Goal: Transaction & Acquisition: Book appointment/travel/reservation

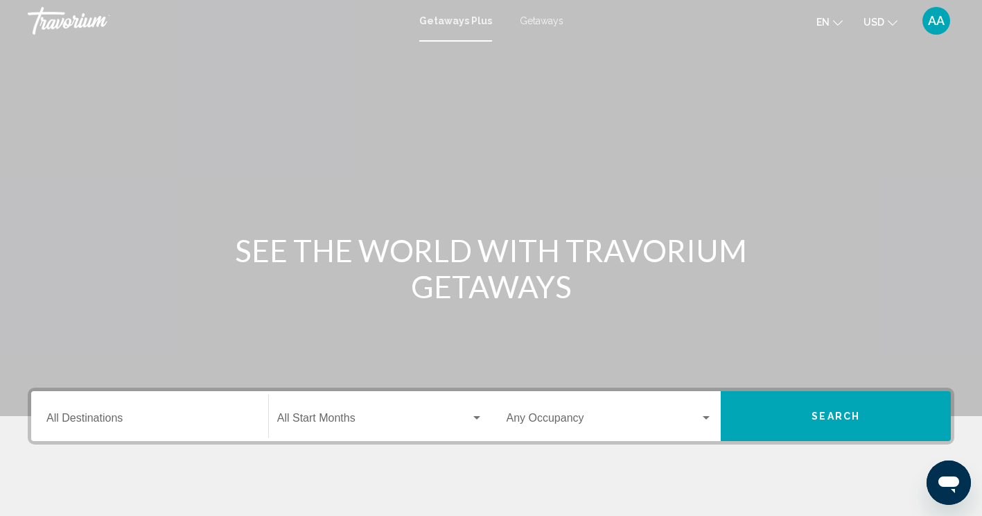
scroll to position [237, 0]
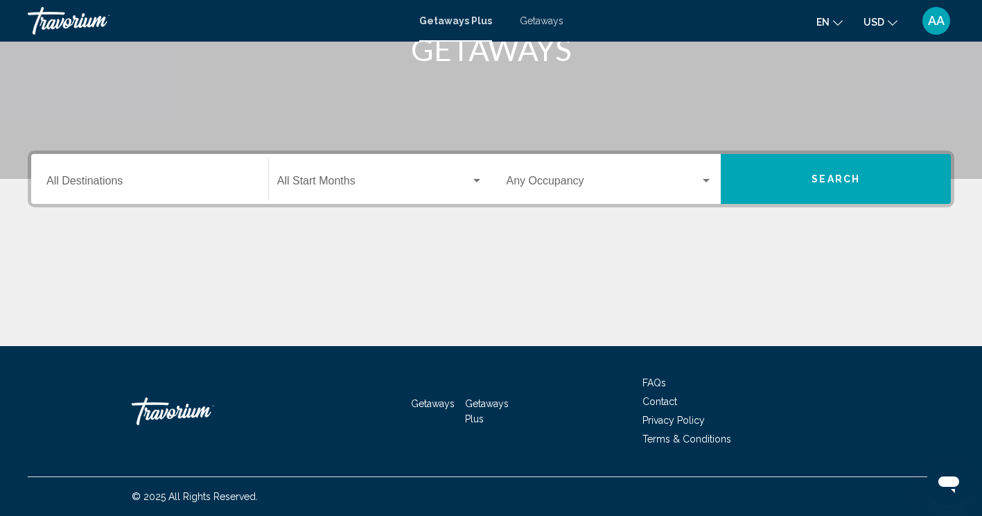
click at [183, 173] on div "Destination All Destinations" at bounding box center [149, 179] width 207 height 44
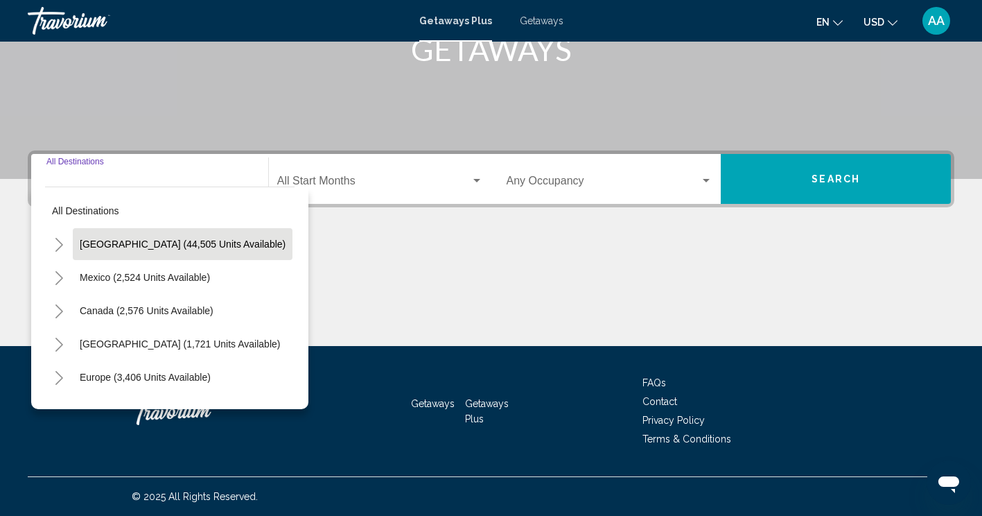
click at [170, 236] on button "[GEOGRAPHIC_DATA] (44,505 units available)" at bounding box center [183, 244] width 220 height 32
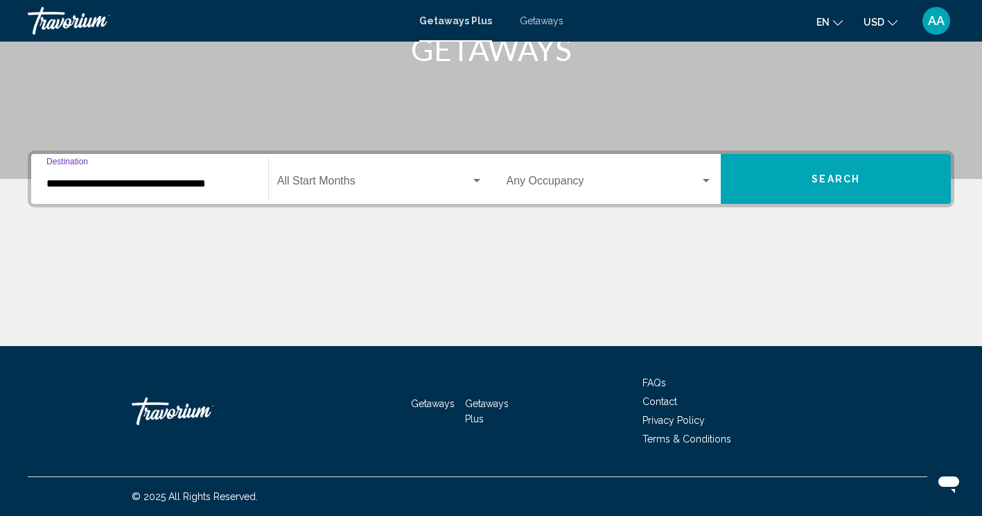
click at [205, 184] on input "**********" at bounding box center [149, 183] width 207 height 12
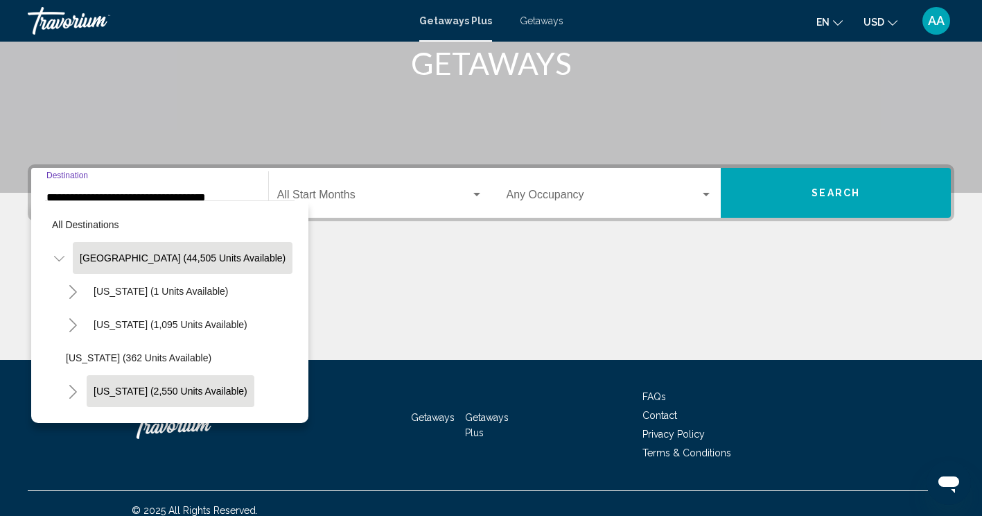
click at [189, 380] on button "[US_STATE] (2,550 units available)" at bounding box center [171, 391] width 168 height 32
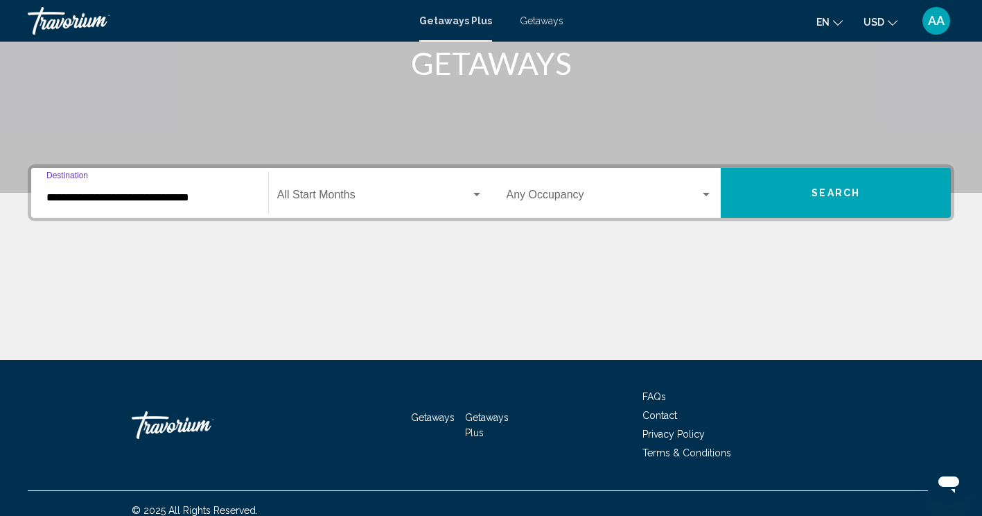
scroll to position [237, 0]
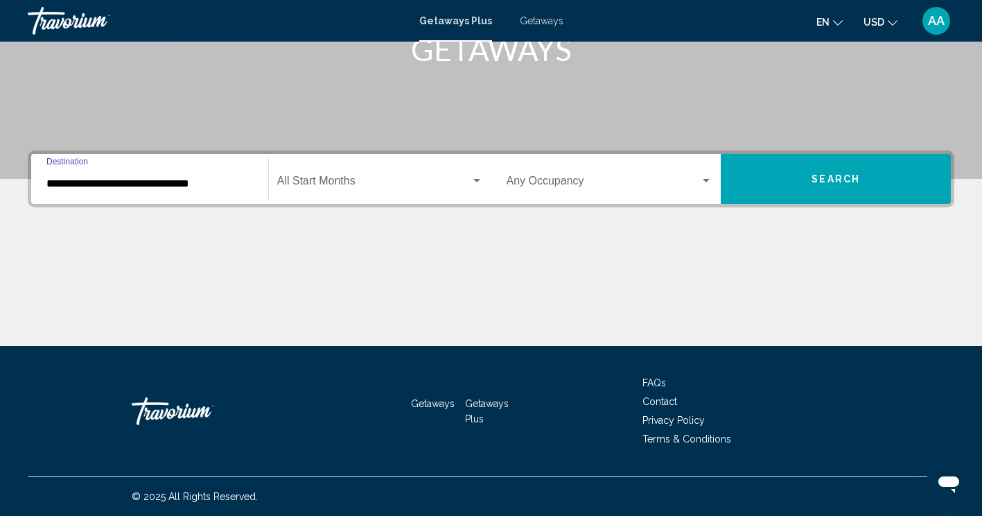
click at [188, 180] on input "**********" at bounding box center [149, 183] width 207 height 12
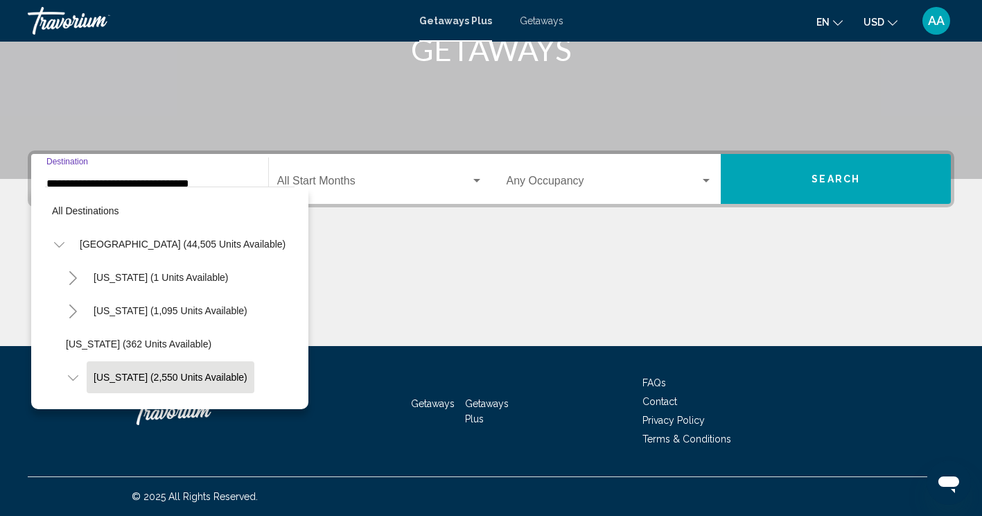
scroll to position [87, 0]
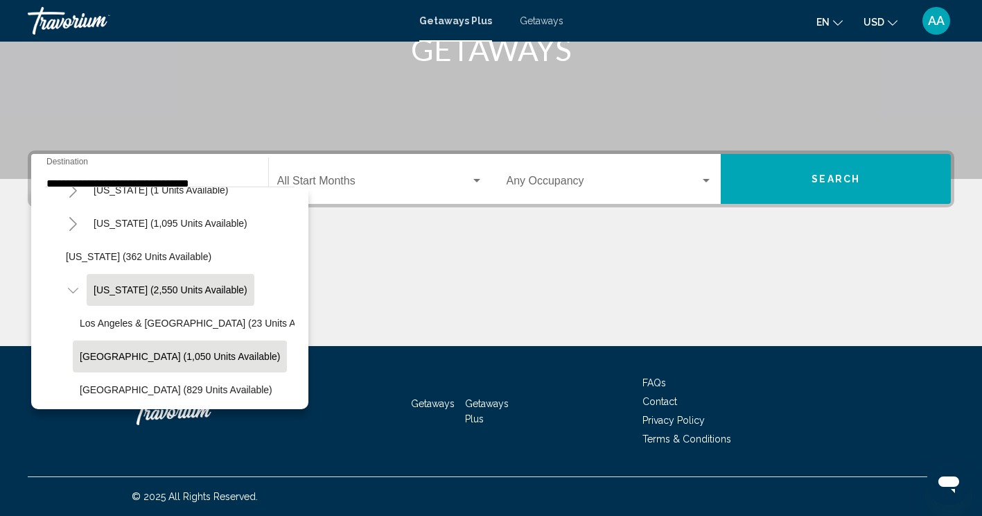
click at [191, 357] on span "[GEOGRAPHIC_DATA] (1,050 units available)" at bounding box center [180, 356] width 200 height 11
type input "**********"
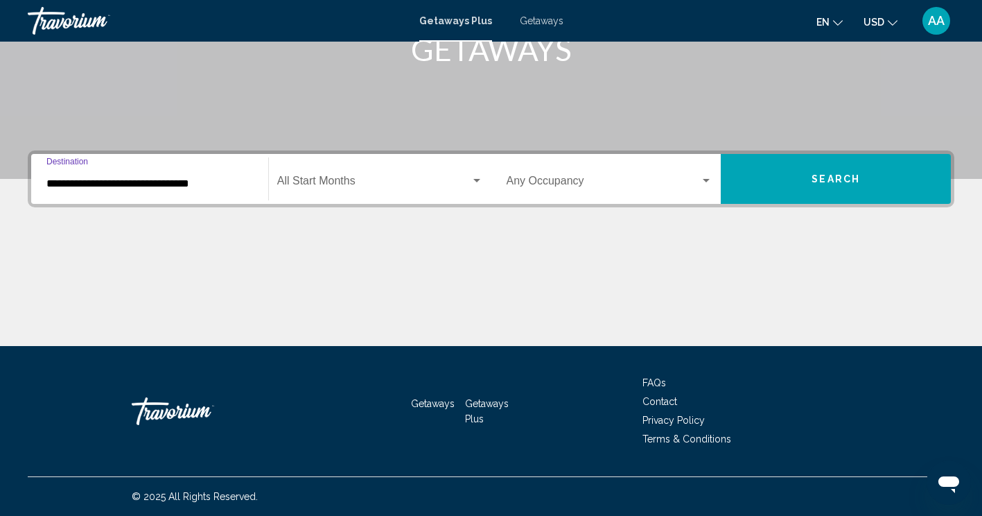
click at [376, 182] on span "Search widget" at bounding box center [373, 183] width 193 height 12
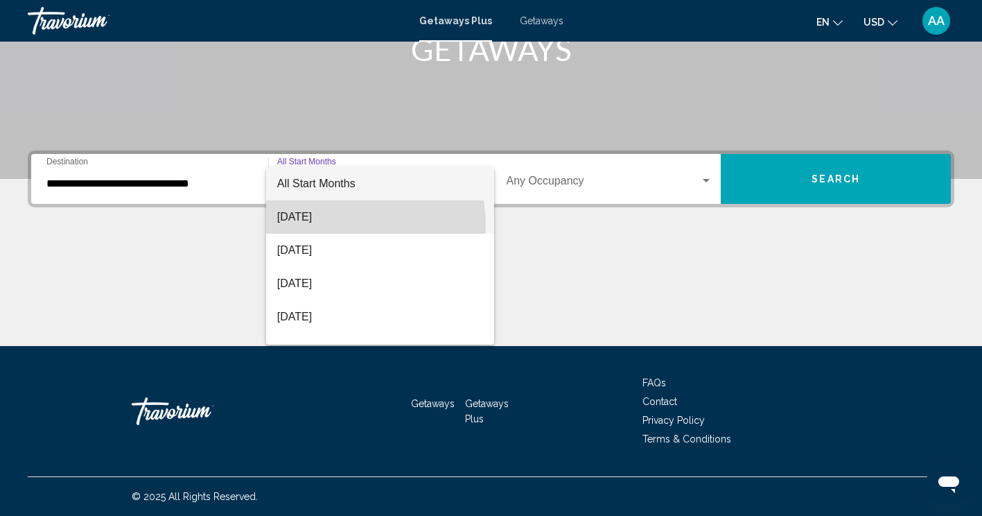
click at [338, 225] on span "[DATE]" at bounding box center [380, 216] width 206 height 33
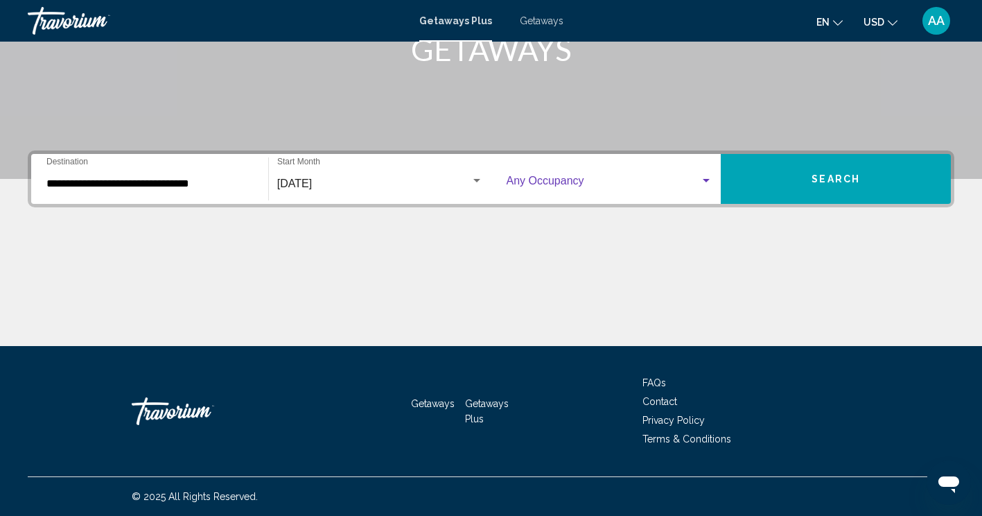
click at [525, 185] on span "Search widget" at bounding box center [604, 183] width 194 height 12
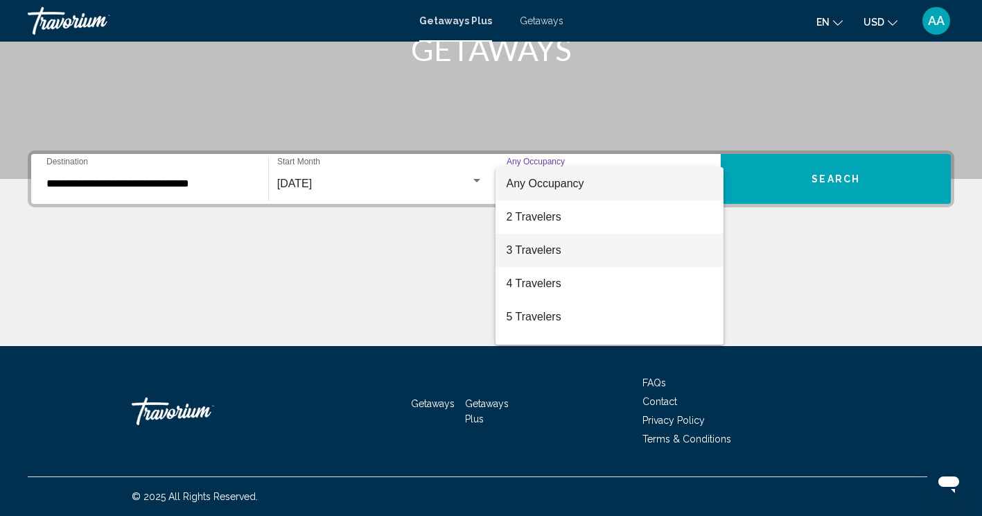
click at [536, 254] on span "3 Travelers" at bounding box center [610, 250] width 207 height 33
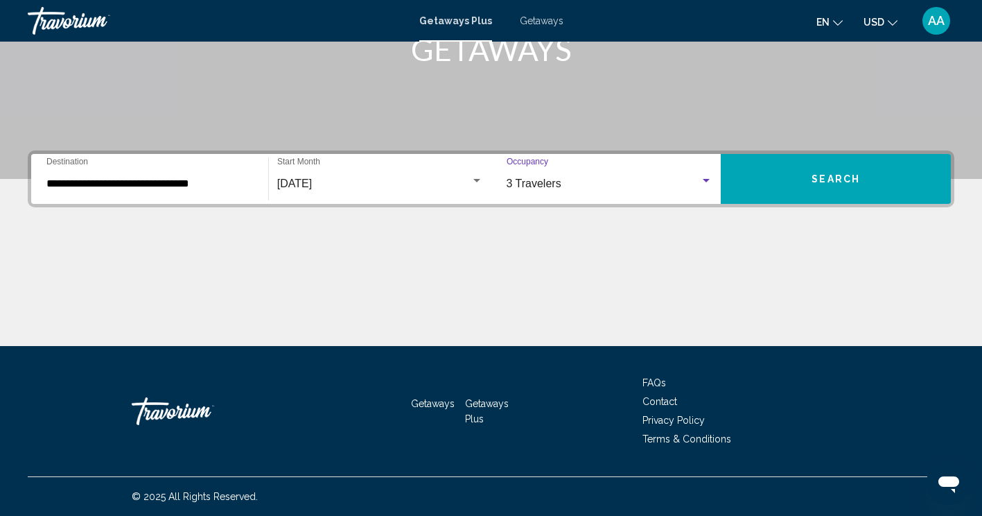
click at [785, 184] on button "Search" at bounding box center [836, 179] width 230 height 50
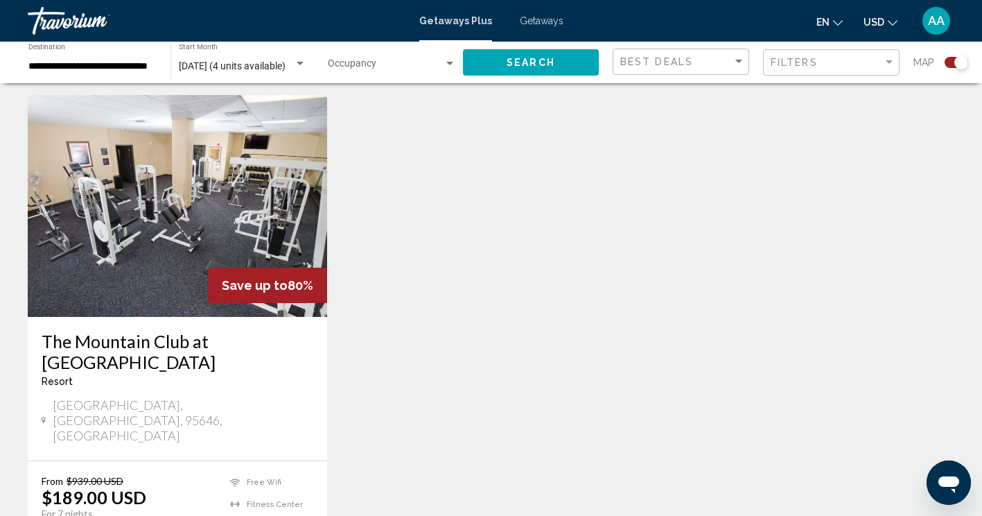
scroll to position [503, 0]
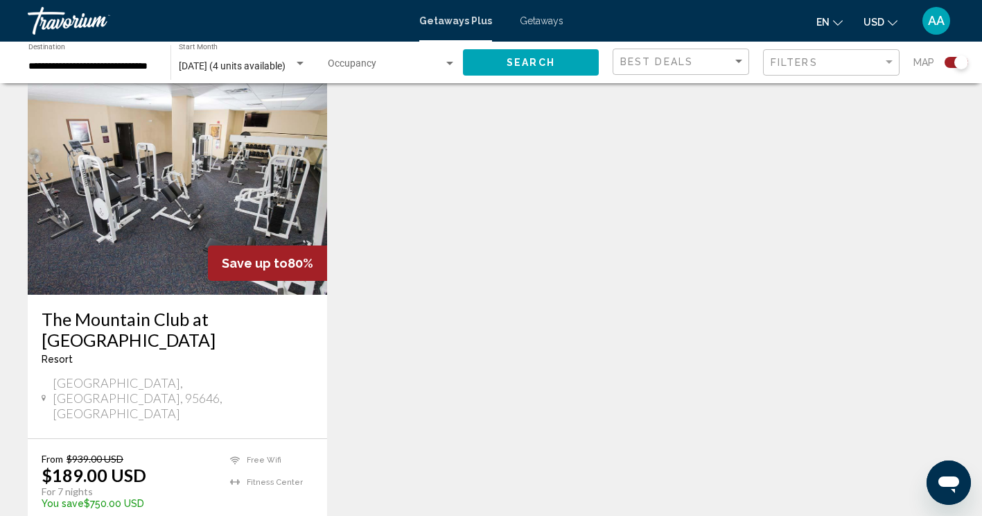
click at [232, 203] on img "Main content" at bounding box center [177, 184] width 299 height 222
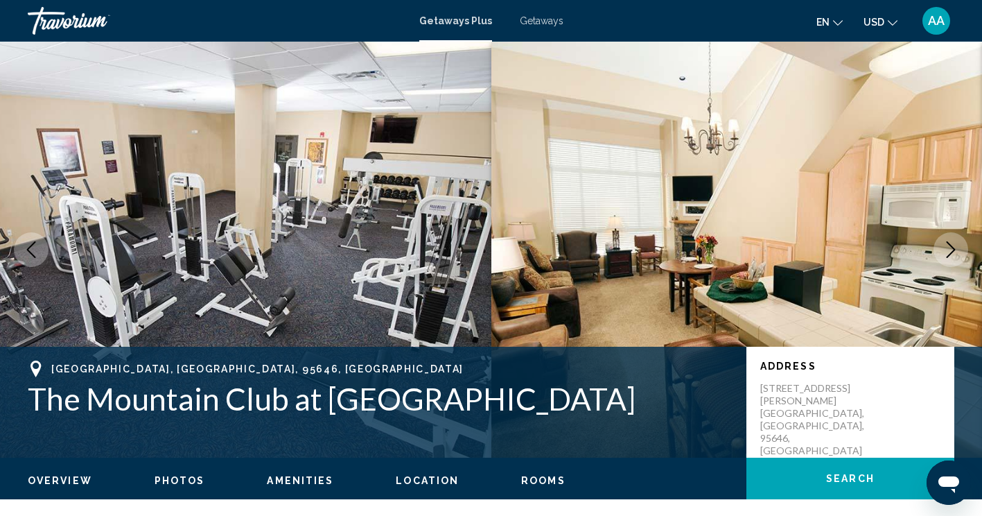
click at [951, 247] on icon "Next image" at bounding box center [951, 249] width 17 height 17
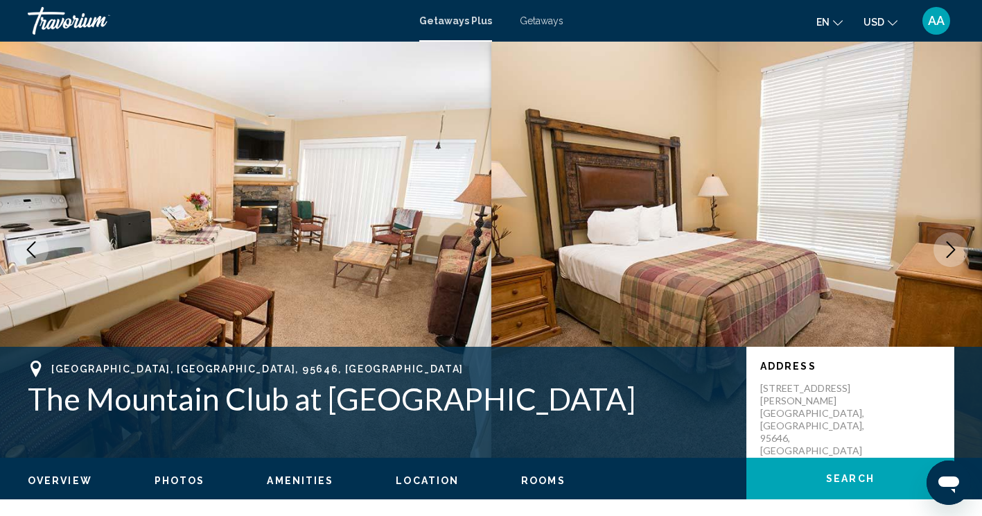
click at [951, 247] on icon "Next image" at bounding box center [951, 249] width 17 height 17
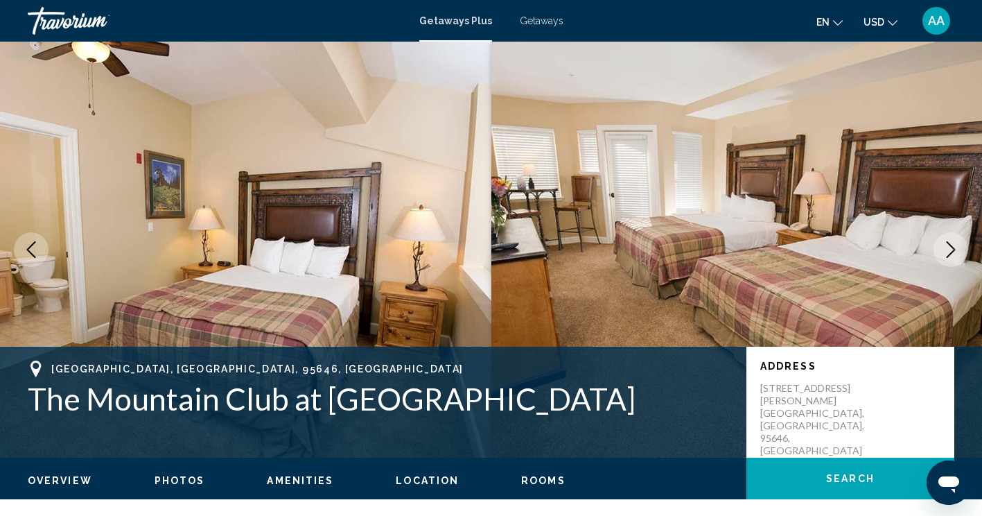
click at [951, 247] on icon "Next image" at bounding box center [951, 249] width 17 height 17
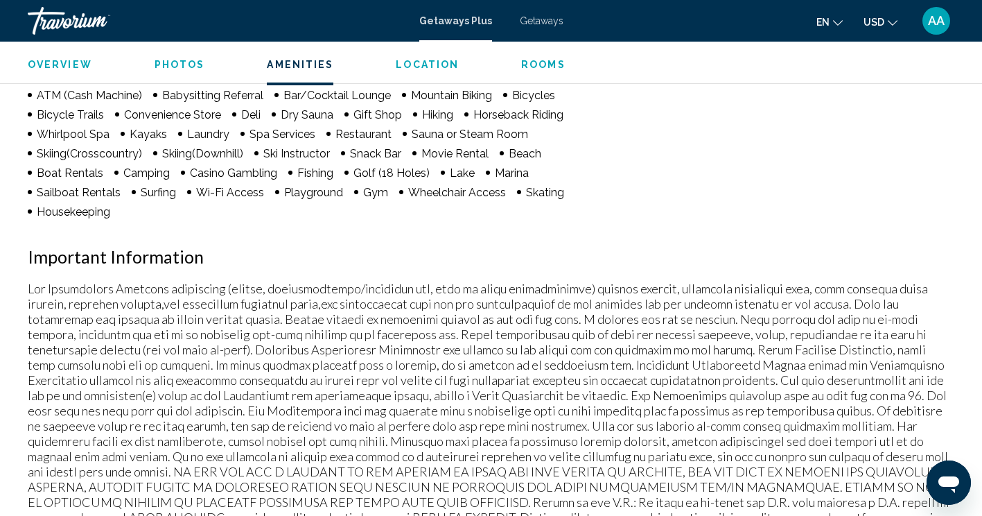
scroll to position [1197, 0]
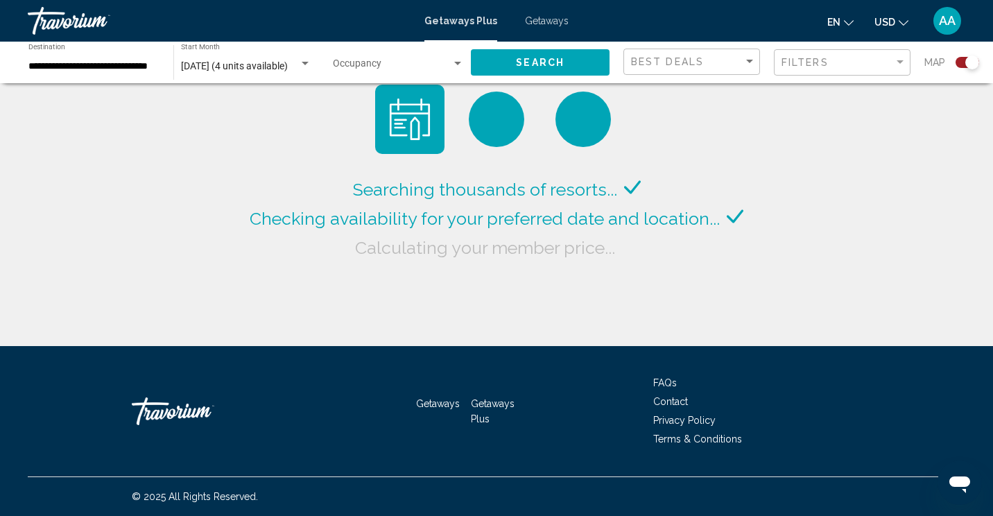
click at [279, 58] on div "[DATE] (4 units available) Start Month All Start Months" at bounding box center [246, 63] width 130 height 38
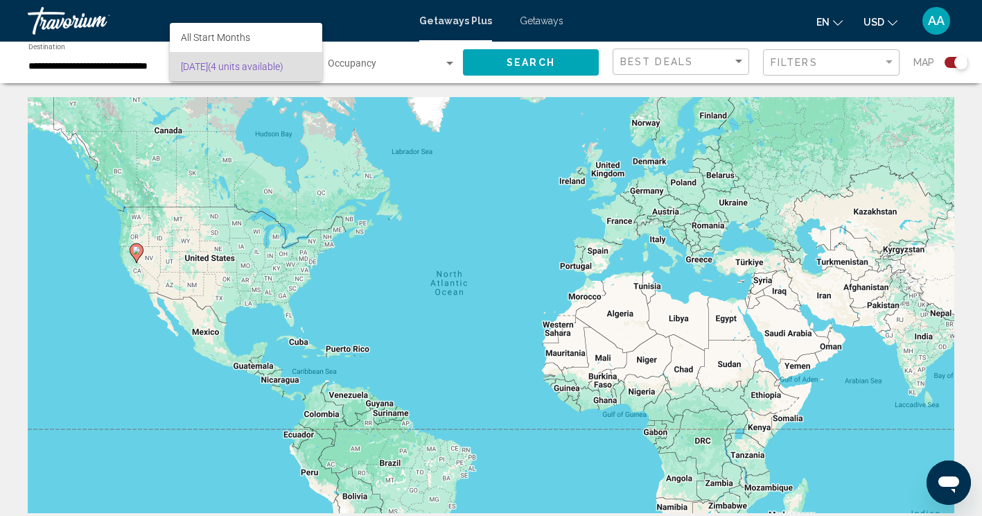
click at [301, 60] on span "[DATE] (4 units available)" at bounding box center [246, 66] width 130 height 29
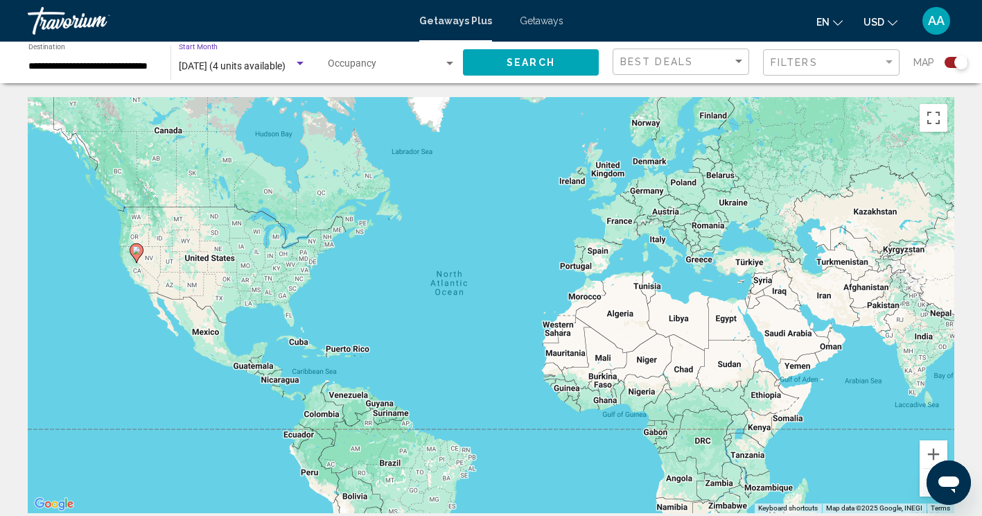
click at [243, 65] on span "[DATE] (4 units available)" at bounding box center [232, 65] width 107 height 11
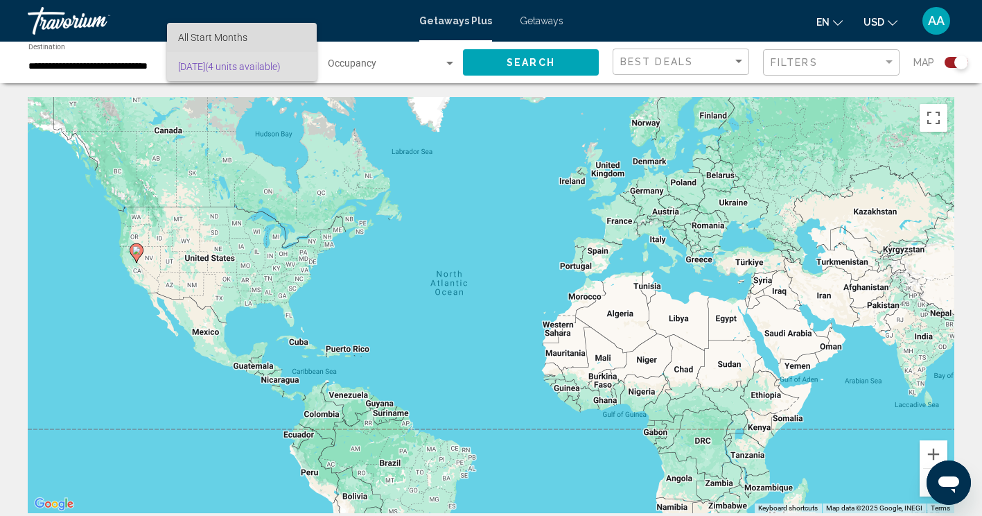
click at [236, 35] on span "All Start Months" at bounding box center [212, 37] width 69 height 11
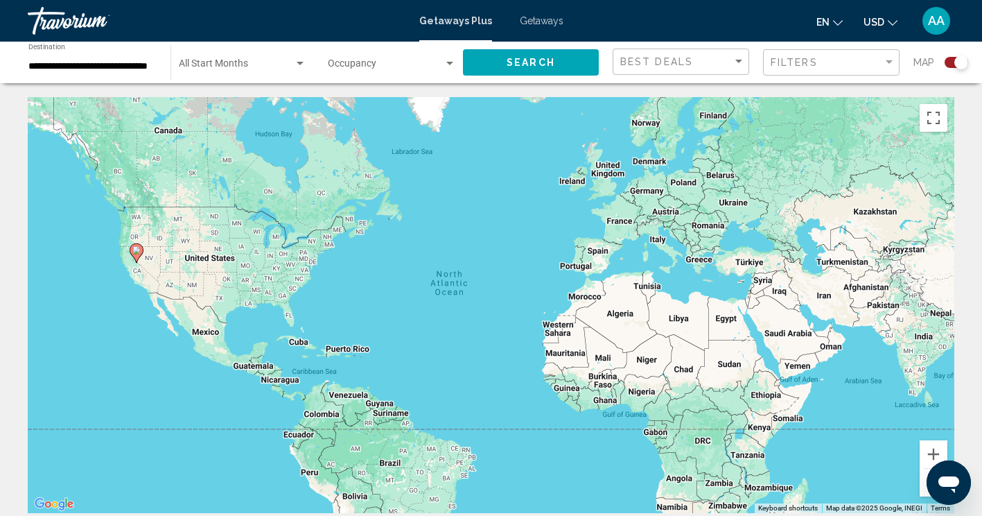
click at [234, 56] on div "Start Month All Start Months" at bounding box center [243, 63] width 128 height 38
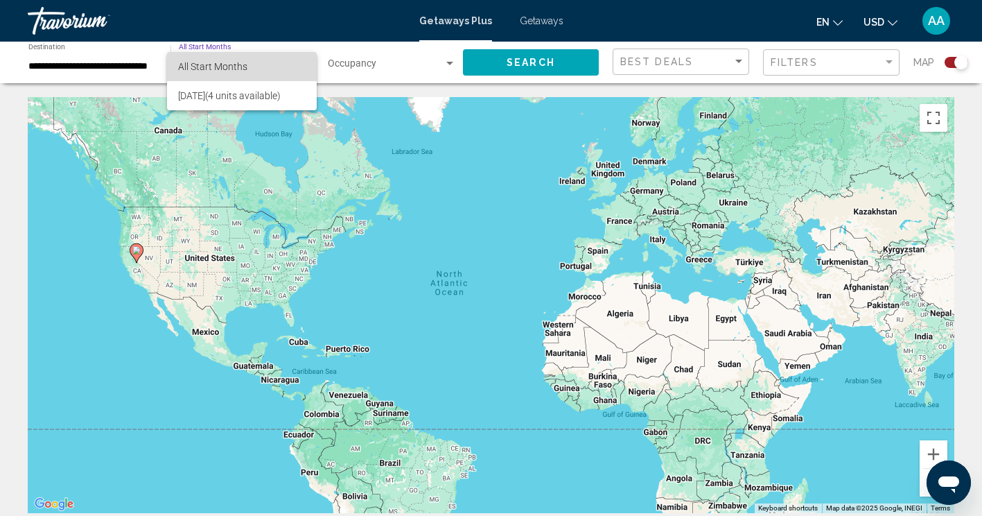
click at [234, 56] on span "All Start Months" at bounding box center [242, 66] width 128 height 29
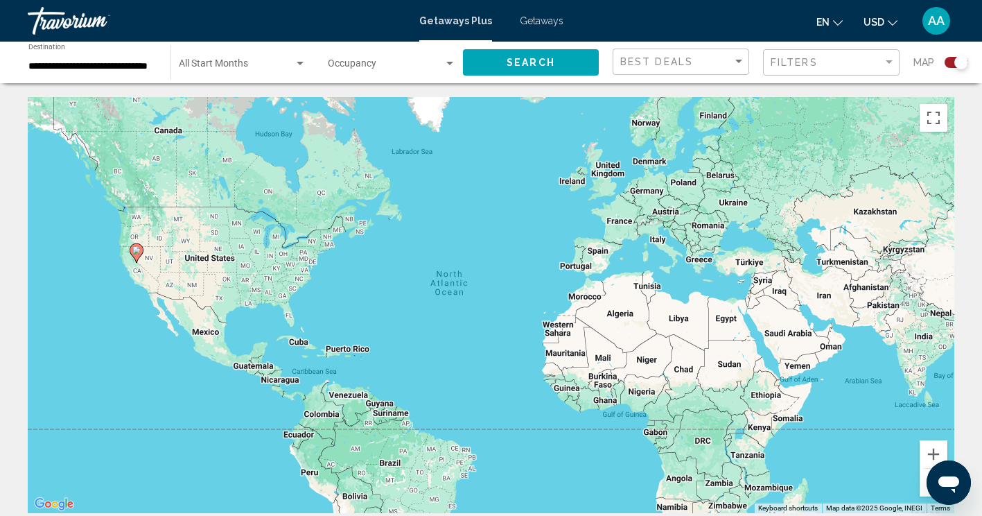
click at [544, 15] on div "Getaways Plus Getaways en English Español Français Italiano Português русский U…" at bounding box center [491, 20] width 982 height 29
click at [525, 22] on span "Getaways" at bounding box center [542, 20] width 44 height 11
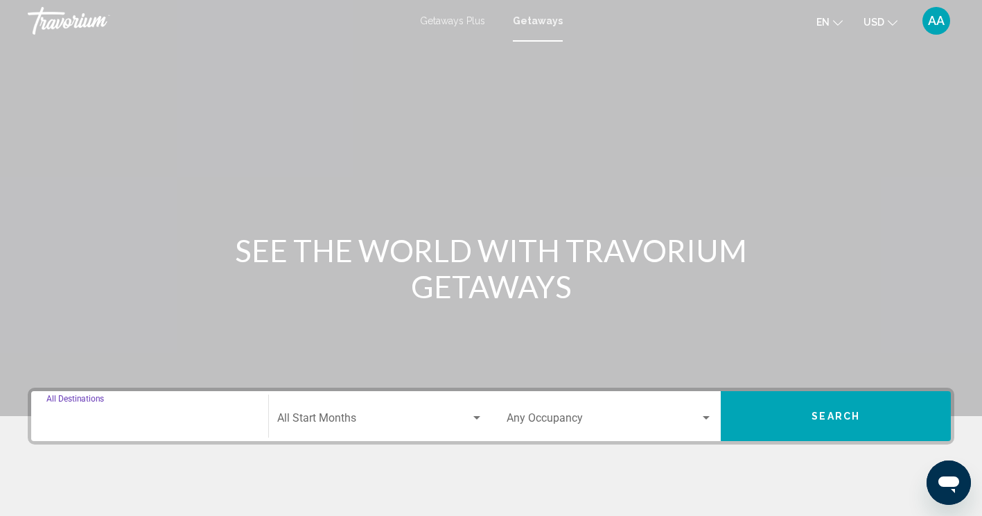
click at [191, 418] on input "Destination All Destinations" at bounding box center [149, 421] width 207 height 12
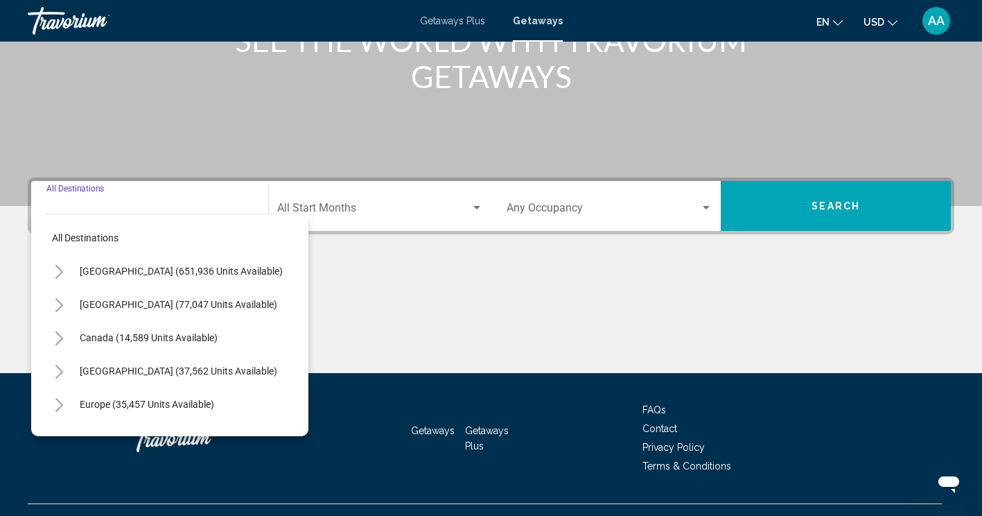
scroll to position [237, 0]
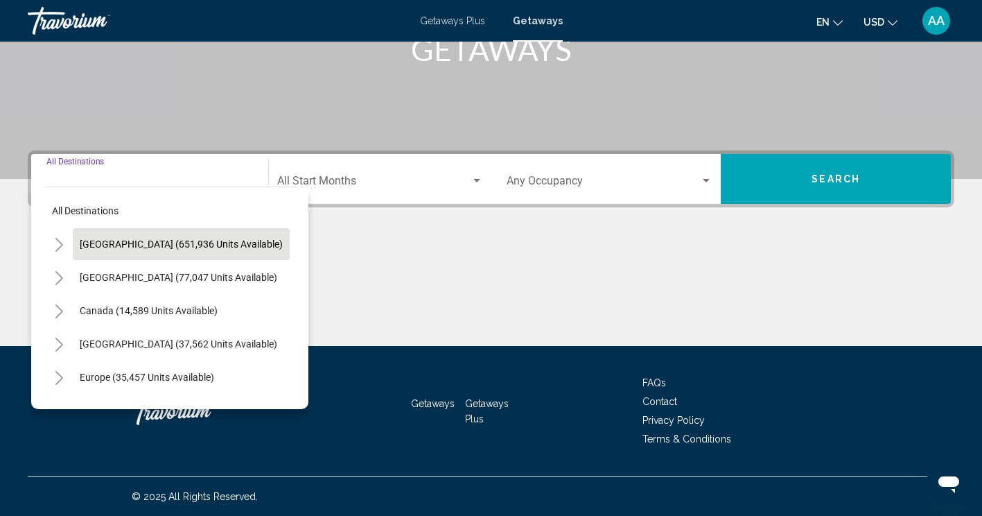
click at [176, 247] on span "[GEOGRAPHIC_DATA] (651,936 units available)" at bounding box center [181, 243] width 203 height 11
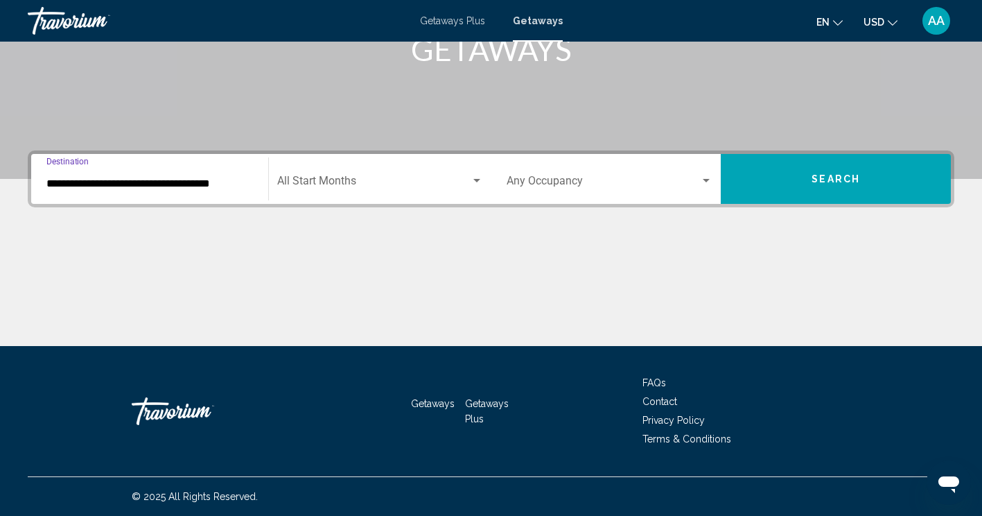
click at [166, 180] on input "**********" at bounding box center [149, 183] width 207 height 12
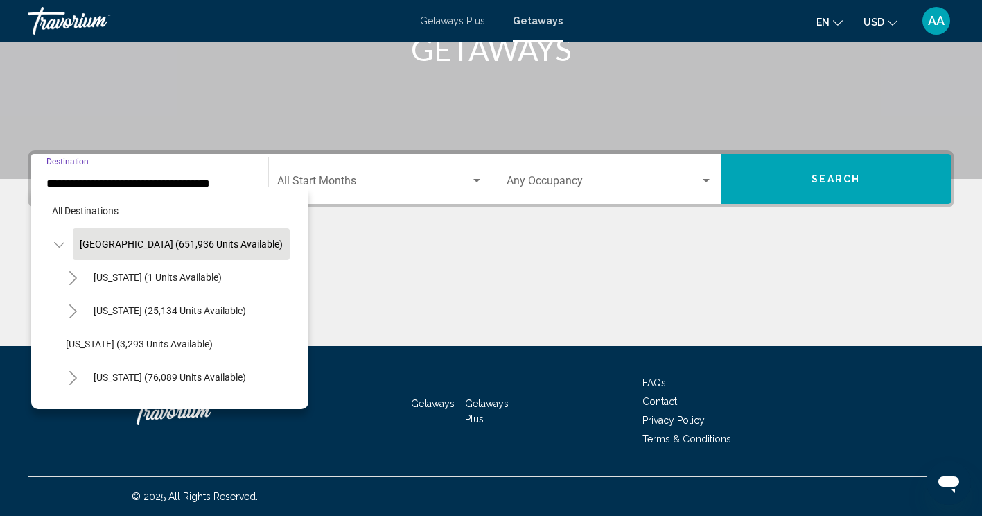
scroll to position [223, 0]
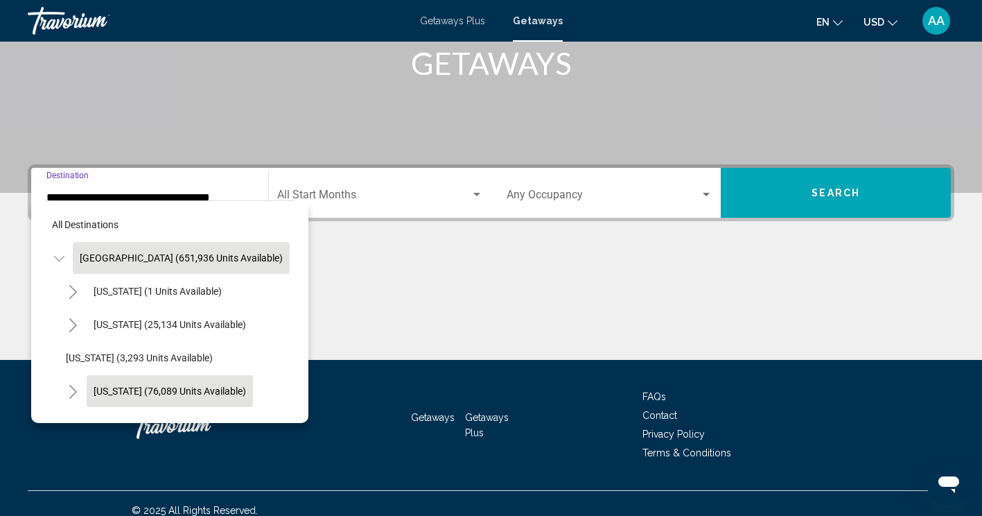
click at [146, 386] on span "[US_STATE] (76,089 units available)" at bounding box center [170, 390] width 153 height 11
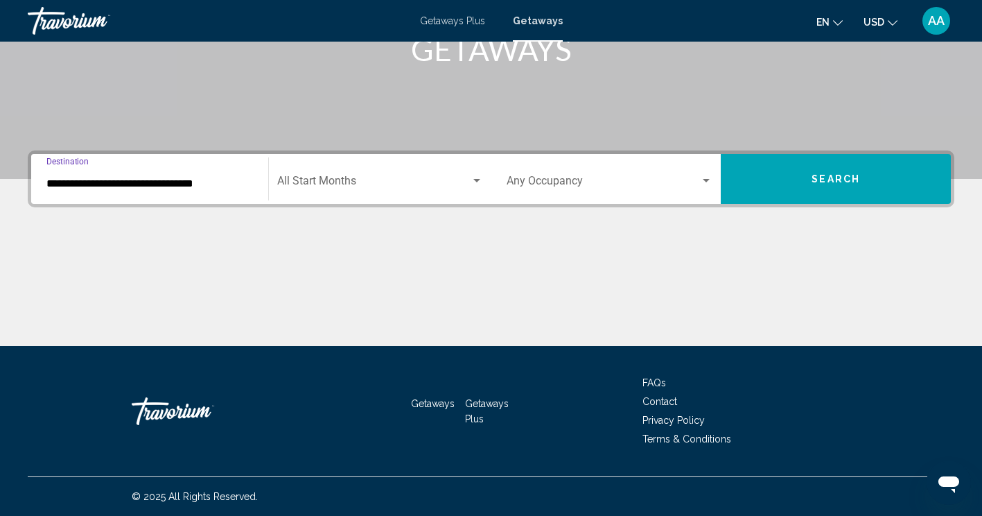
click at [151, 182] on input "**********" at bounding box center [149, 183] width 207 height 12
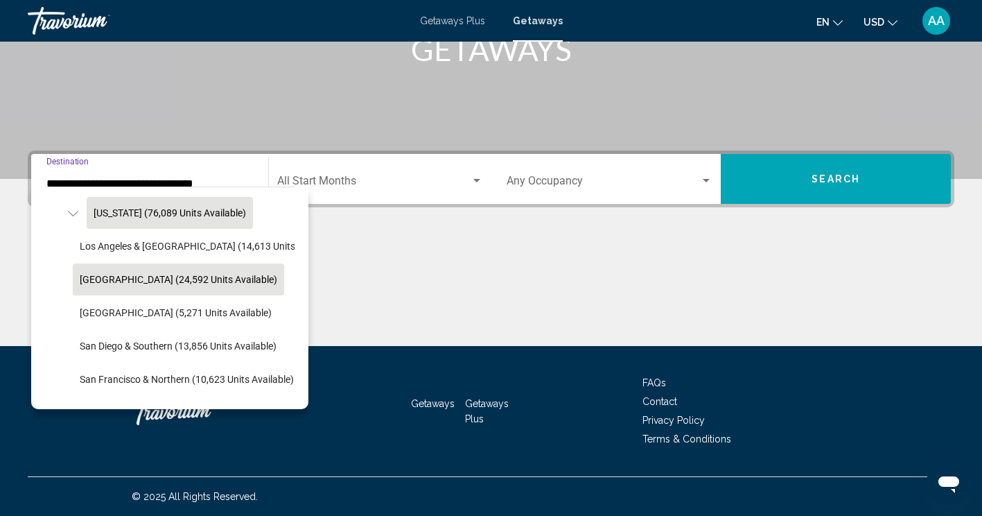
scroll to position [162, 0]
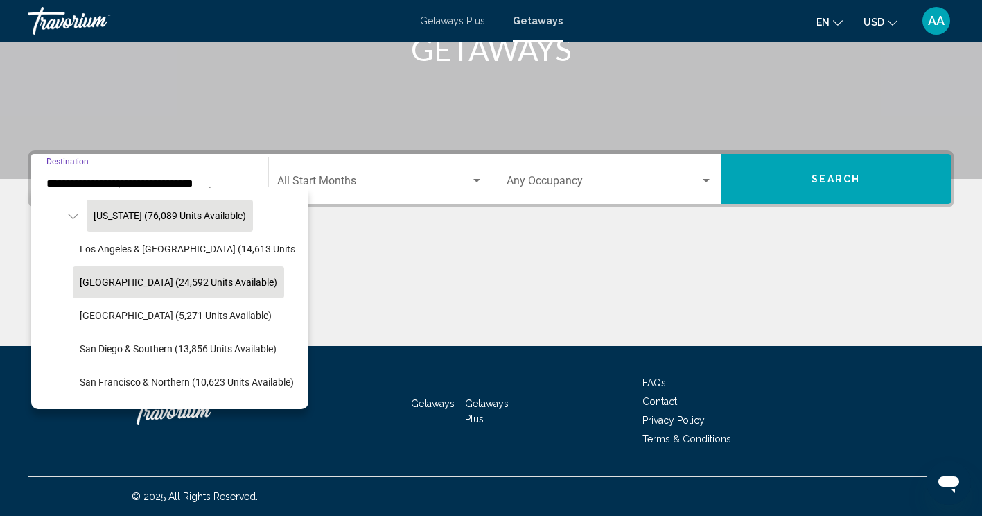
click at [178, 278] on span "[GEOGRAPHIC_DATA] (24,592 units available)" at bounding box center [179, 282] width 198 height 11
type input "**********"
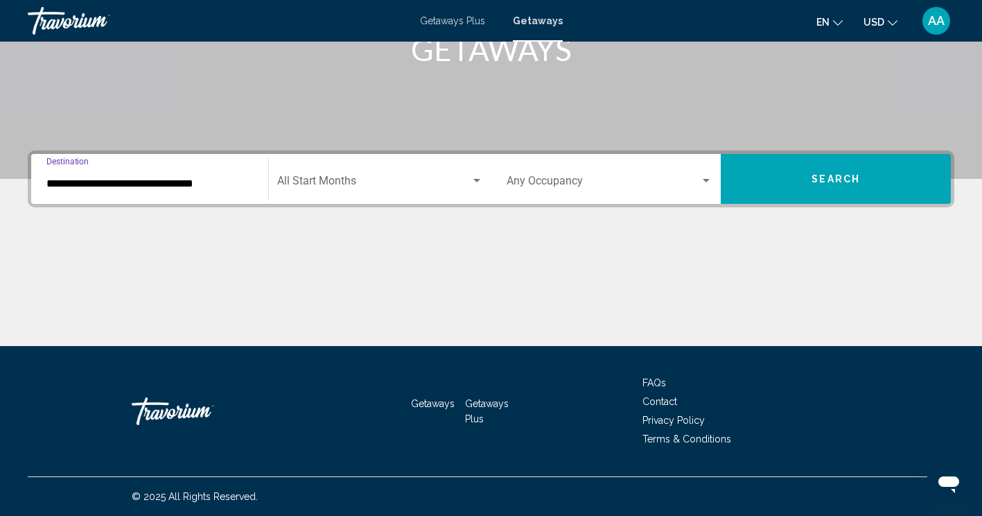
click at [367, 179] on span "Search widget" at bounding box center [373, 183] width 193 height 12
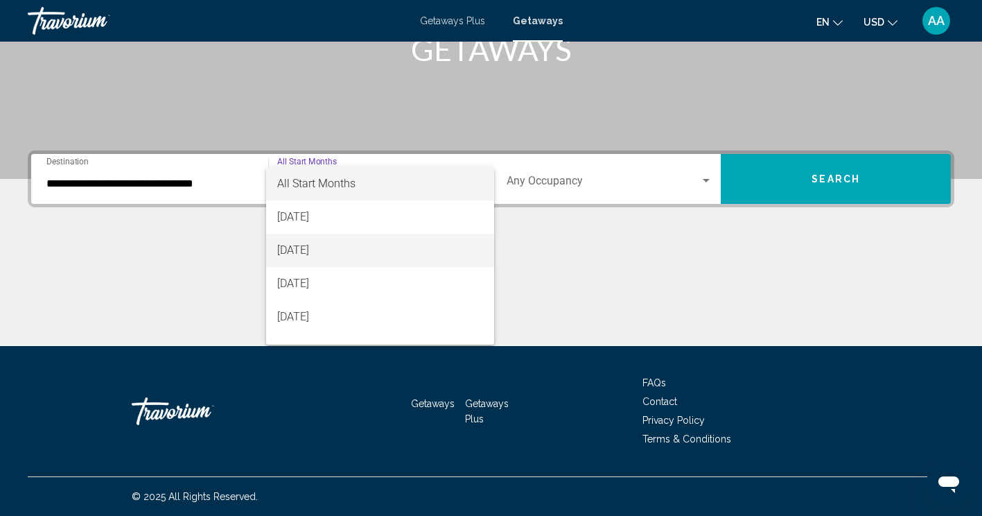
click at [339, 251] on span "[DATE]" at bounding box center [380, 250] width 206 height 33
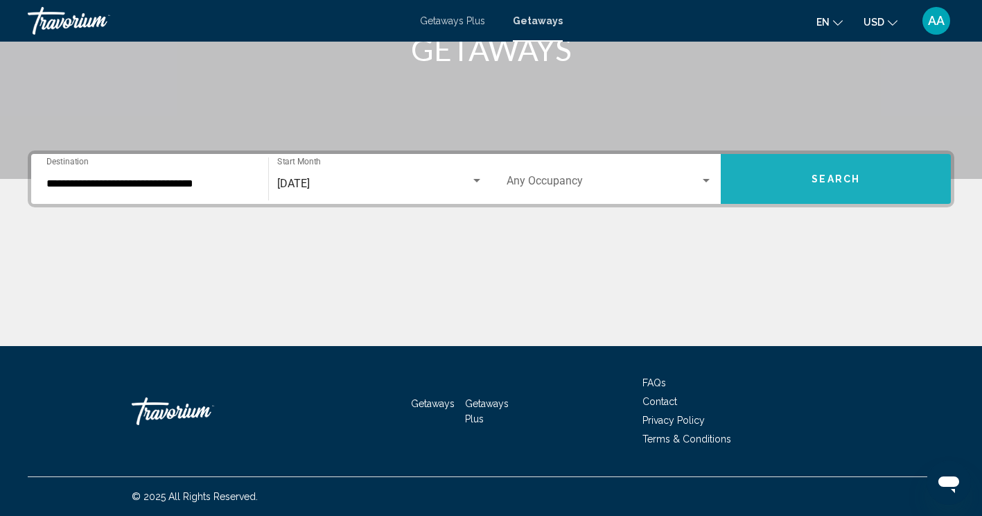
click at [794, 164] on button "Search" at bounding box center [836, 179] width 230 height 50
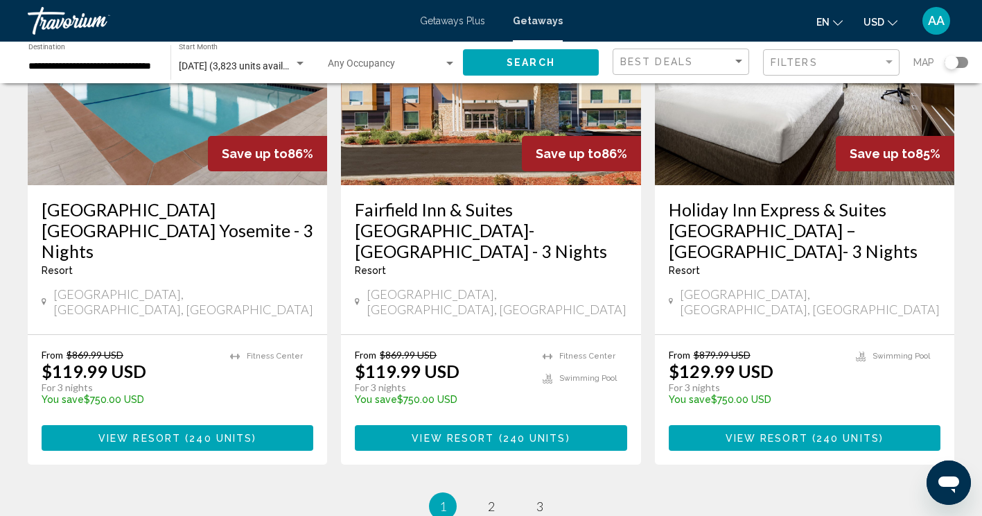
scroll to position [1805, 0]
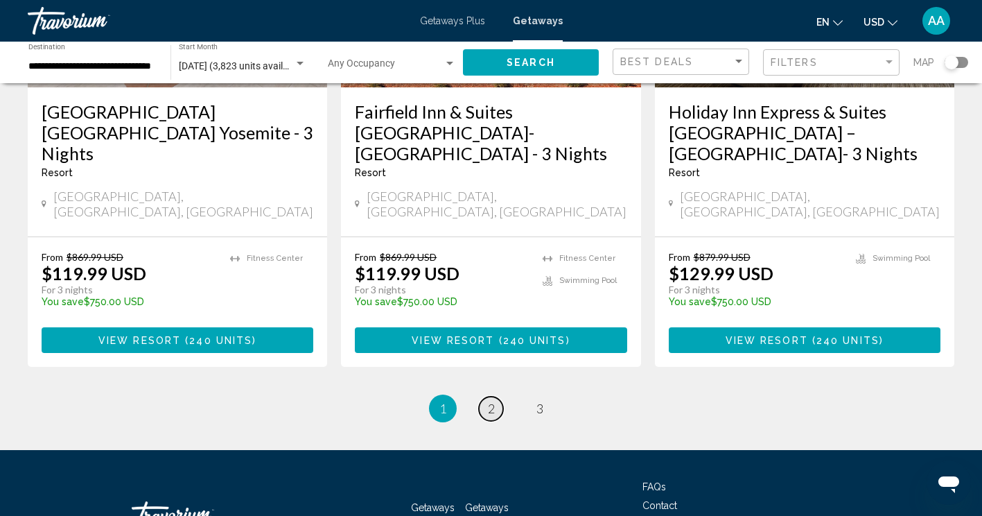
click at [489, 401] on span "2" at bounding box center [491, 408] width 7 height 15
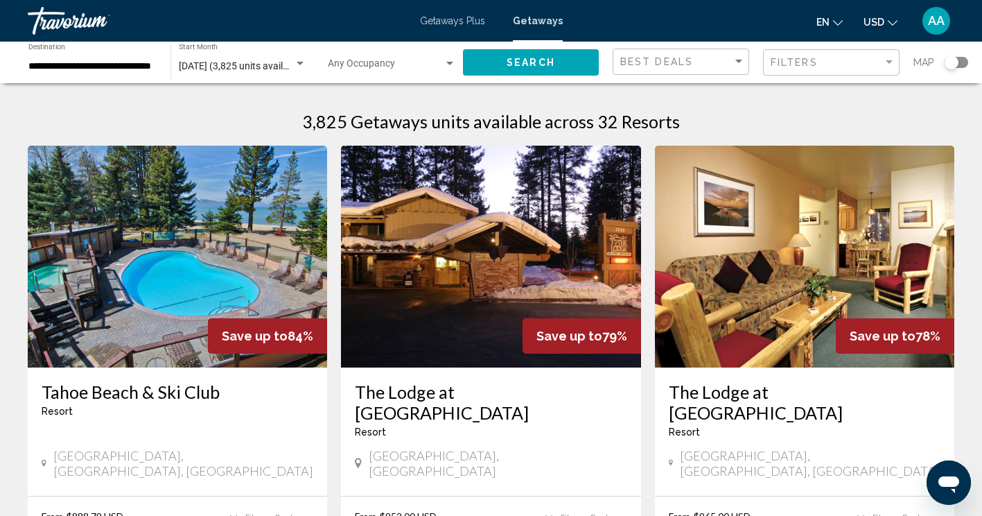
click at [220, 263] on img "Main content" at bounding box center [177, 257] width 299 height 222
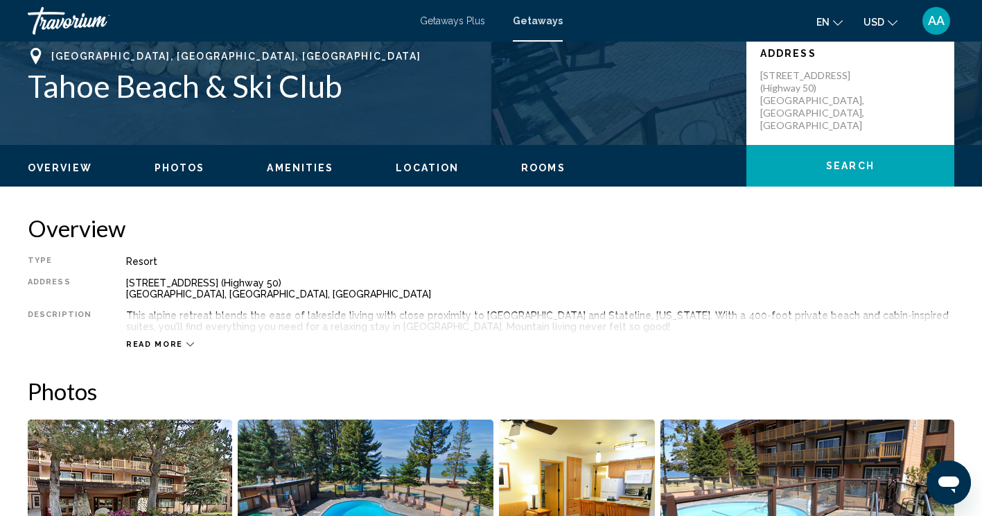
scroll to position [313, 0]
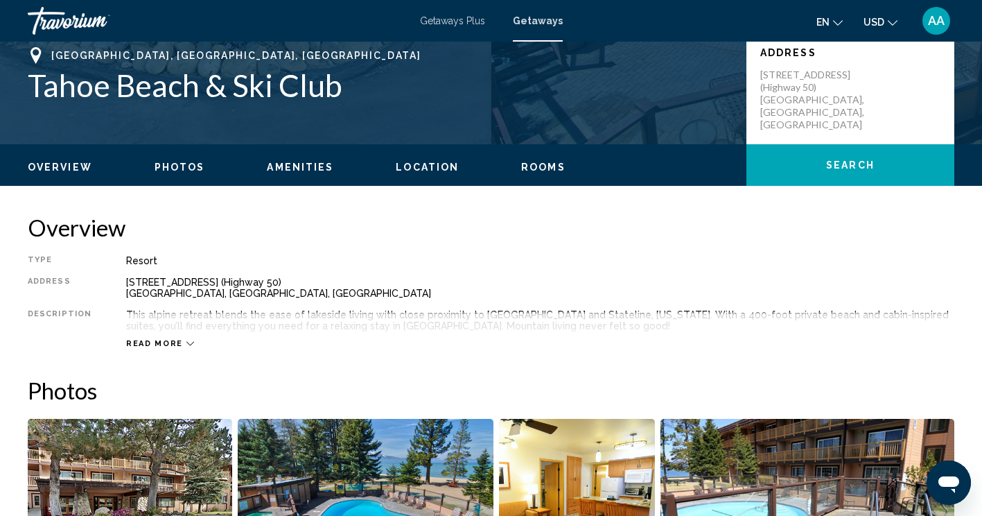
click at [267, 168] on span "Amenities" at bounding box center [300, 167] width 67 height 11
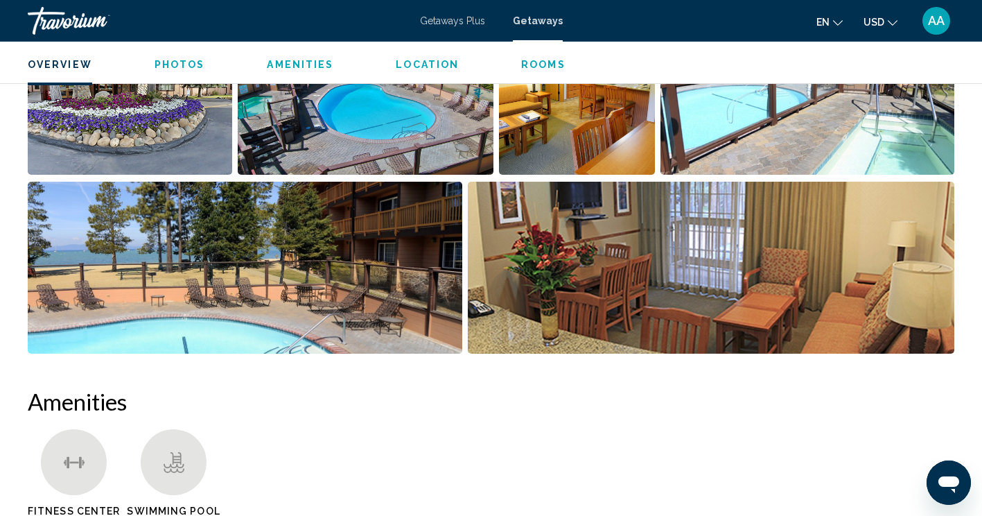
scroll to position [356, 0]
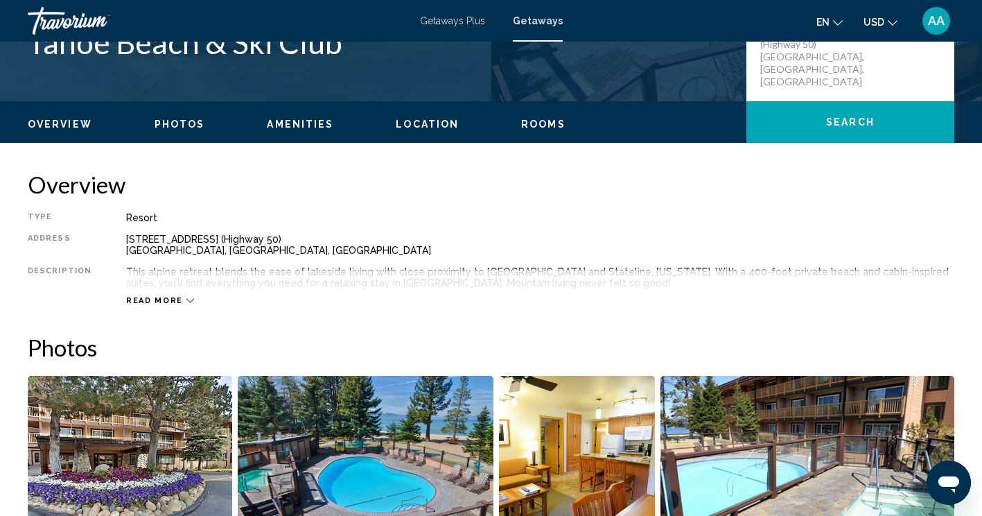
click at [172, 299] on span "Read more" at bounding box center [154, 300] width 57 height 9
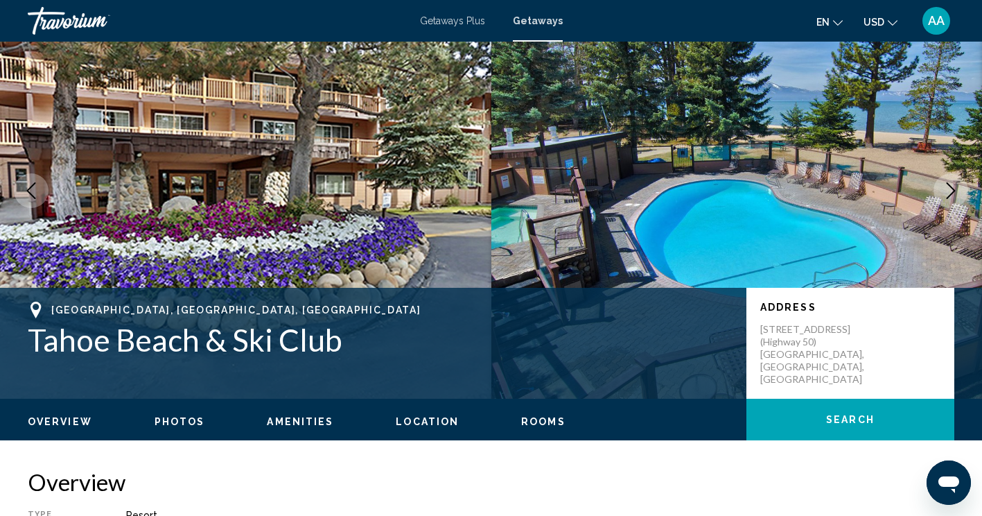
scroll to position [58, 0]
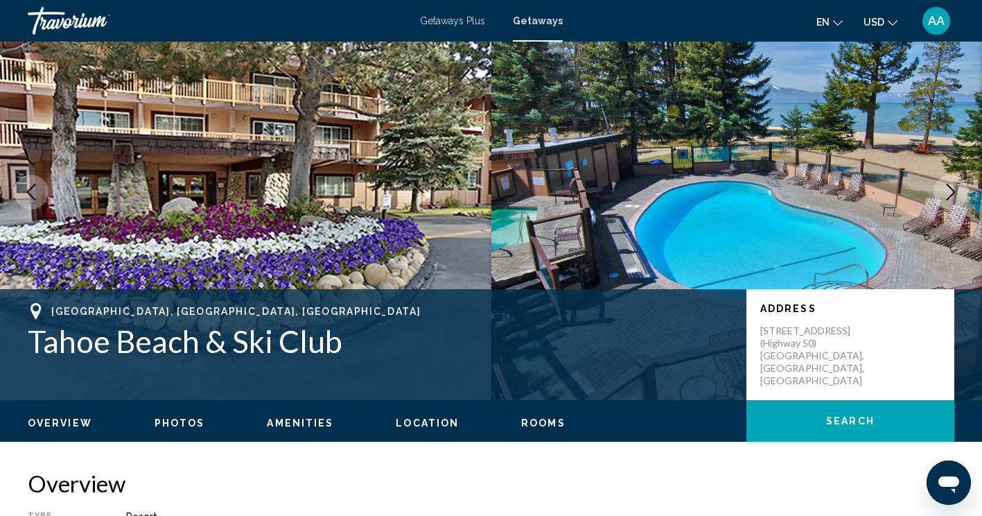
click at [525, 427] on span "Rooms" at bounding box center [543, 422] width 44 height 11
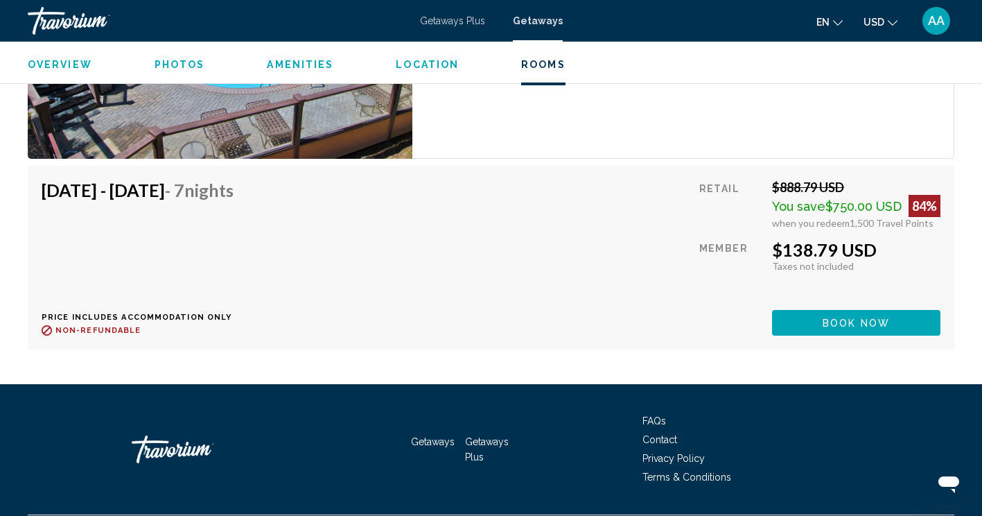
scroll to position [2449, 0]
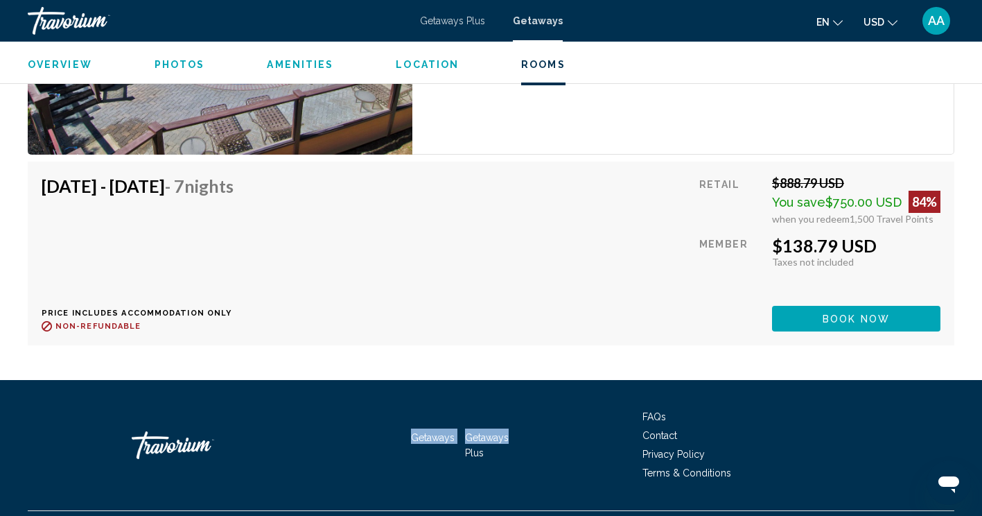
drag, startPoint x: 525, startPoint y: 427, endPoint x: 571, endPoint y: 312, distance: 123.8
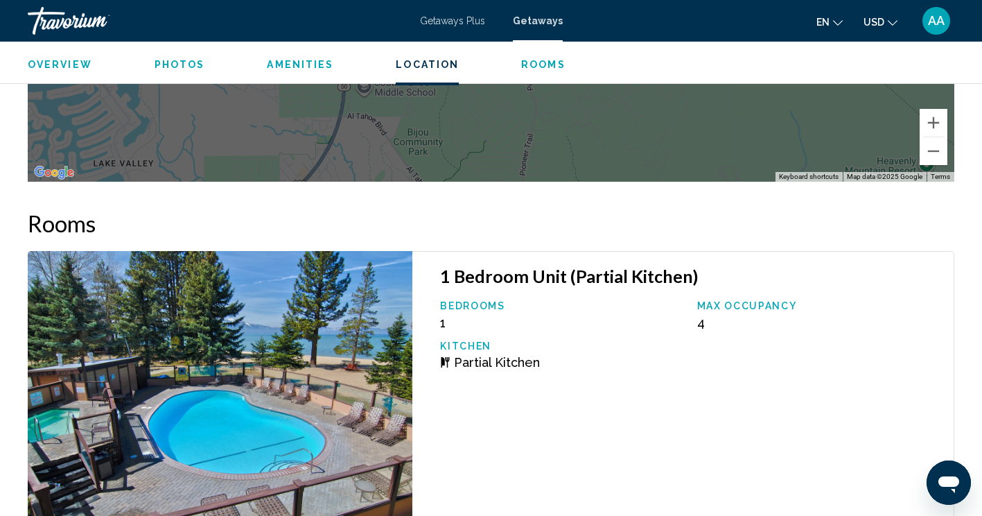
scroll to position [2435, 0]
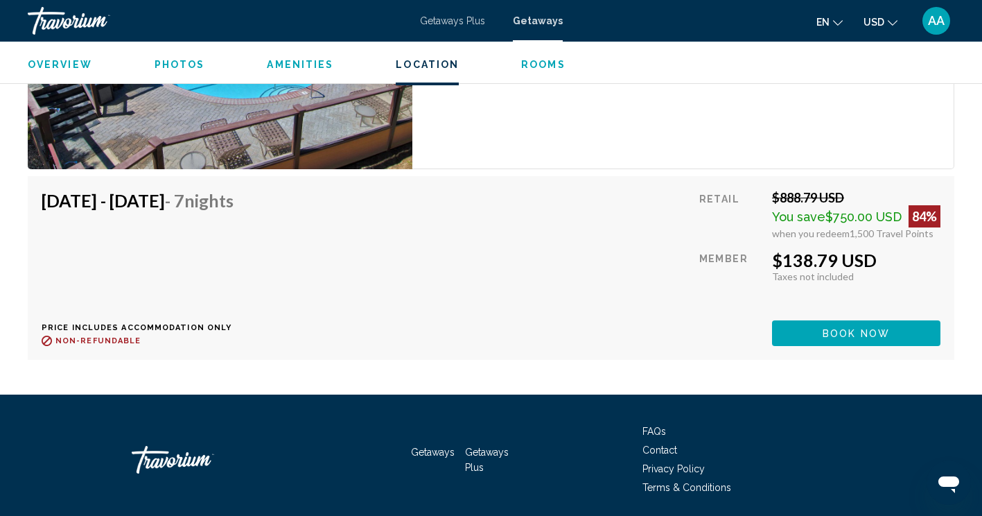
click at [541, 163] on div "1 Bedroom Unit (Partial Kitchen) Bedrooms 1 Max Occupancy 4 Kitchen Partial Kit…" at bounding box center [683, 22] width 542 height 293
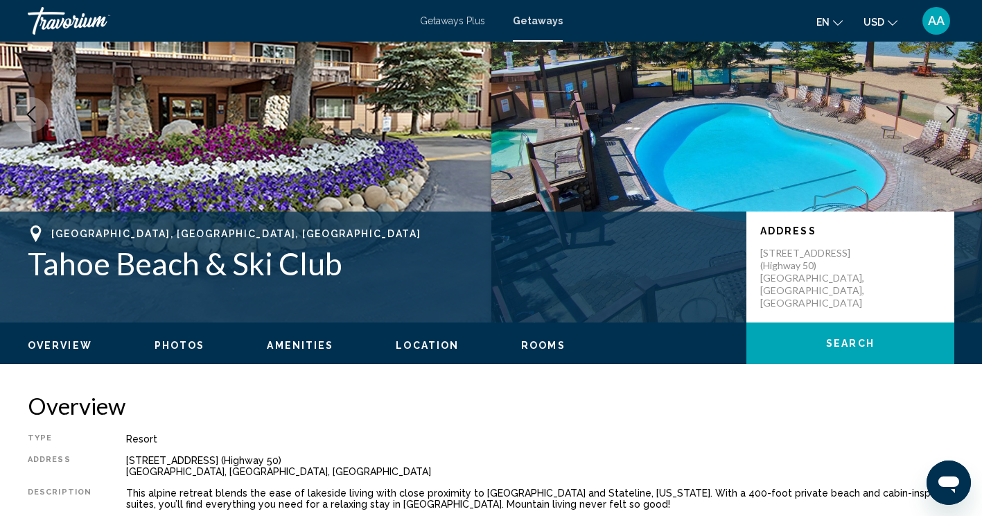
scroll to position [0, 0]
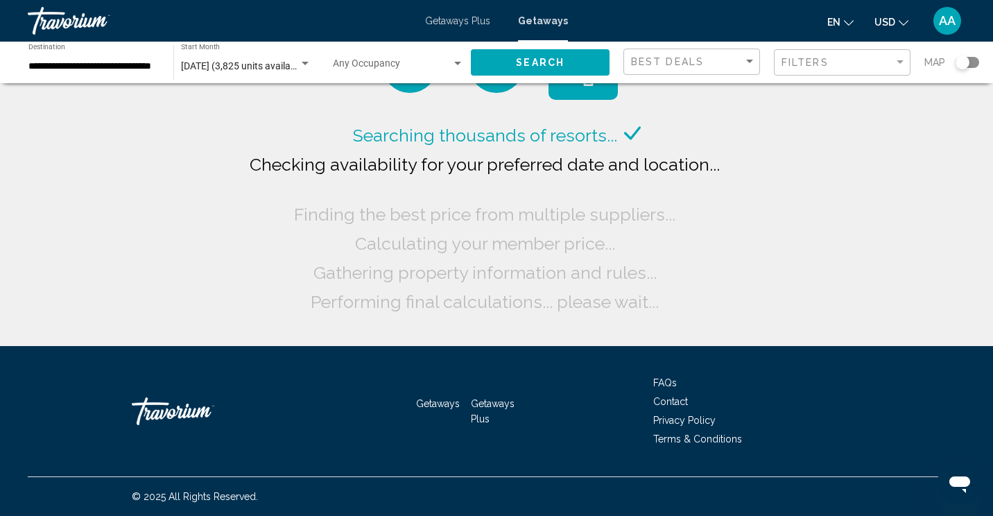
click at [195, 55] on div "[DATE] (3,825 units available) Start Month All Start Months" at bounding box center [246, 63] width 130 height 38
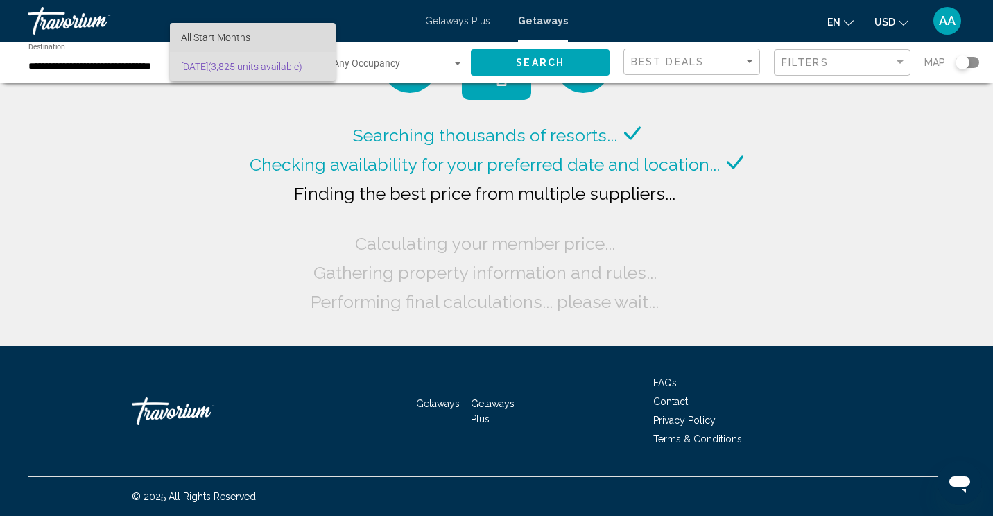
click at [196, 36] on span "All Start Months" at bounding box center [215, 37] width 69 height 11
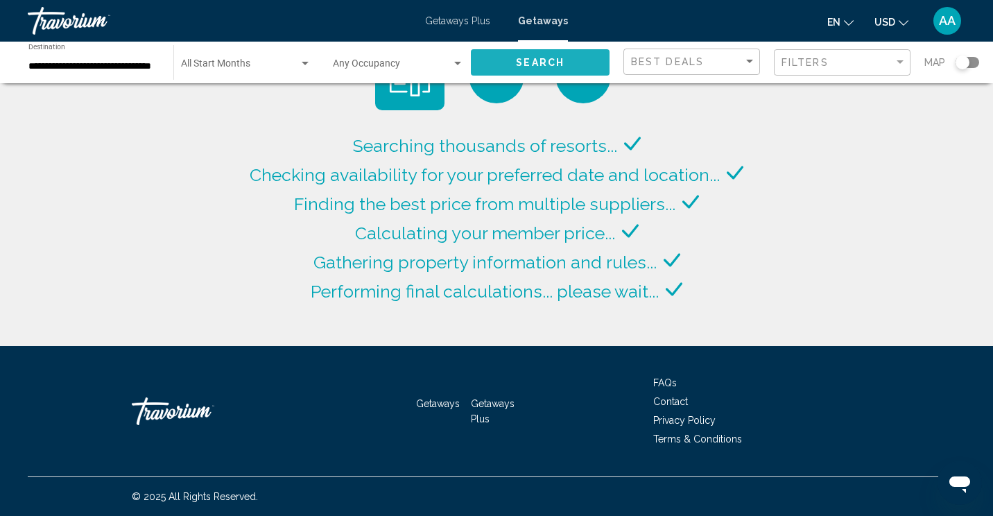
click at [508, 60] on button "Search" at bounding box center [540, 62] width 139 height 26
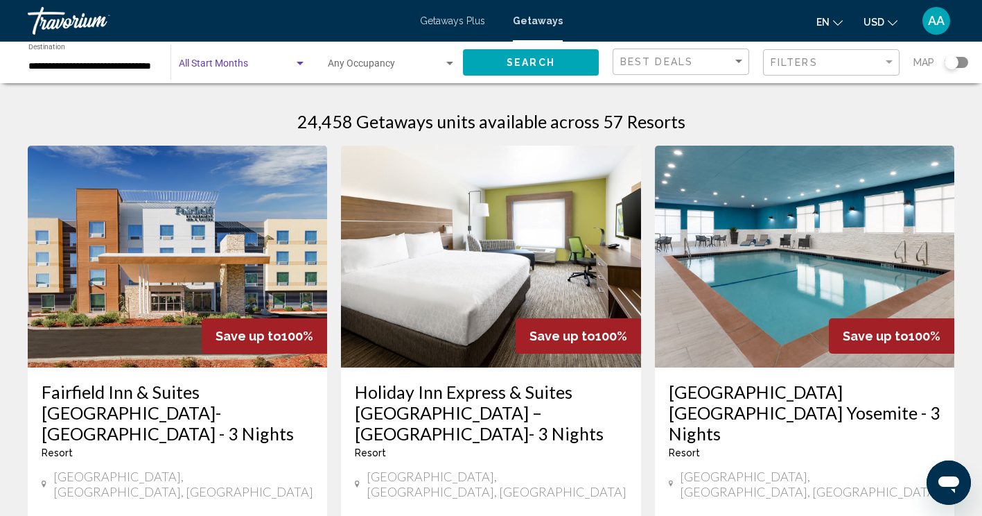
click at [256, 61] on span "Search widget" at bounding box center [236, 66] width 115 height 11
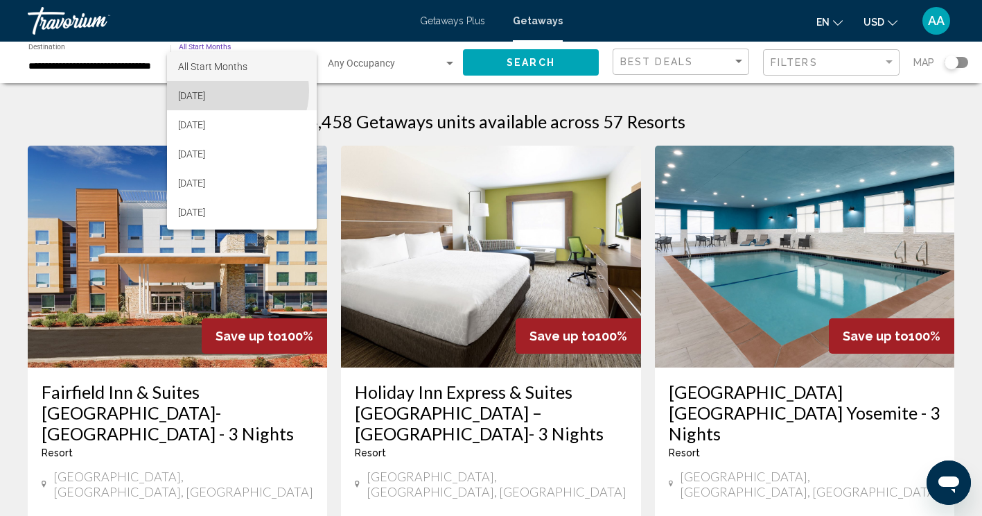
click at [232, 91] on span "[DATE]" at bounding box center [242, 95] width 128 height 29
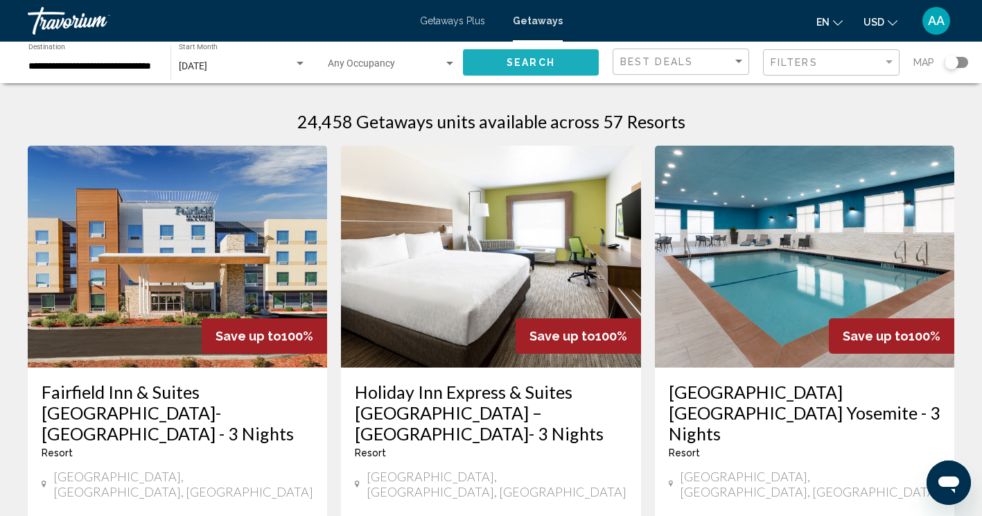
click at [492, 61] on button "Search" at bounding box center [531, 62] width 136 height 26
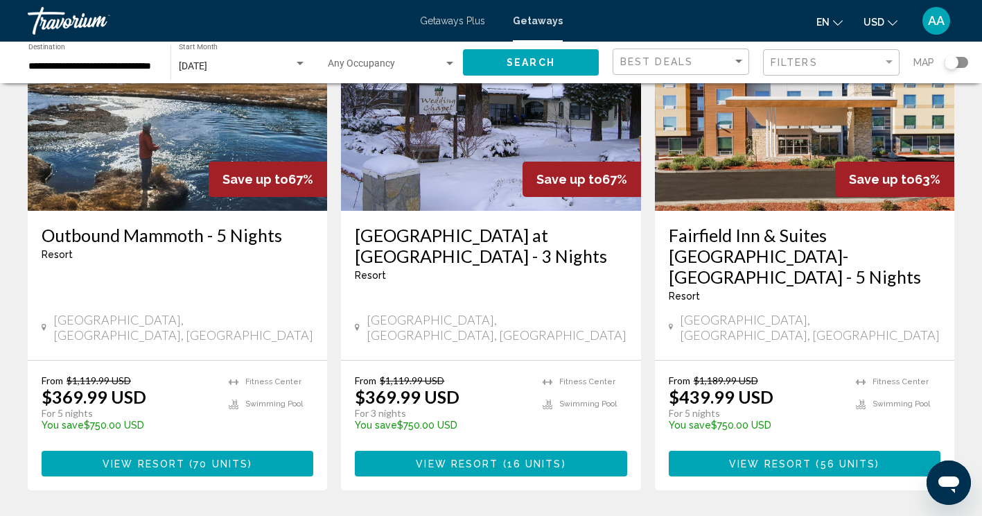
scroll to position [1826, 0]
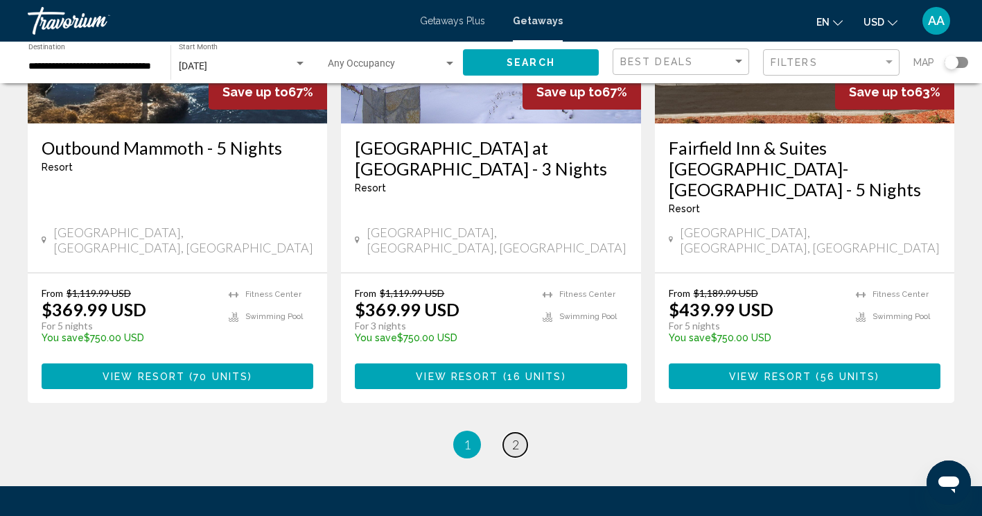
click at [512, 437] on span "2" at bounding box center [515, 444] width 7 height 15
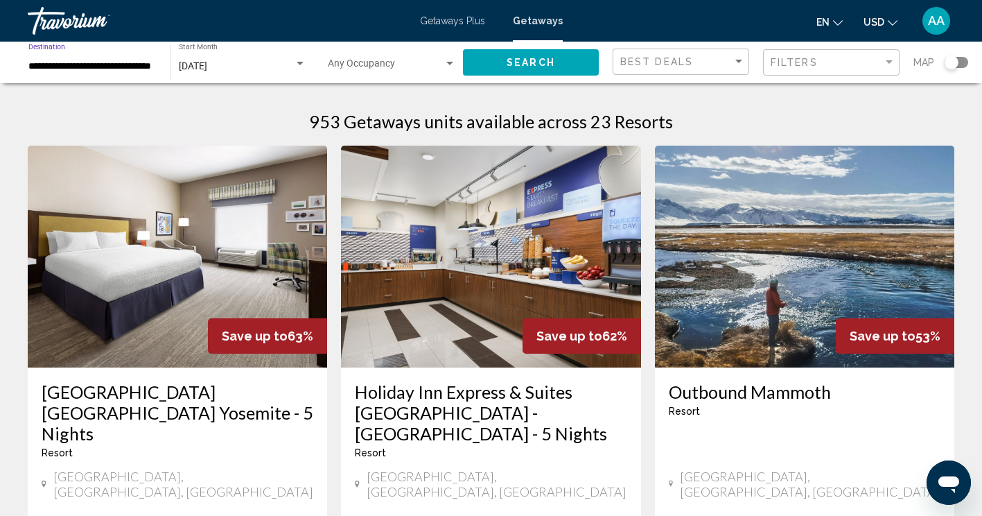
click at [147, 67] on input "**********" at bounding box center [92, 66] width 128 height 11
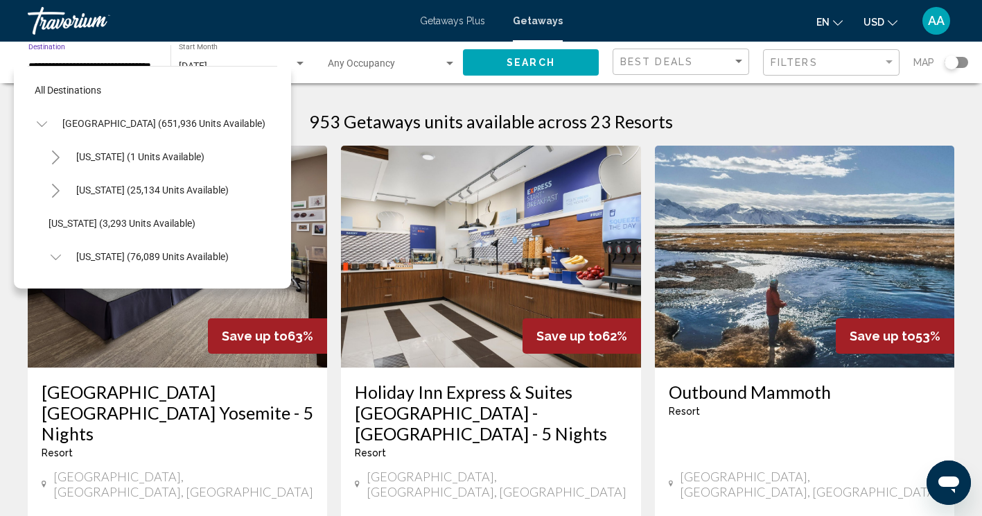
scroll to position [154, 0]
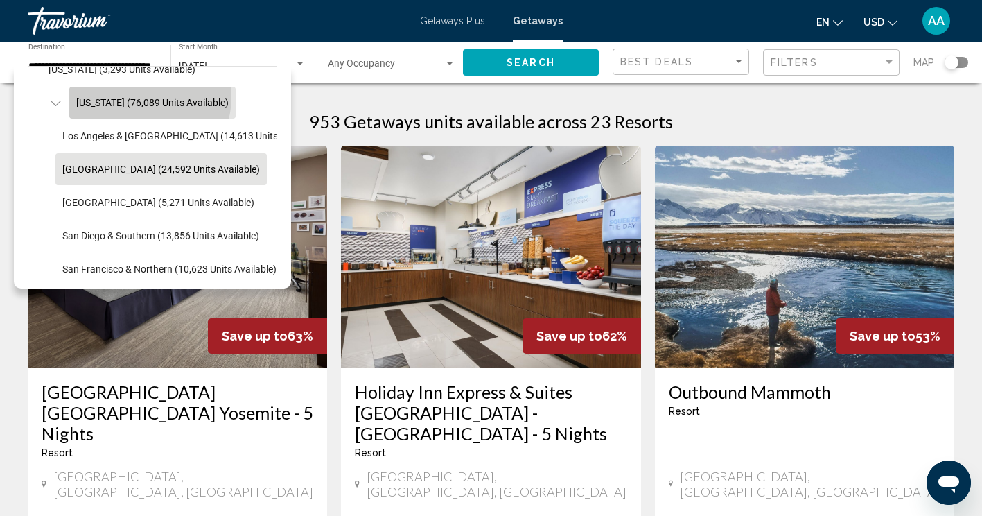
click at [148, 97] on span "[US_STATE] (76,089 units available)" at bounding box center [152, 102] width 153 height 11
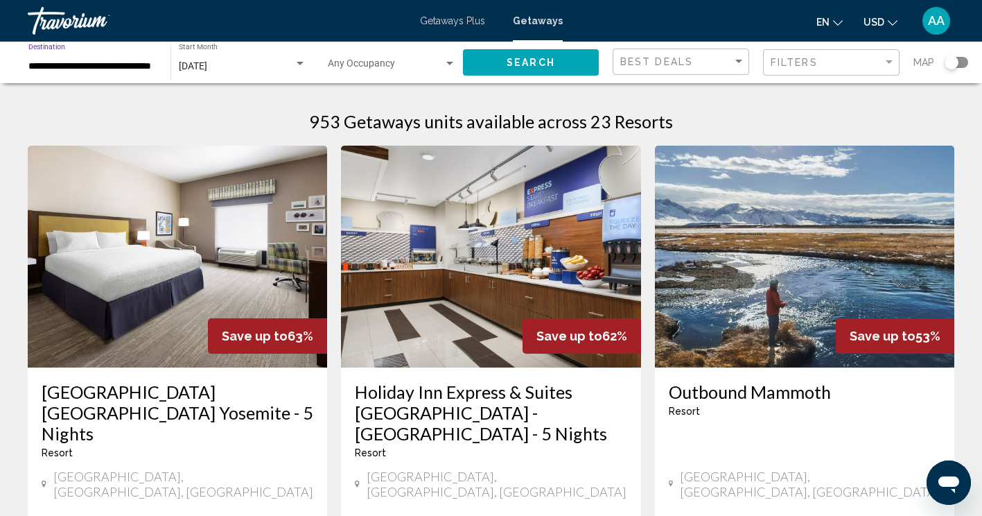
click at [115, 61] on input "**********" at bounding box center [92, 66] width 128 height 11
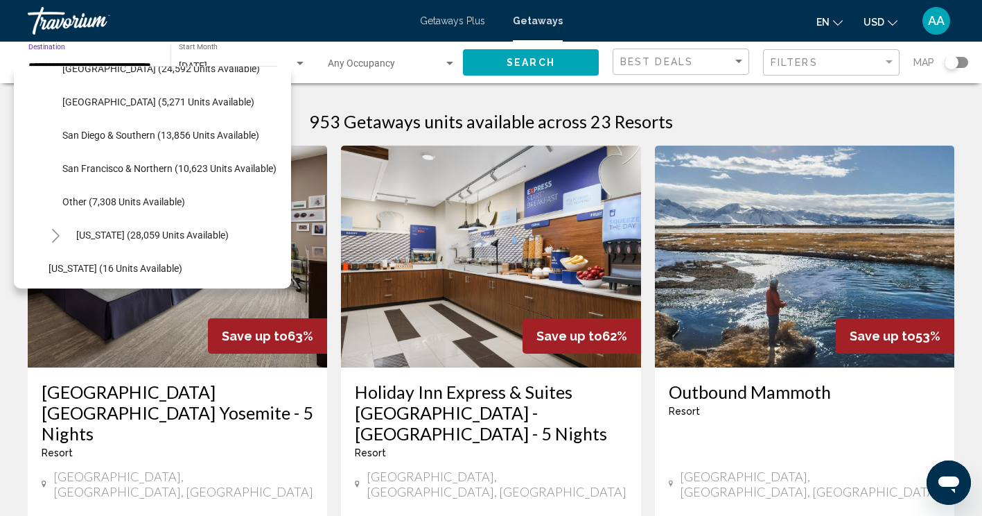
scroll to position [255, 0]
click at [159, 202] on span "Other (7,308 units available)" at bounding box center [123, 201] width 123 height 11
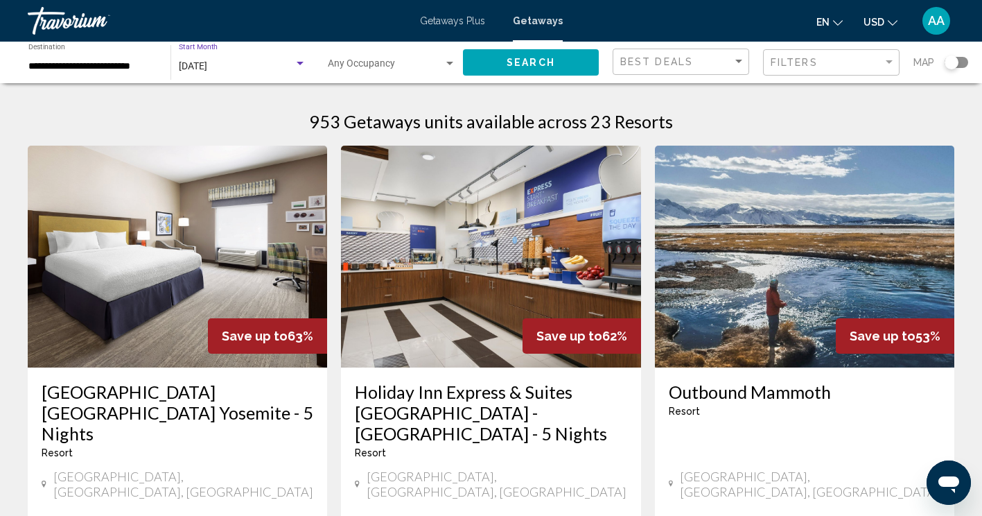
click at [200, 67] on span "[DATE]" at bounding box center [193, 65] width 28 height 11
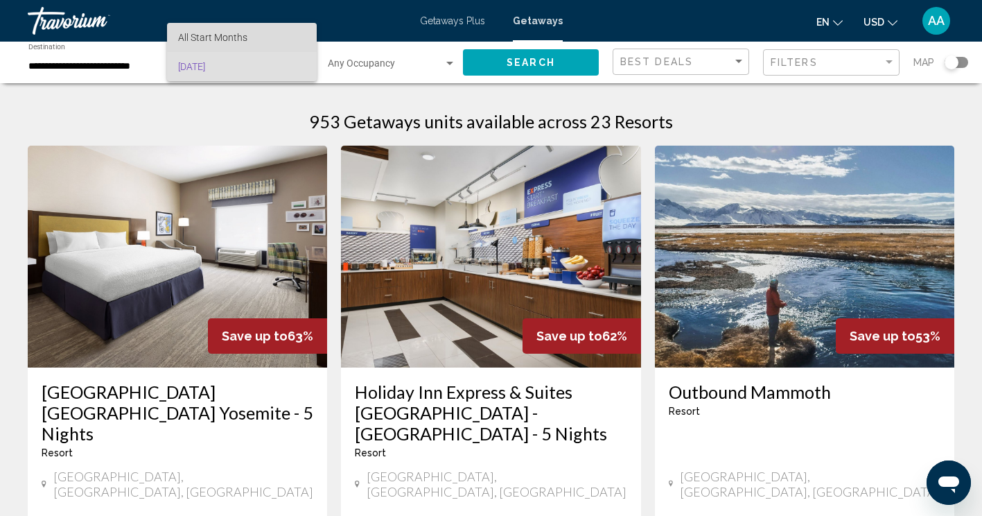
click at [207, 28] on span "All Start Months" at bounding box center [242, 37] width 128 height 29
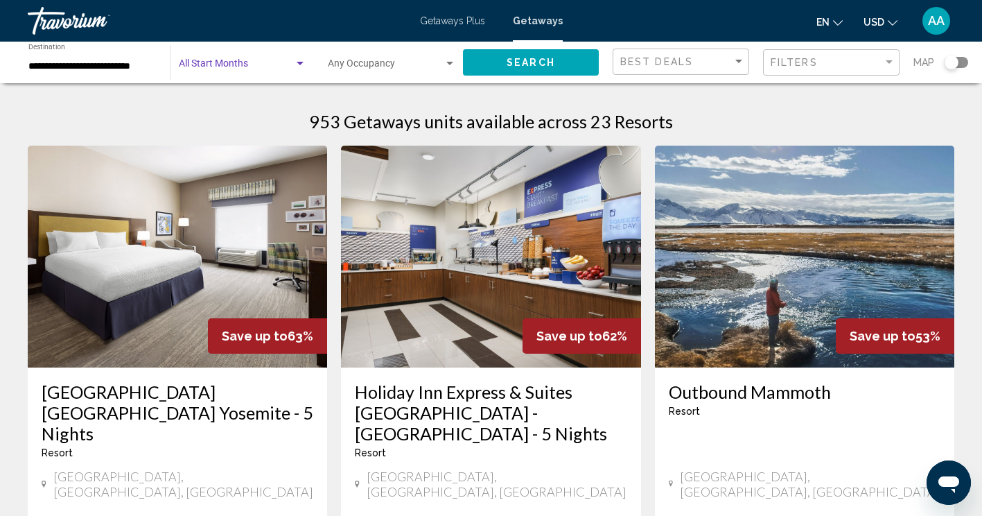
click at [214, 62] on span "Search widget" at bounding box center [236, 66] width 115 height 11
click at [132, 110] on div at bounding box center [491, 258] width 982 height 516
click at [504, 60] on button "Search" at bounding box center [531, 62] width 136 height 26
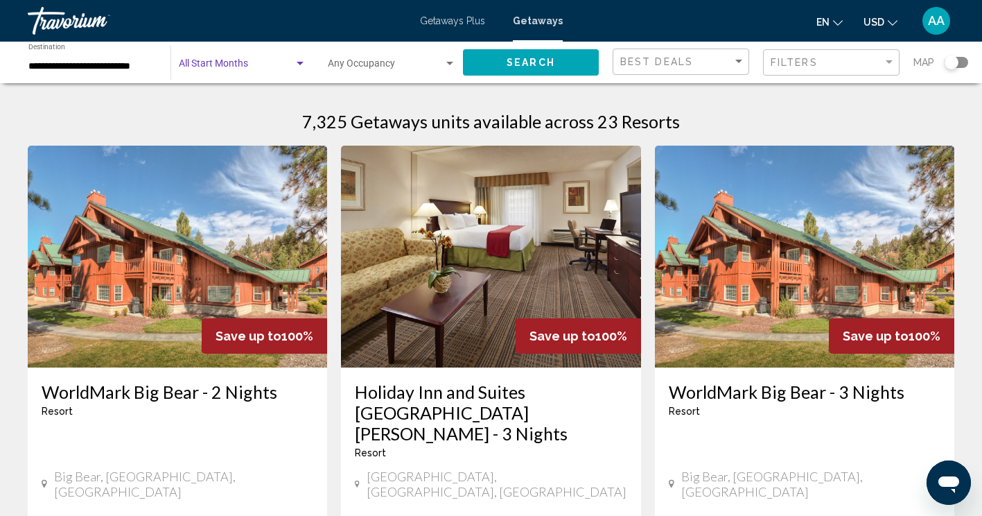
click at [259, 63] on span "Search widget" at bounding box center [236, 66] width 115 height 11
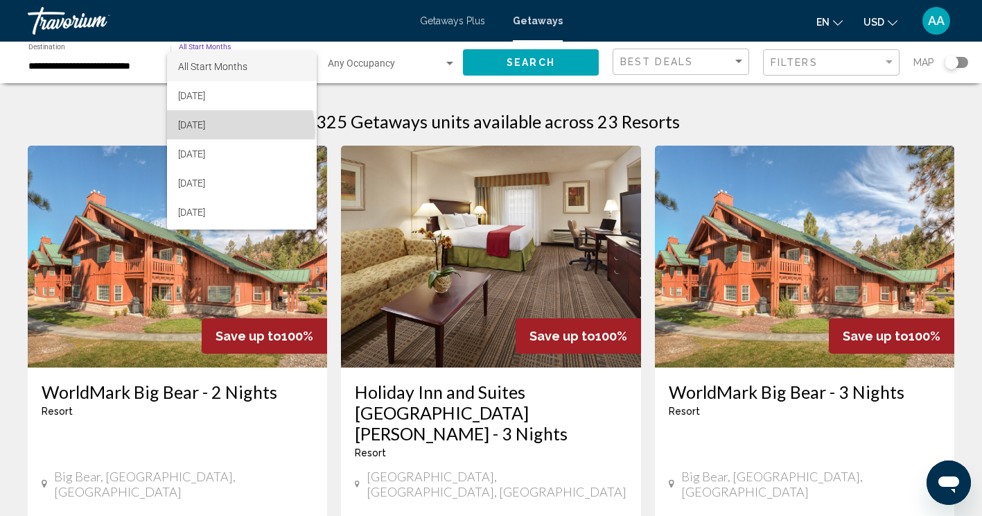
click at [240, 131] on span "[DATE]" at bounding box center [242, 124] width 128 height 29
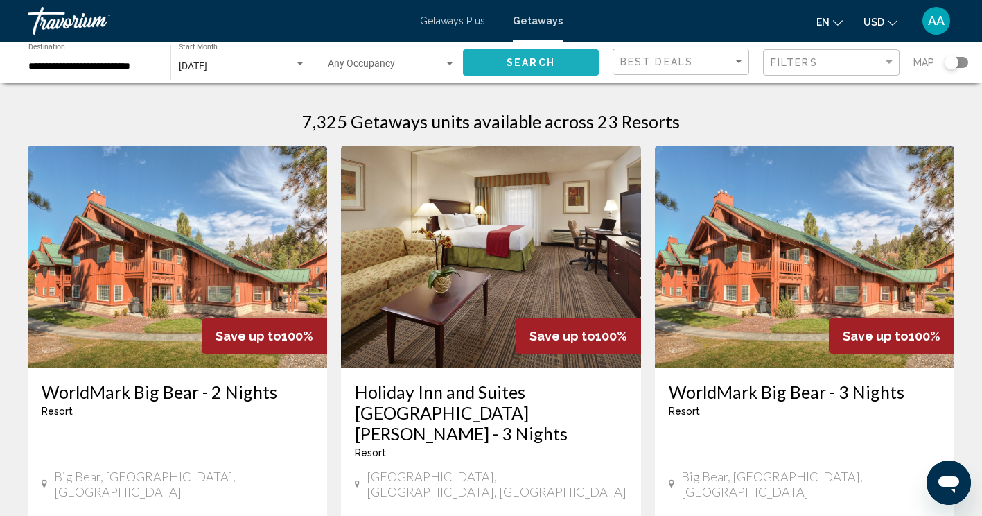
click at [494, 65] on button "Search" at bounding box center [531, 62] width 136 height 26
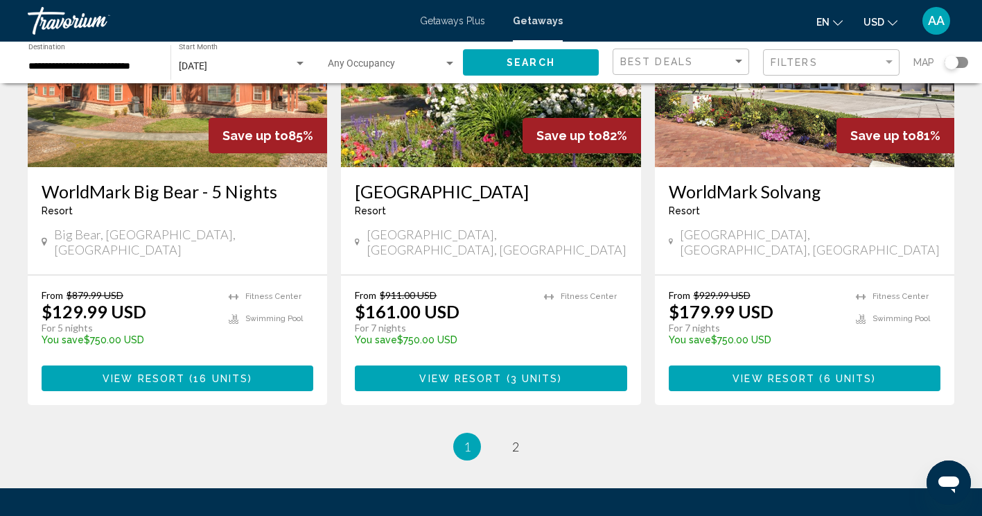
scroll to position [1805, 0]
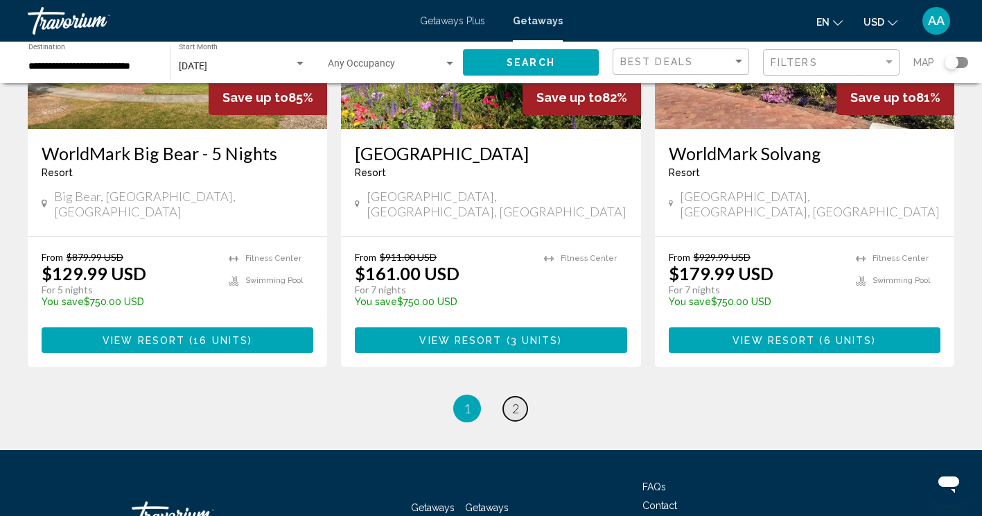
click at [512, 401] on span "2" at bounding box center [515, 408] width 7 height 15
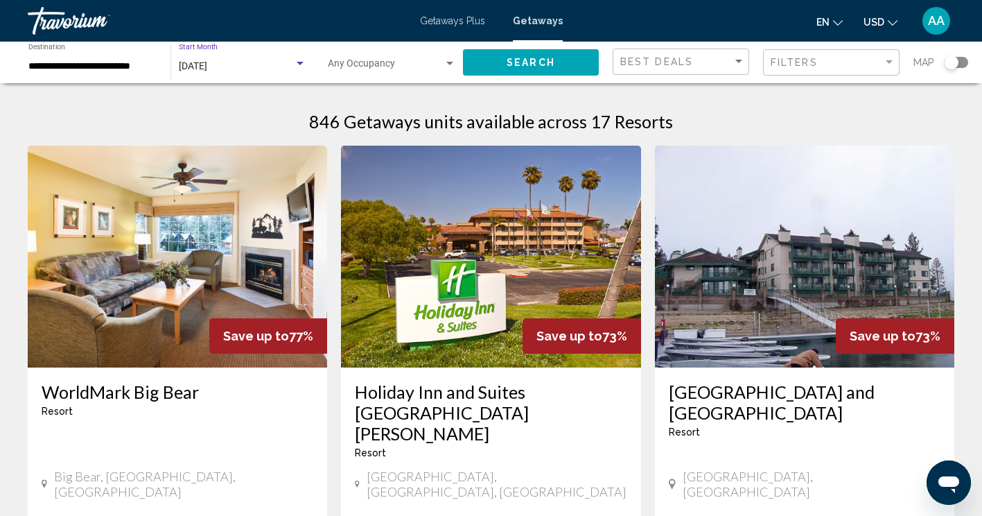
click at [196, 60] on span "[DATE]" at bounding box center [193, 65] width 28 height 11
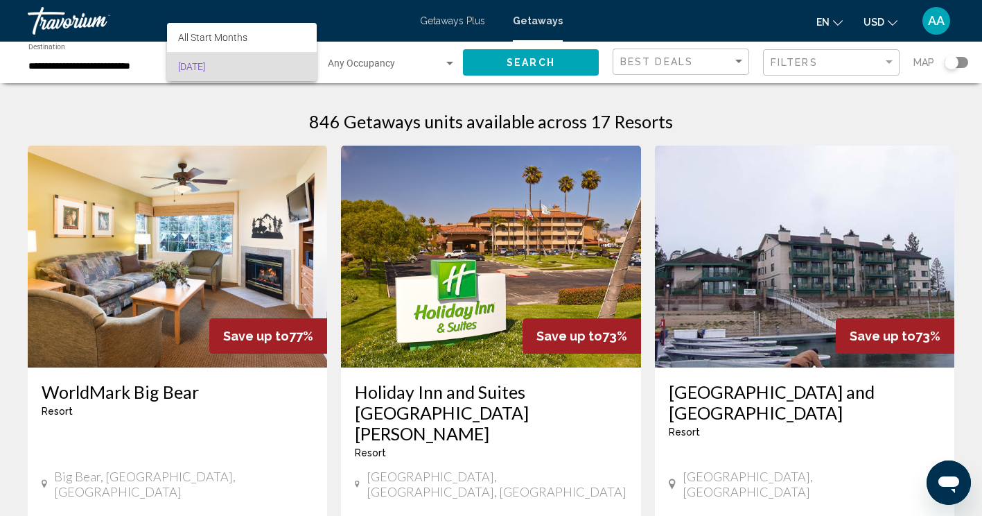
click at [125, 64] on div at bounding box center [491, 258] width 982 height 516
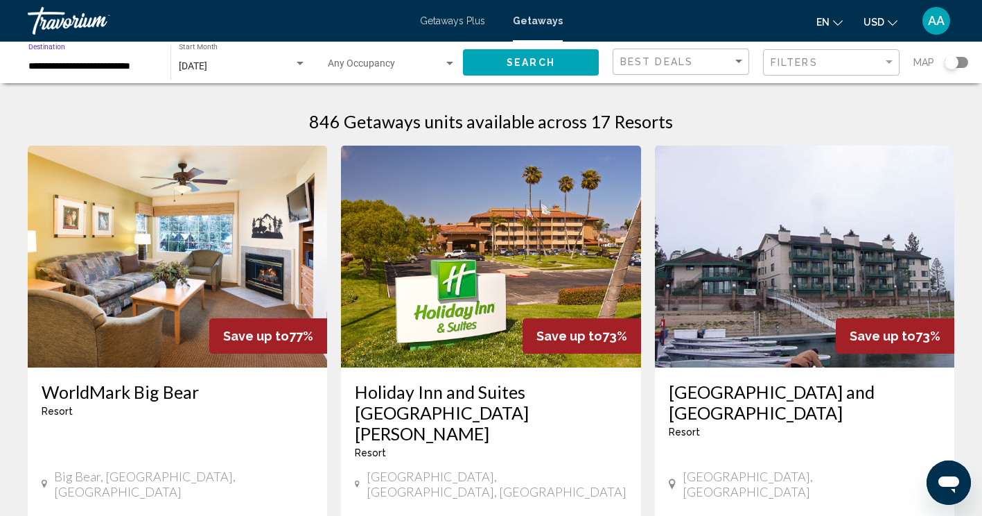
click at [125, 64] on input "**********" at bounding box center [92, 66] width 128 height 11
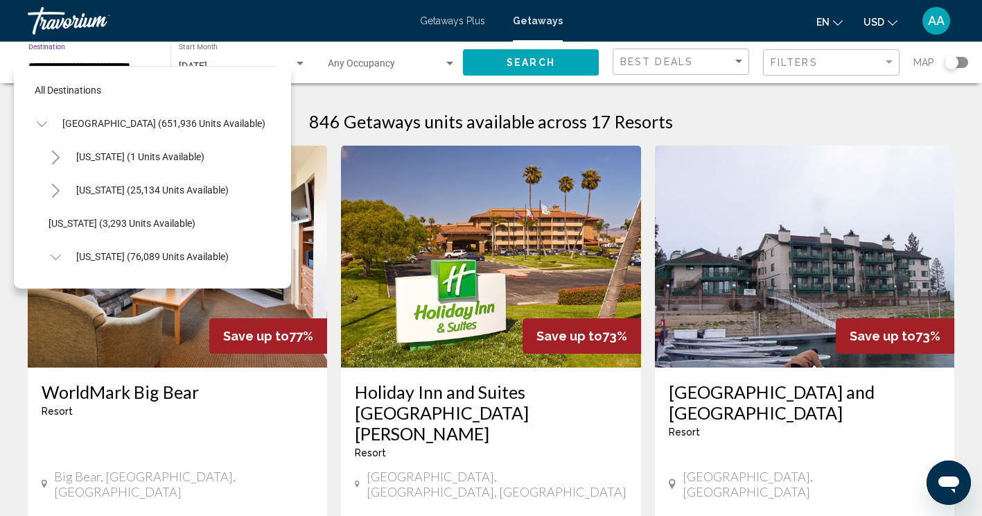
scroll to position [287, 0]
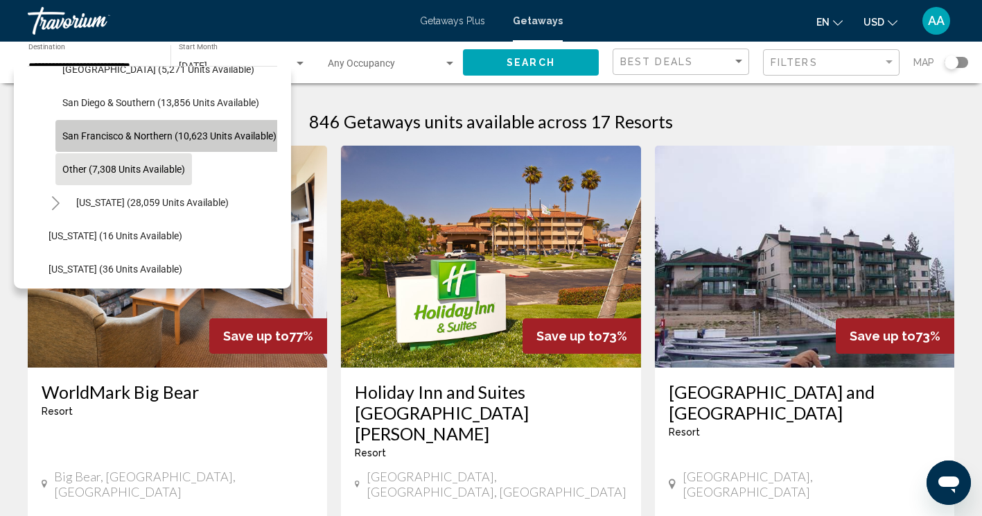
click at [132, 137] on span "San Francisco & Northern (10,623 units available)" at bounding box center [169, 135] width 214 height 11
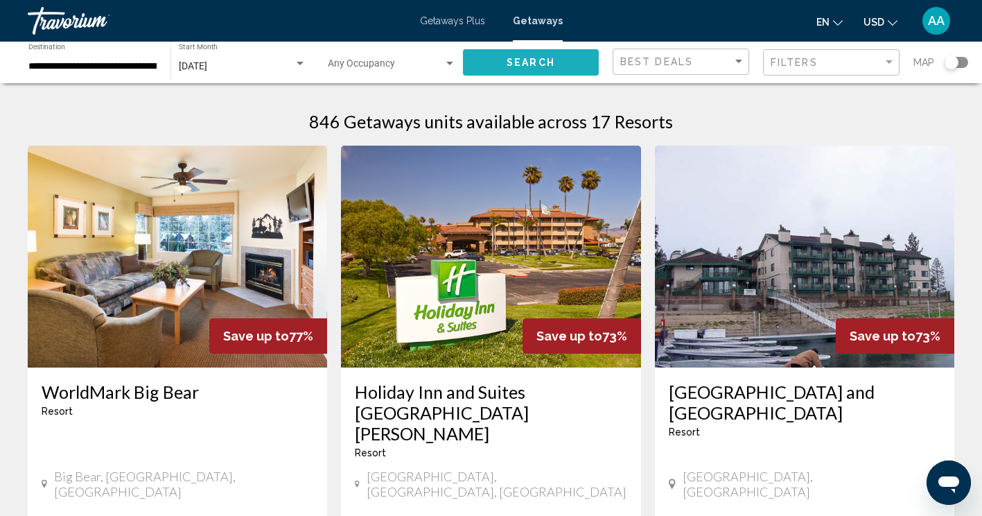
click at [493, 58] on button "Search" at bounding box center [531, 62] width 136 height 26
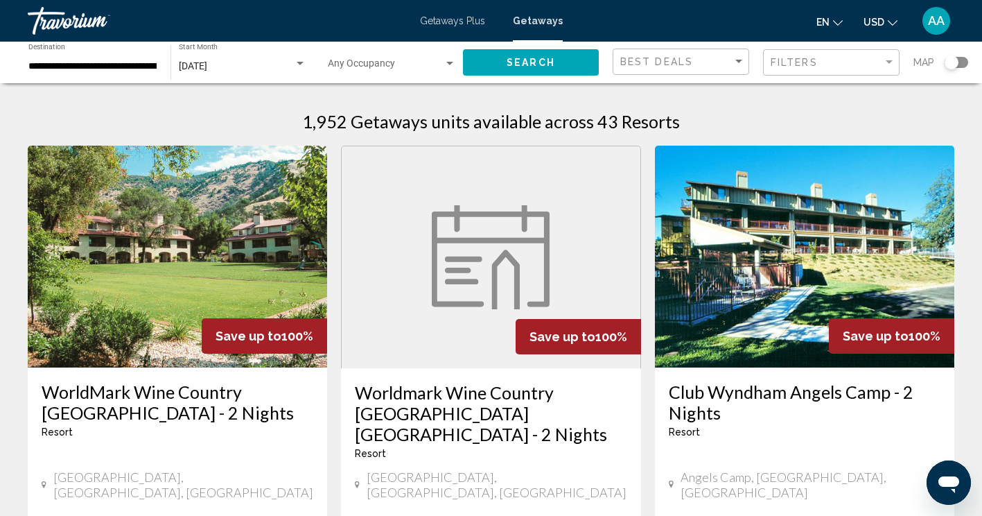
click at [963, 62] on div "Search widget" at bounding box center [957, 62] width 24 height 11
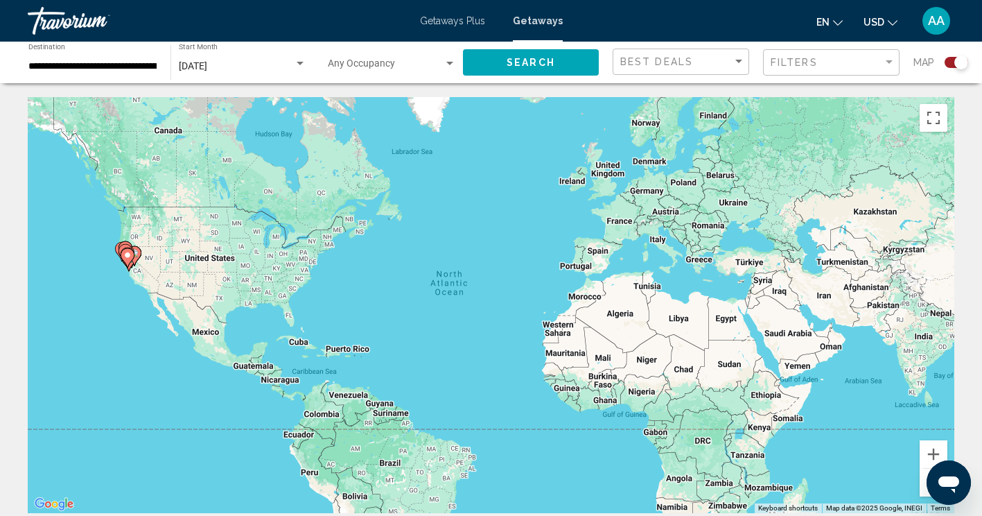
click at [121, 253] on div "To activate drag with keyboard, press Alt + Enter. Once in keyboard drag state,…" at bounding box center [491, 305] width 927 height 416
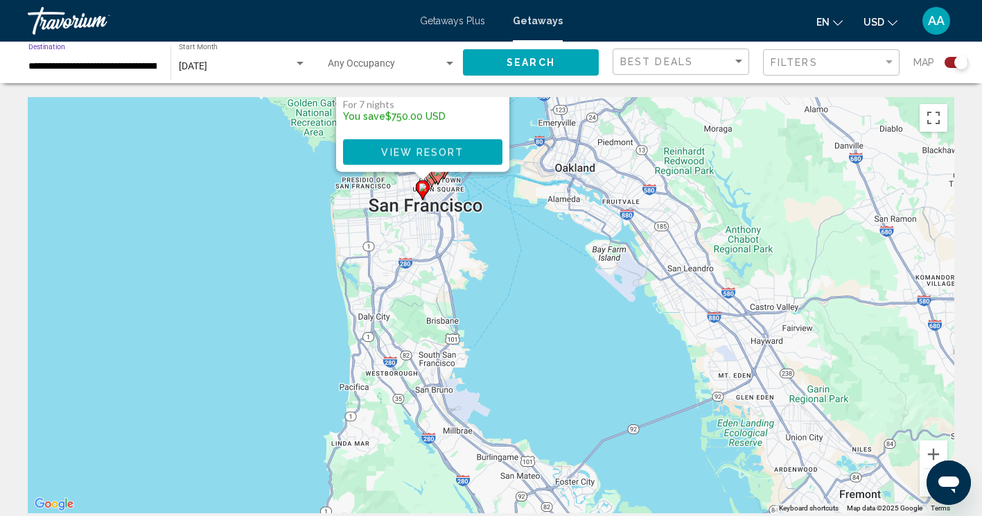
click at [122, 67] on input "**********" at bounding box center [92, 66] width 128 height 11
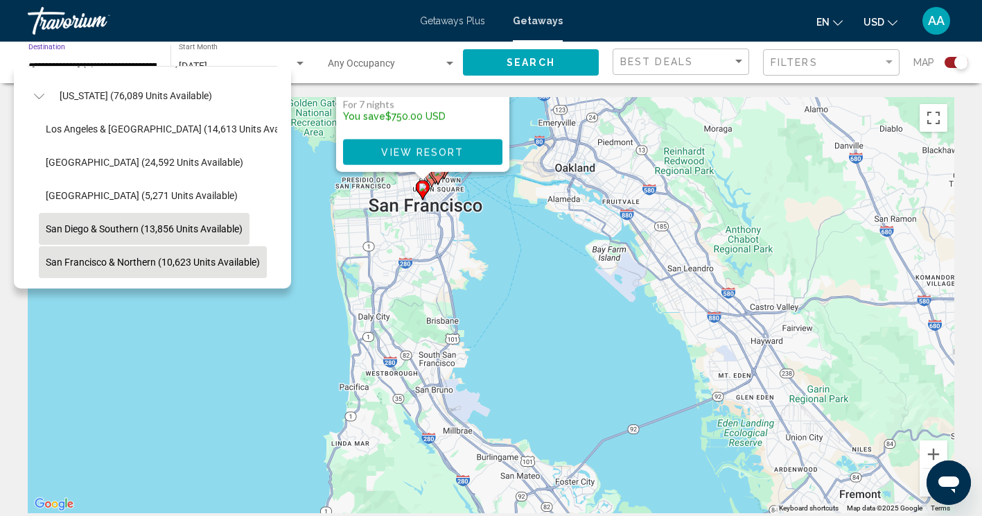
scroll to position [157, 17]
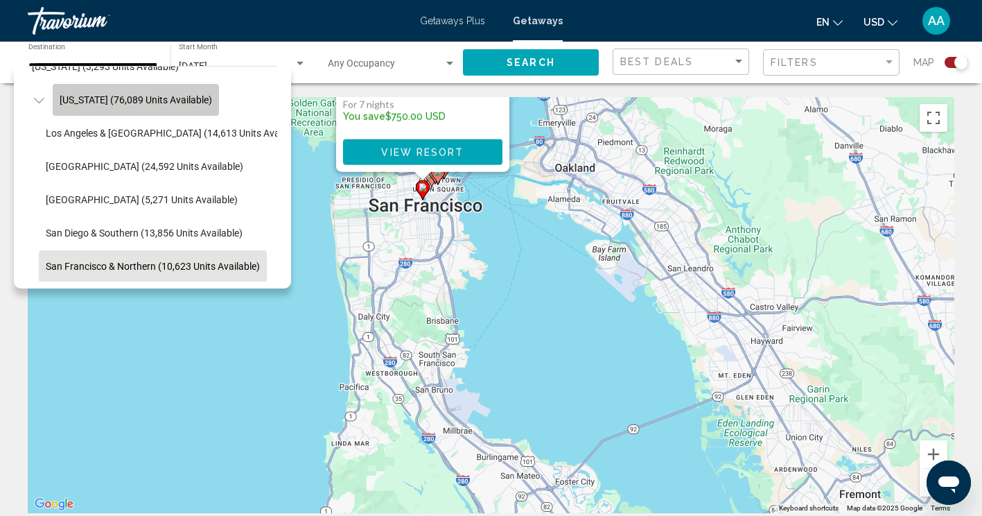
click at [180, 97] on span "[US_STATE] (76,089 units available)" at bounding box center [136, 99] width 153 height 11
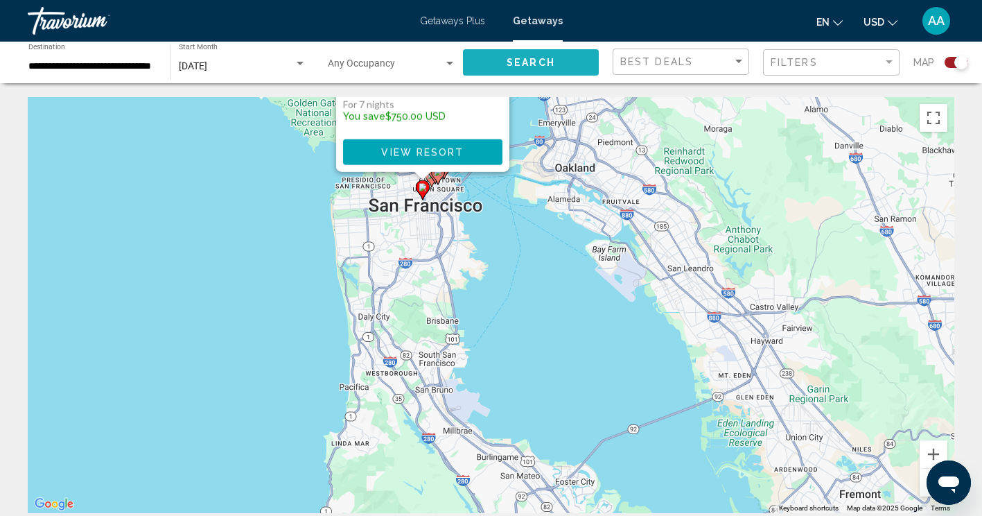
click at [523, 64] on span "Search" at bounding box center [531, 63] width 49 height 11
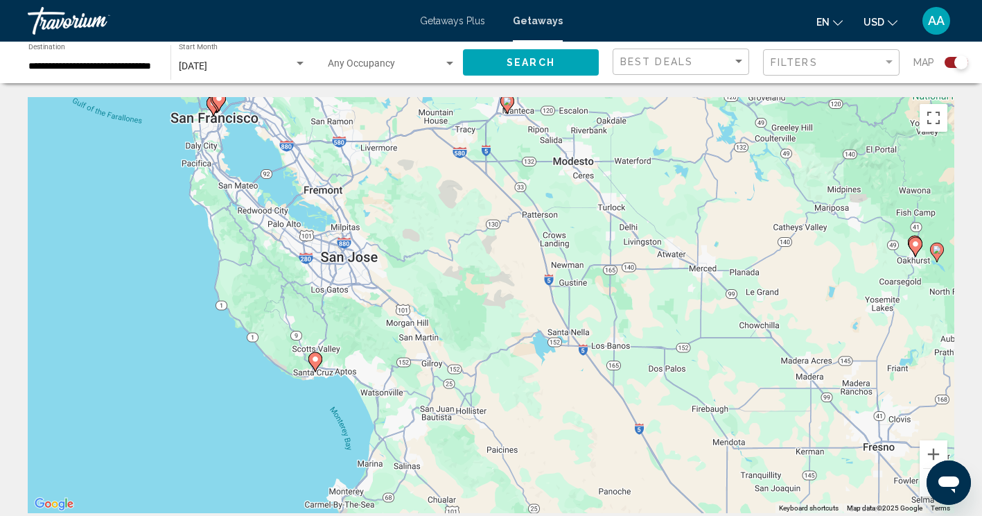
click at [314, 358] on image "Main content" at bounding box center [315, 359] width 8 height 8
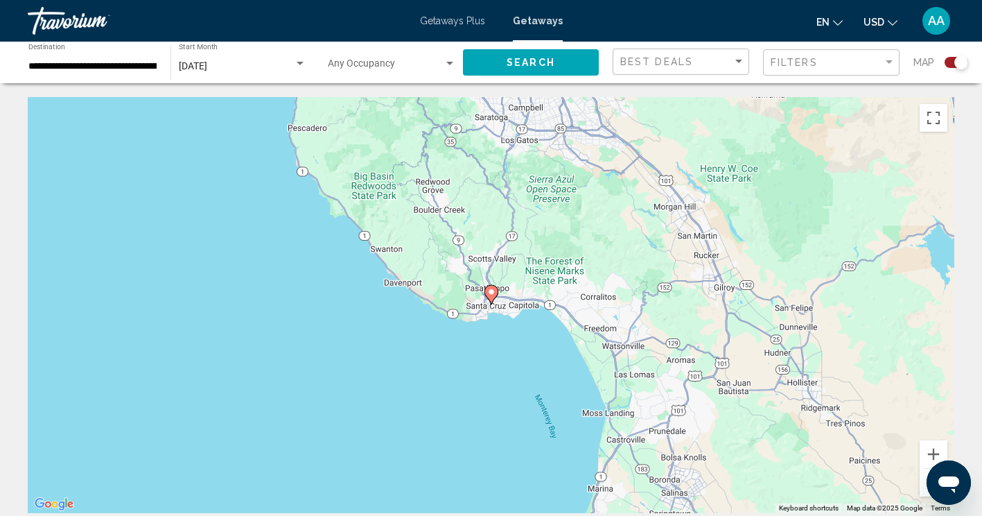
click at [493, 291] on image "Main content" at bounding box center [491, 292] width 8 height 8
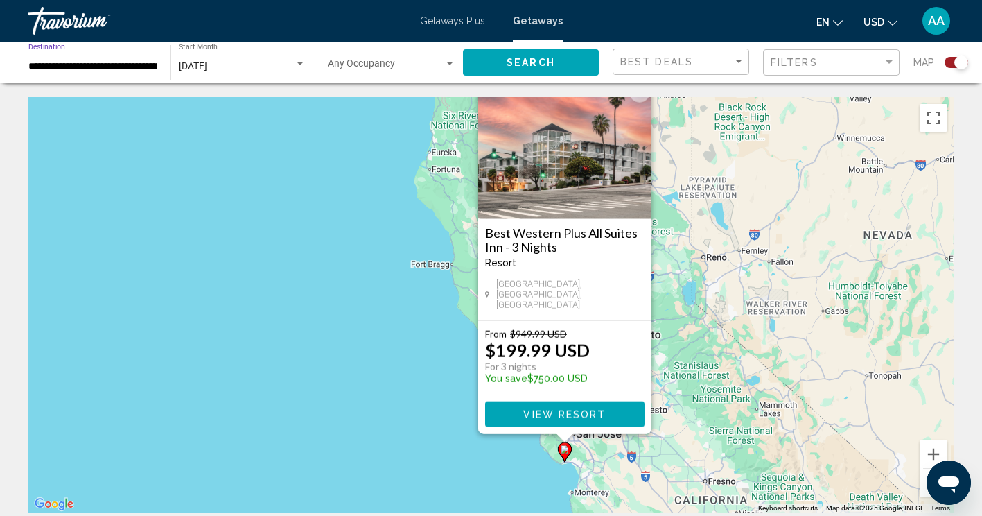
click at [148, 62] on input "**********" at bounding box center [92, 66] width 128 height 11
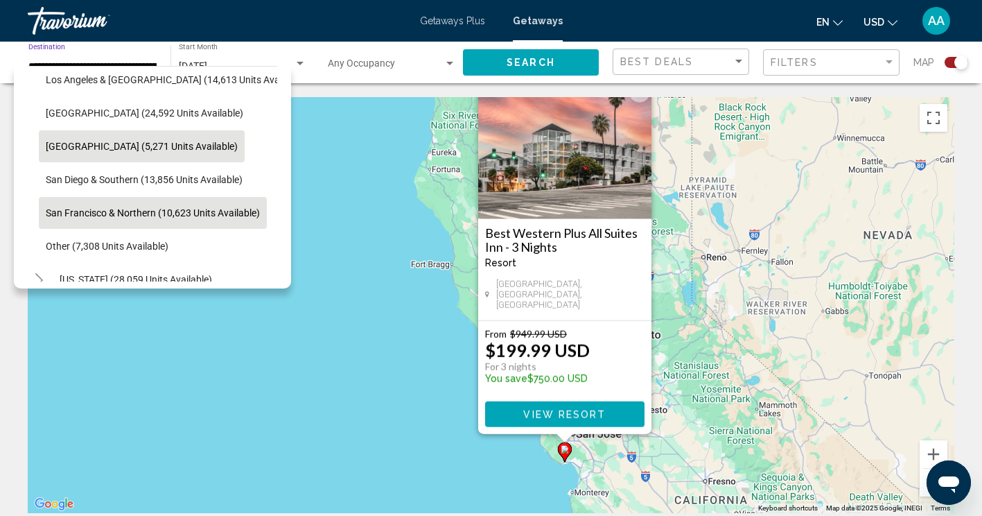
scroll to position [98, 17]
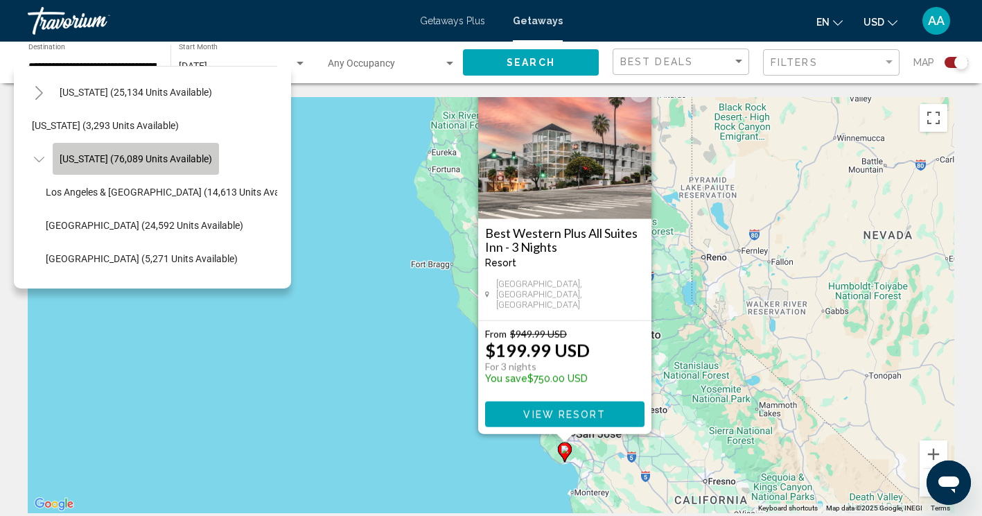
click at [167, 150] on button "[US_STATE] (76,089 units available)" at bounding box center [136, 159] width 166 height 32
type input "**********"
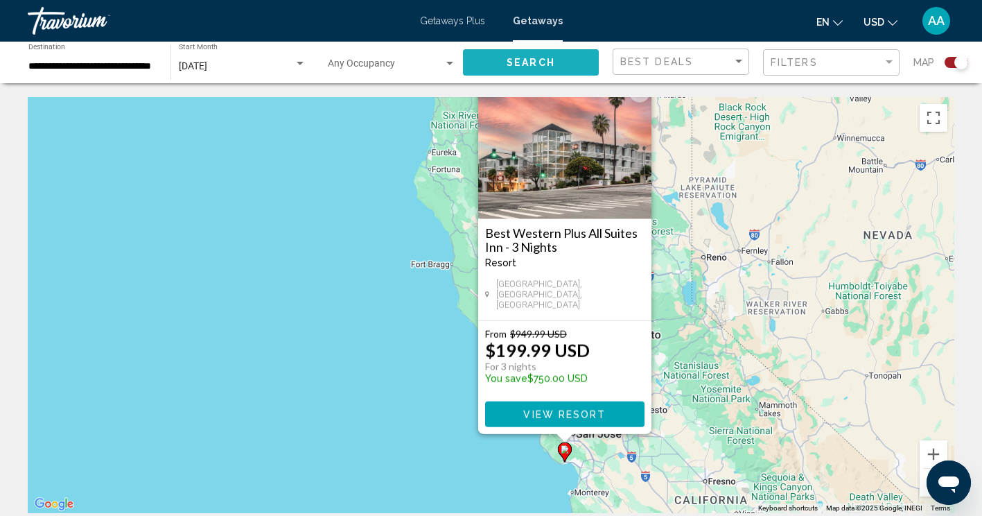
click at [519, 58] on span "Search" at bounding box center [531, 63] width 49 height 11
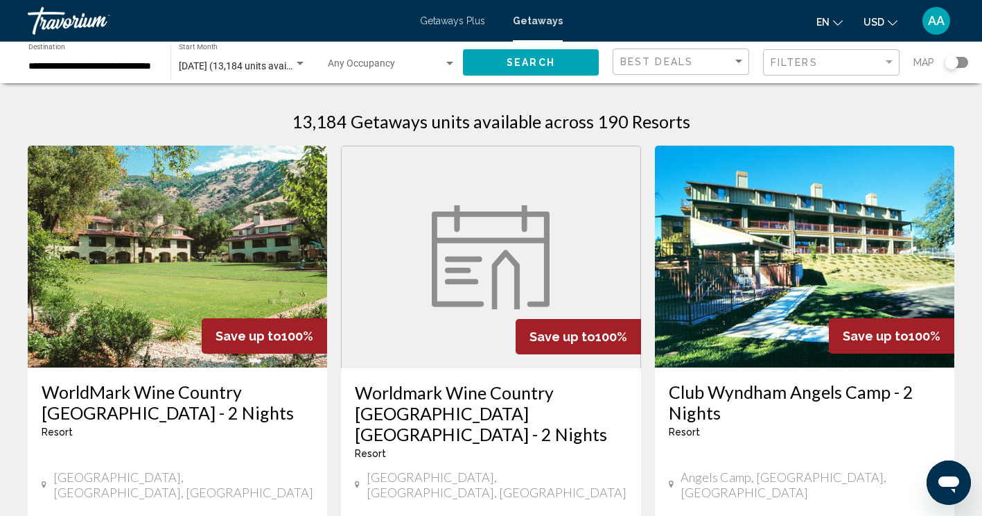
click at [957, 57] on div "Search widget" at bounding box center [957, 62] width 24 height 11
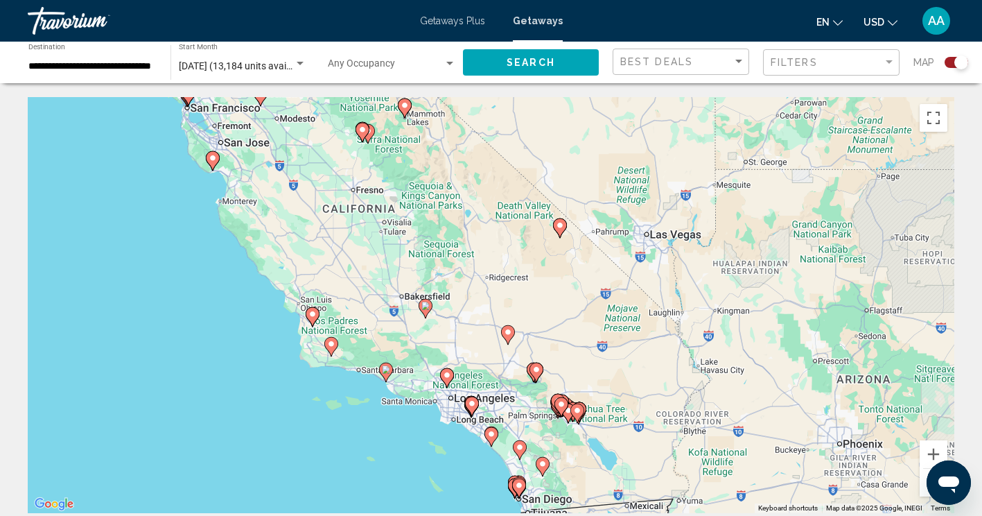
click at [212, 157] on image "Main content" at bounding box center [213, 158] width 8 height 8
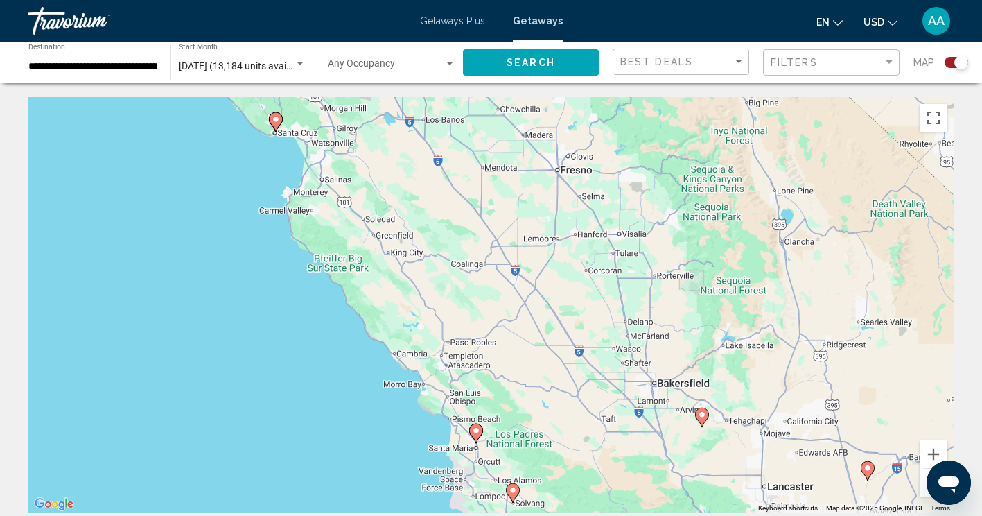
click at [134, 70] on input "**********" at bounding box center [92, 66] width 128 height 11
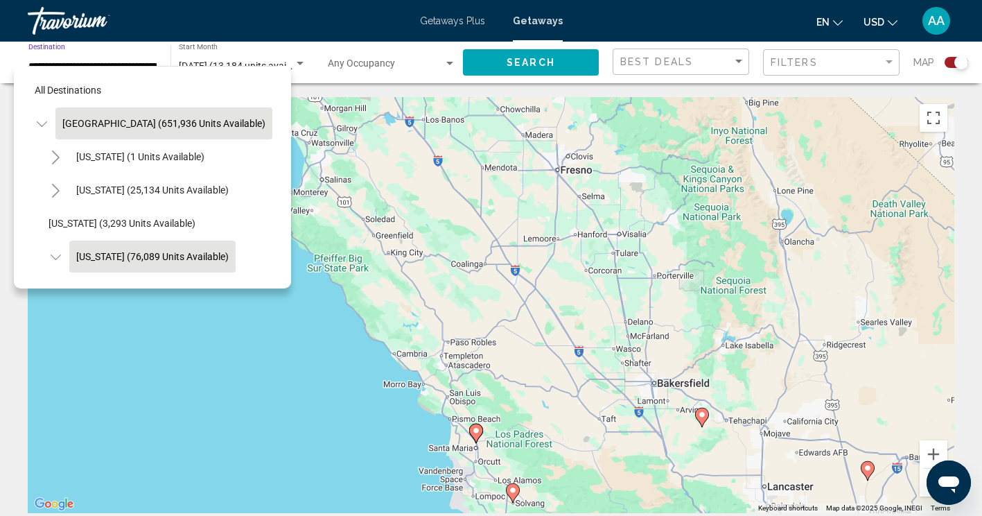
click at [145, 247] on button "[US_STATE] (76,089 units available)" at bounding box center [152, 257] width 166 height 32
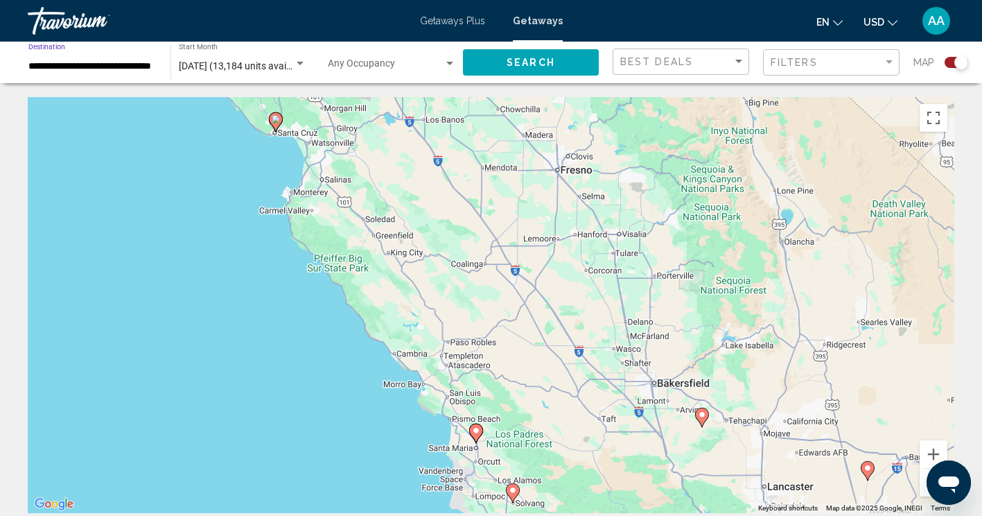
click at [507, 62] on span "Search" at bounding box center [531, 63] width 49 height 11
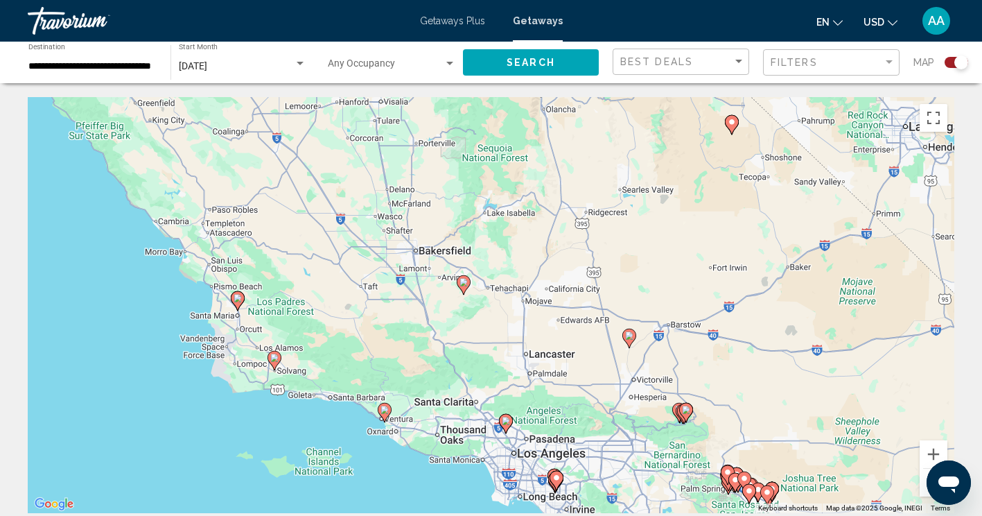
click at [236, 298] on div "To activate drag with keyboard, press Alt + Enter. Once in keyboard drag state,…" at bounding box center [491, 305] width 927 height 416
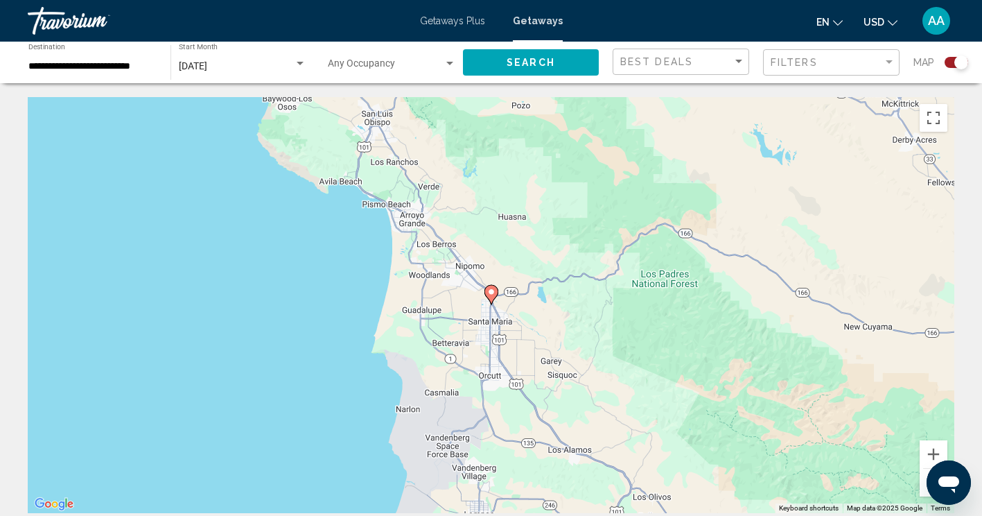
click at [491, 291] on image "Main content" at bounding box center [491, 292] width 8 height 8
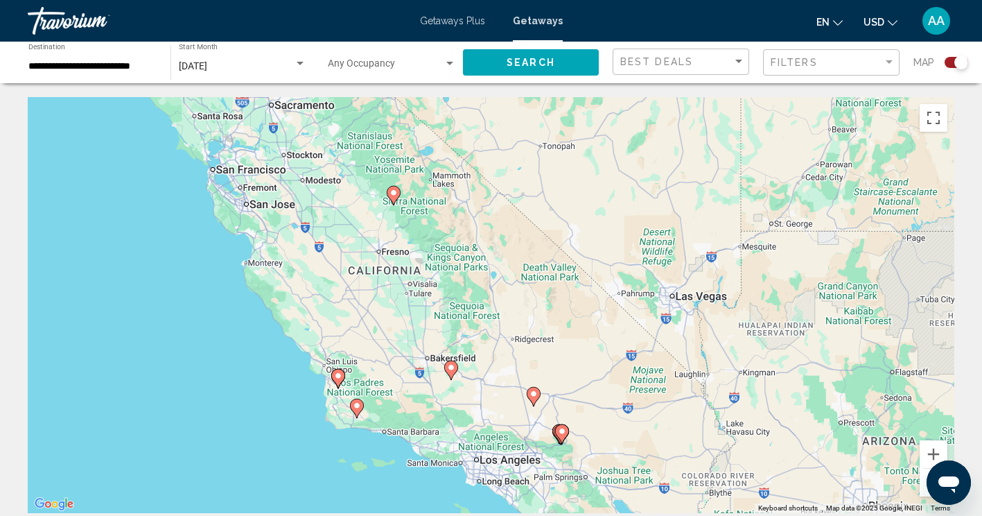
click at [396, 188] on div "To activate drag with keyboard, press Alt + Enter. Once in keyboard drag state,…" at bounding box center [491, 305] width 927 height 416
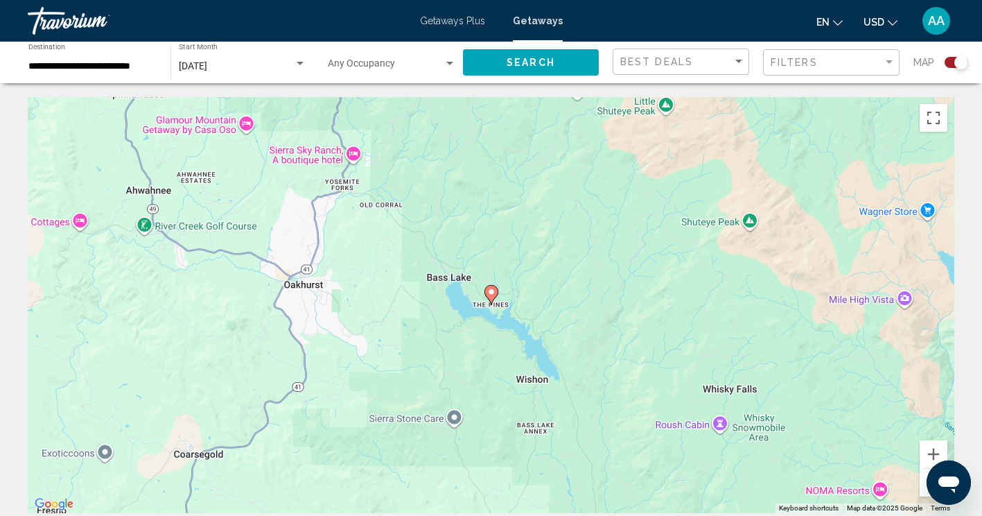
click at [492, 288] on icon "Main content" at bounding box center [491, 295] width 12 height 18
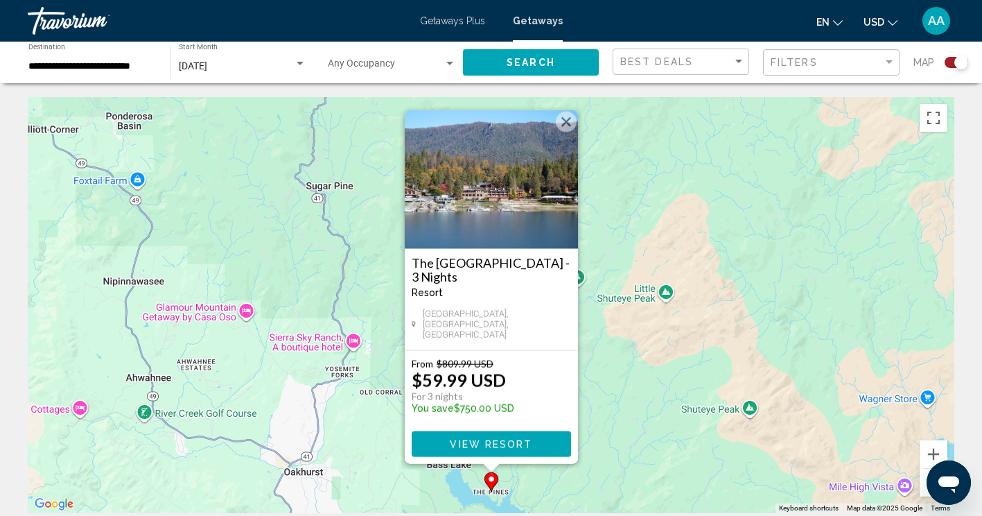
click at [602, 363] on div "To activate drag with keyboard, press Alt + Enter. Once in keyboard drag state,…" at bounding box center [491, 305] width 927 height 416
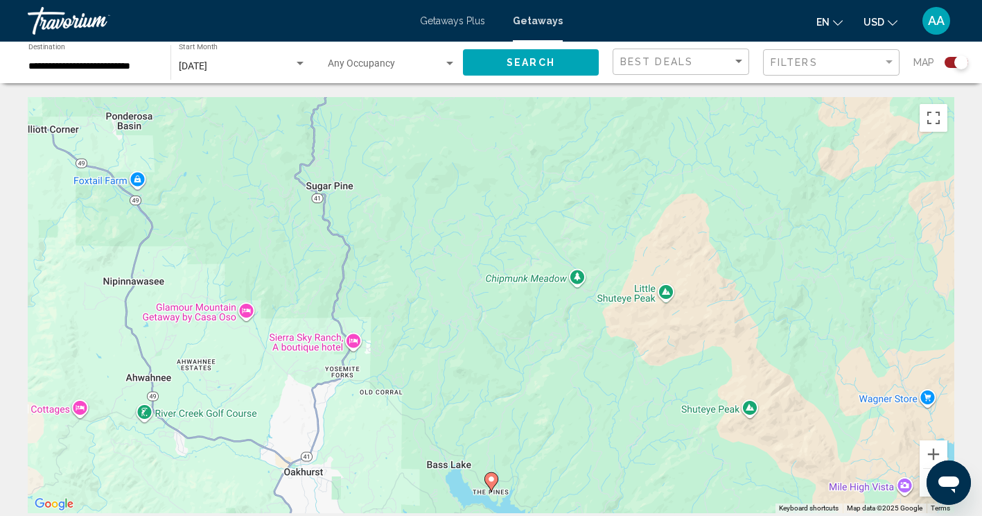
click at [41, 48] on div "**********" at bounding box center [92, 63] width 128 height 38
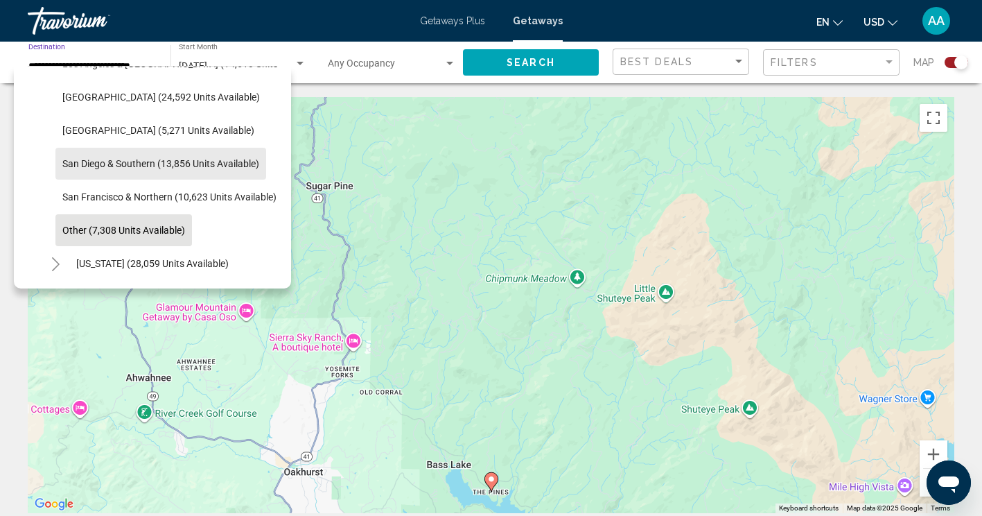
scroll to position [223, 0]
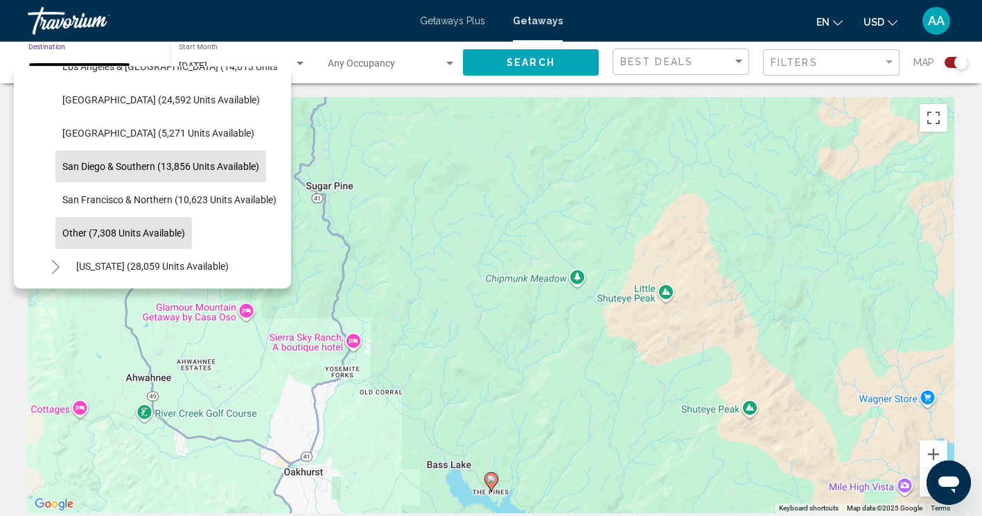
click at [81, 162] on span "San Diego & Southern (13,856 units available)" at bounding box center [160, 166] width 197 height 11
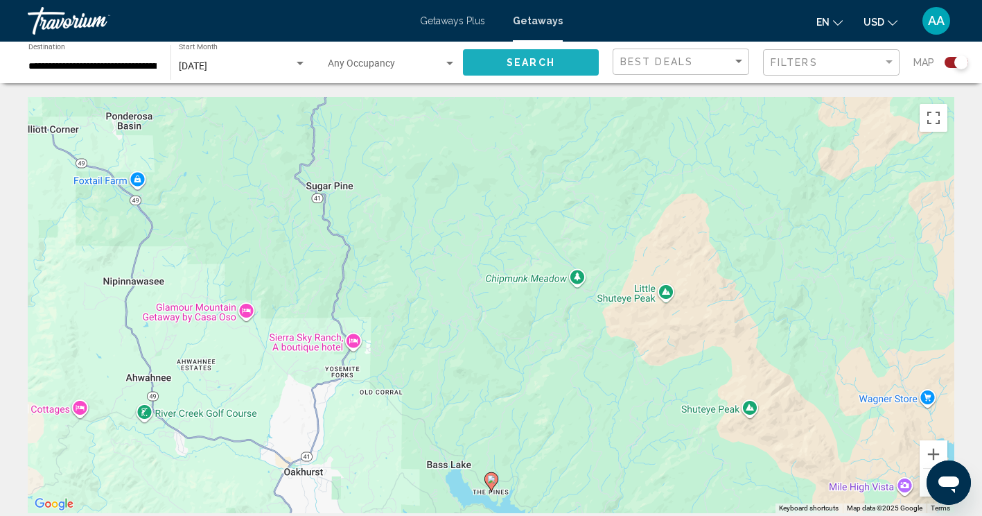
click at [568, 52] on button "Search" at bounding box center [531, 62] width 136 height 26
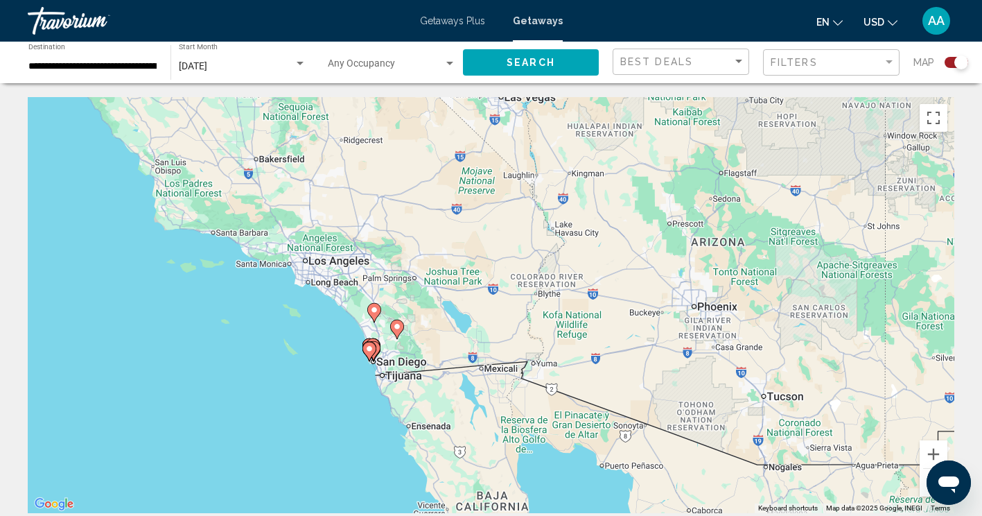
click at [131, 65] on input "**********" at bounding box center [92, 66] width 128 height 11
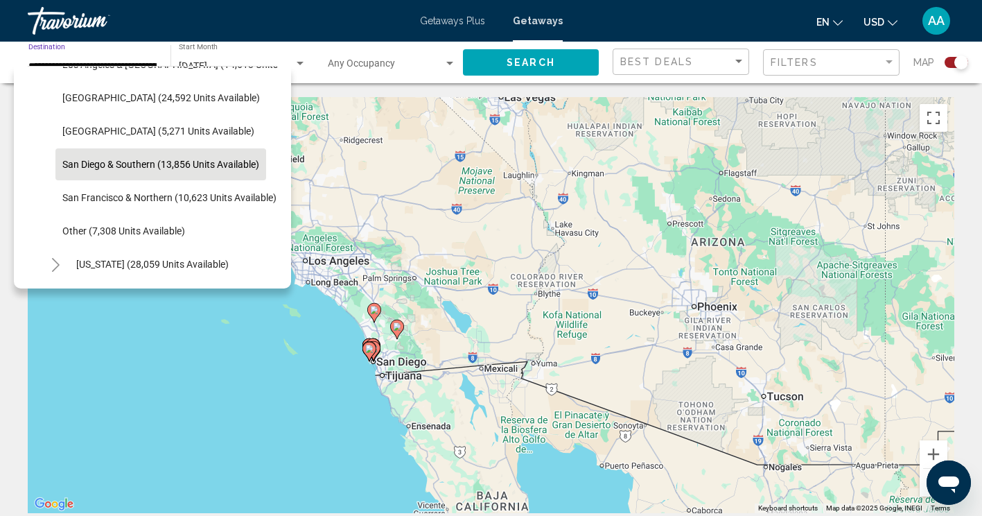
scroll to position [226, 0]
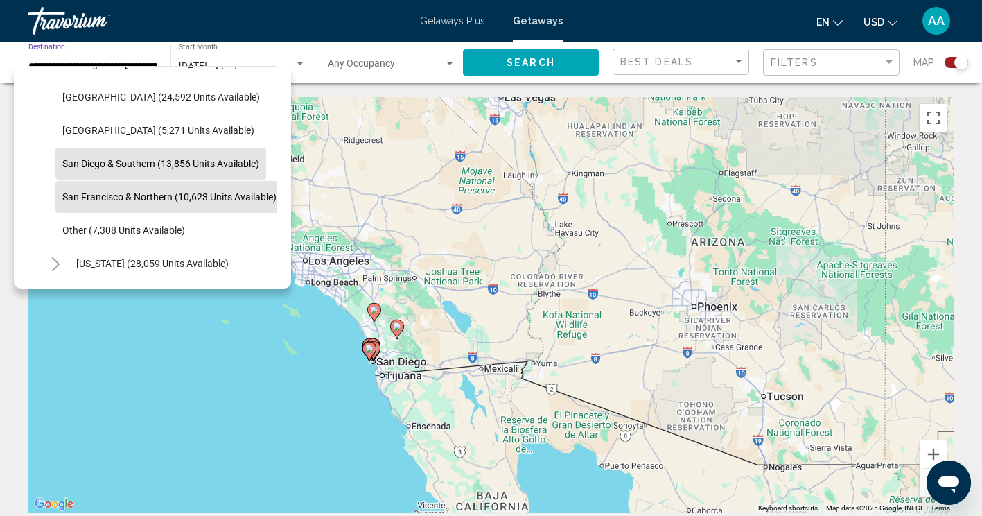
click at [239, 194] on span "San Francisco & Northern (10,623 units available)" at bounding box center [169, 196] width 214 height 11
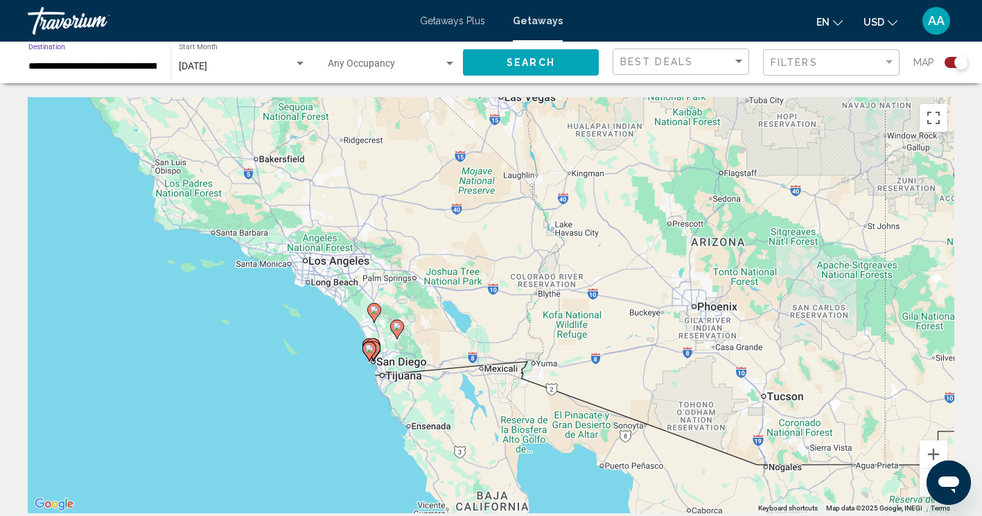
click at [490, 70] on button "Search" at bounding box center [531, 62] width 136 height 26
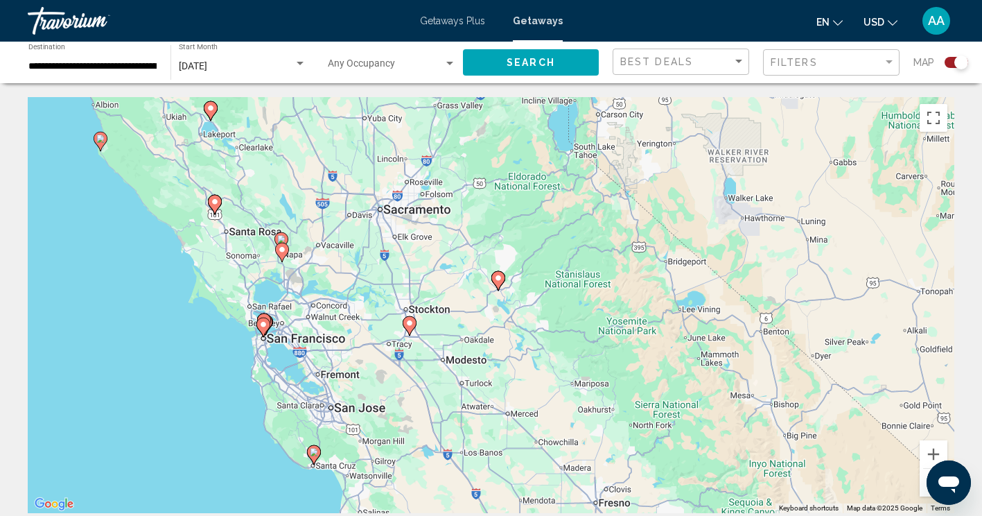
click at [94, 141] on div "To activate drag with keyboard, press Alt + Enter. Once in keyboard drag state,…" at bounding box center [491, 305] width 927 height 416
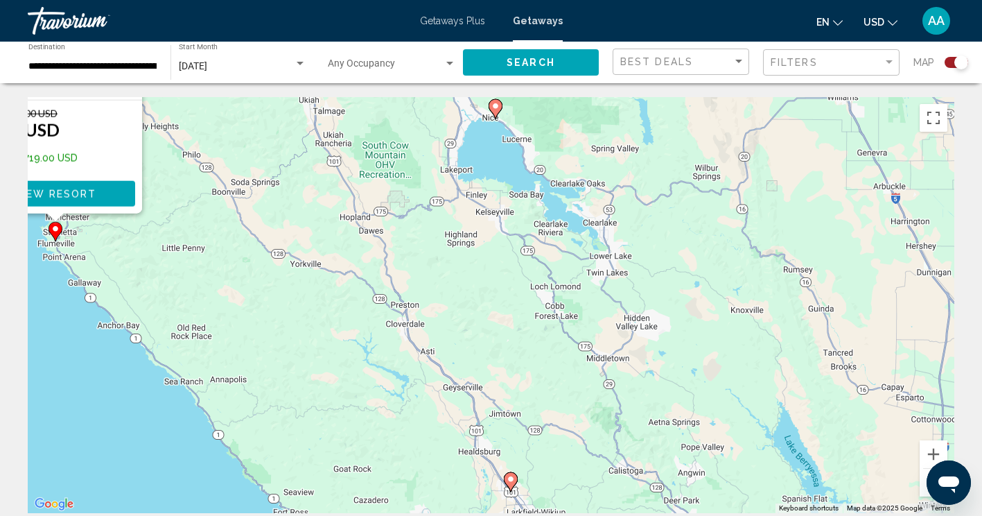
drag, startPoint x: 456, startPoint y: 414, endPoint x: 354, endPoint y: 157, distance: 276.3
click at [354, 157] on div "To activate drag with keyboard, press Alt + Enter. Once in keyboard drag state,…" at bounding box center [491, 305] width 927 height 416
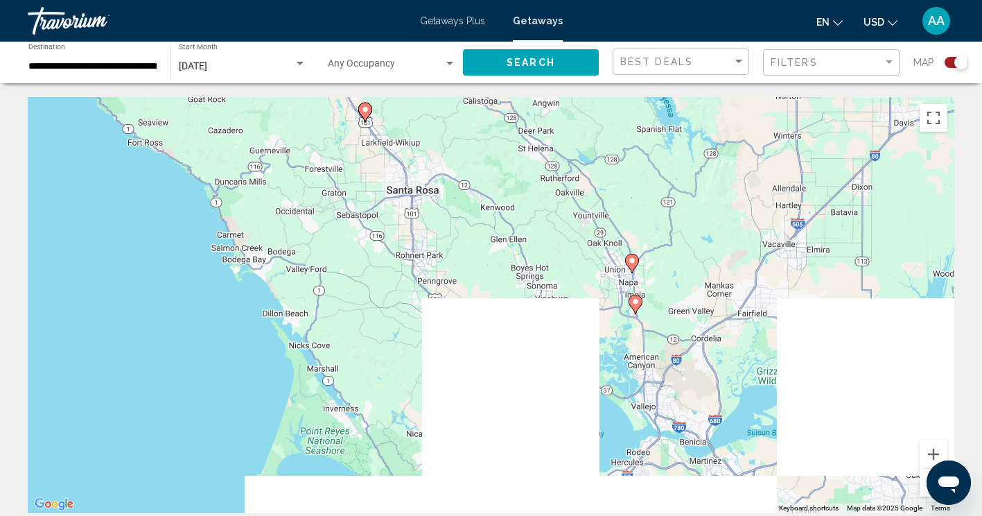
drag, startPoint x: 334, startPoint y: 149, endPoint x: 232, endPoint y: -37, distance: 212.5
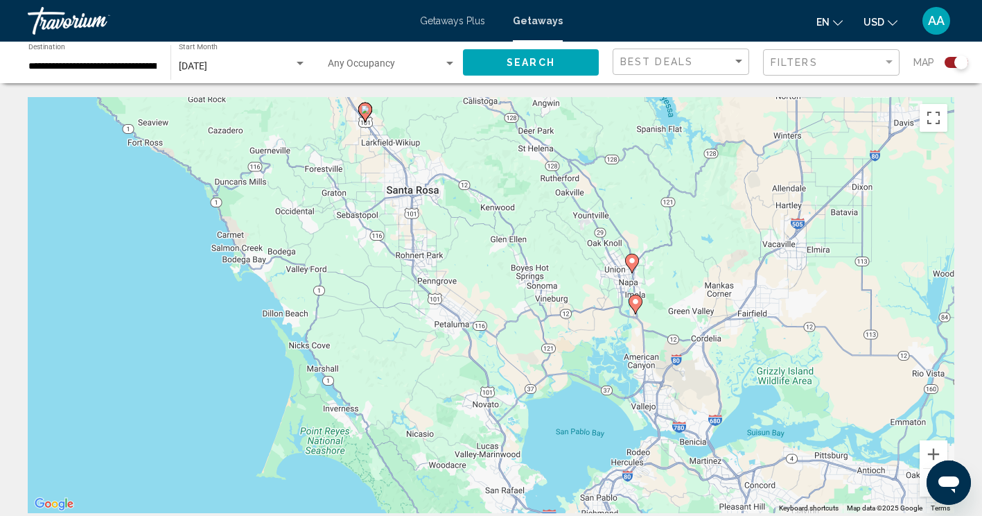
click at [232, 0] on html "**********" at bounding box center [491, 258] width 982 height 516
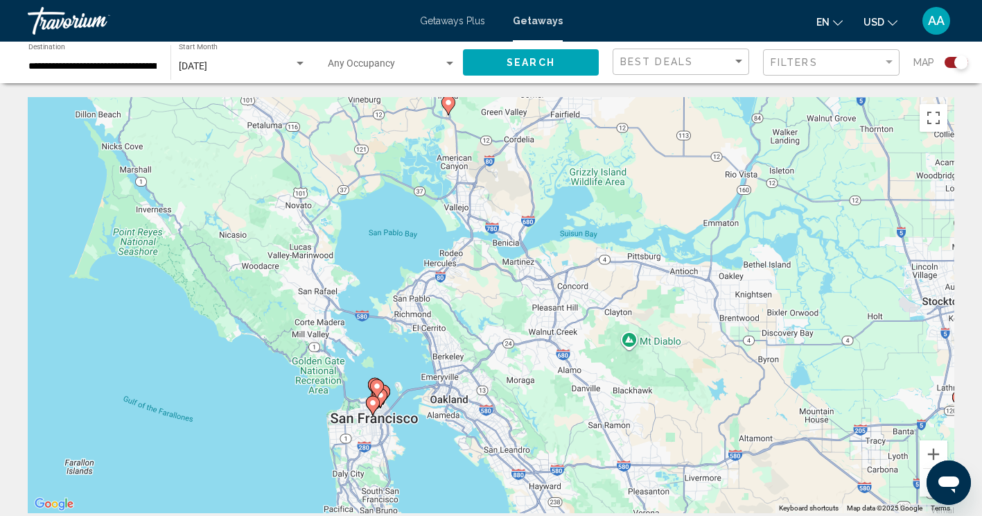
drag, startPoint x: 528, startPoint y: 321, endPoint x: 324, endPoint y: 111, distance: 293.2
click at [324, 111] on div "To activate drag with keyboard, press Alt + Enter. Once in keyboard drag state,…" at bounding box center [491, 305] width 927 height 416
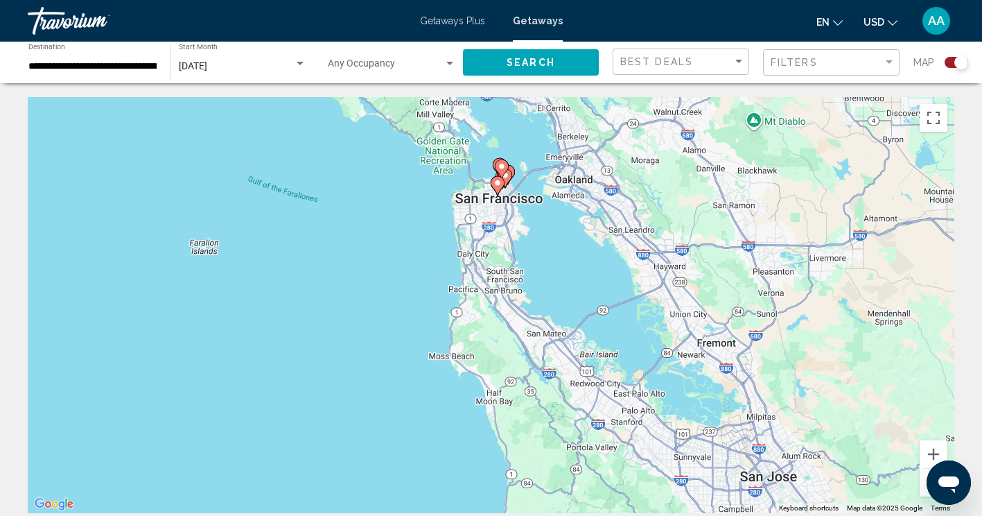
drag, startPoint x: 480, startPoint y: 315, endPoint x: 594, endPoint y: 103, distance: 240.4
click at [594, 103] on div "To activate drag with keyboard, press Alt + Enter. Once in keyboard drag state,…" at bounding box center [491, 305] width 927 height 416
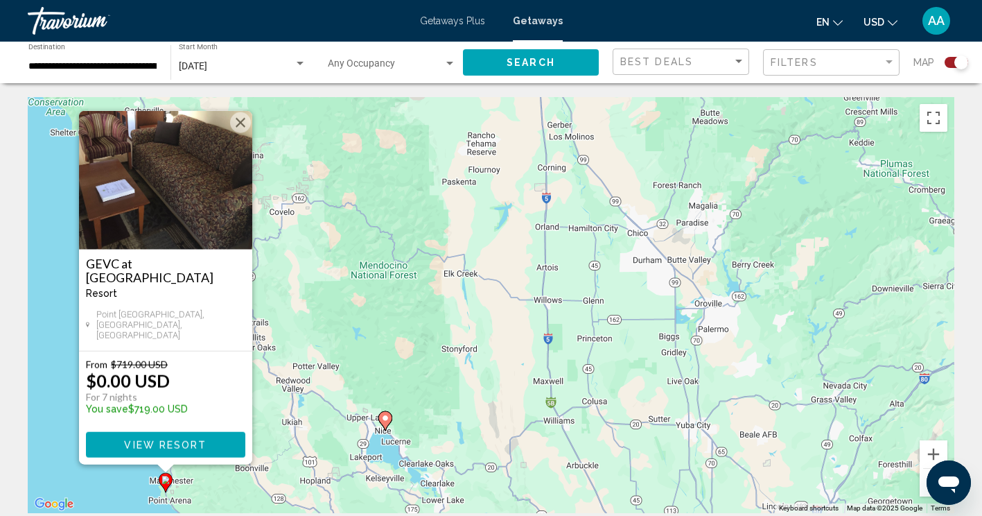
click at [553, 275] on div "To activate drag with keyboard, press Alt + Enter. Once in keyboard drag state,…" at bounding box center [491, 305] width 927 height 416
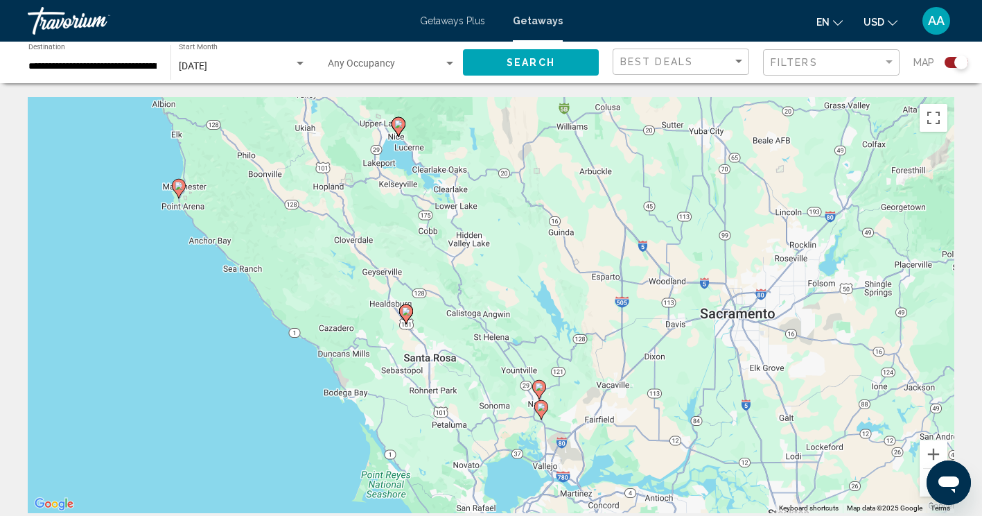
drag, startPoint x: 525, startPoint y: 363, endPoint x: 537, endPoint y: 35, distance: 328.1
click at [537, 35] on div "**********" at bounding box center [491, 258] width 982 height 516
click at [404, 309] on image "Main content" at bounding box center [406, 311] width 8 height 8
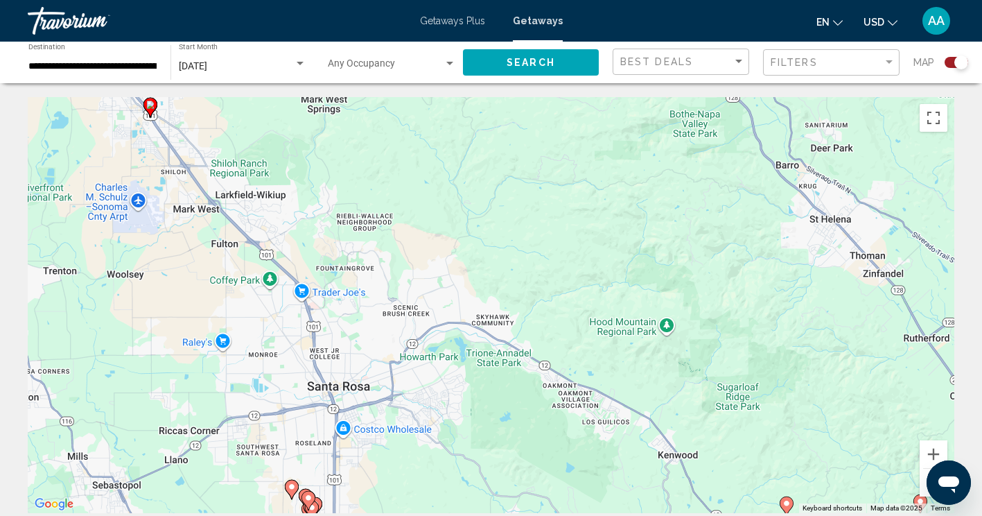
drag, startPoint x: 718, startPoint y: 383, endPoint x: 379, endPoint y: -22, distance: 528.6
click at [379, 0] on html "**********" at bounding box center [491, 258] width 982 height 516
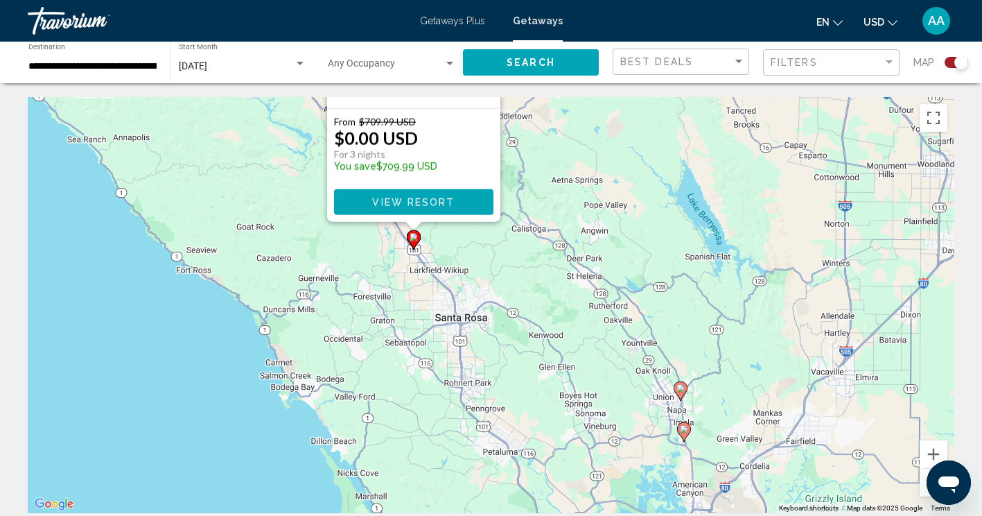
click at [684, 432] on image "Main content" at bounding box center [684, 429] width 8 height 8
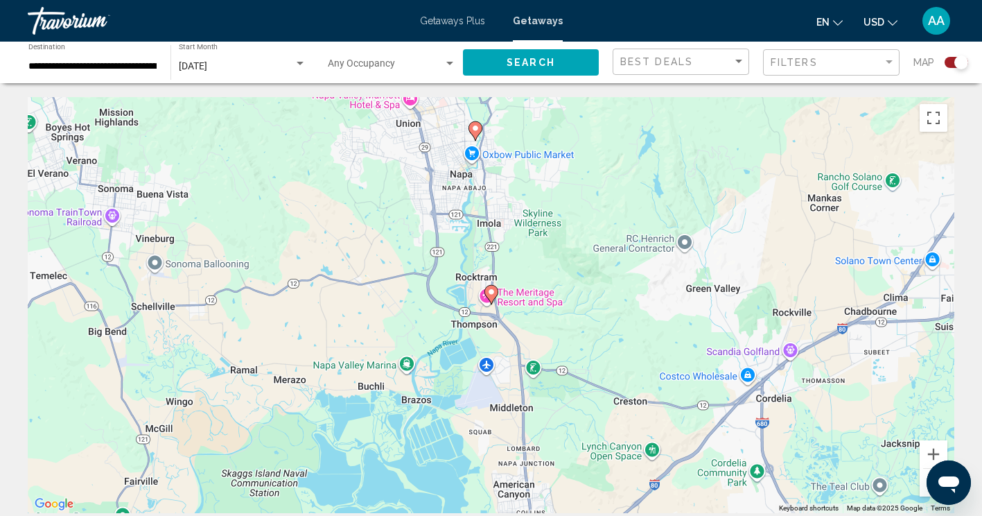
click at [490, 286] on icon "Main content" at bounding box center [491, 295] width 12 height 18
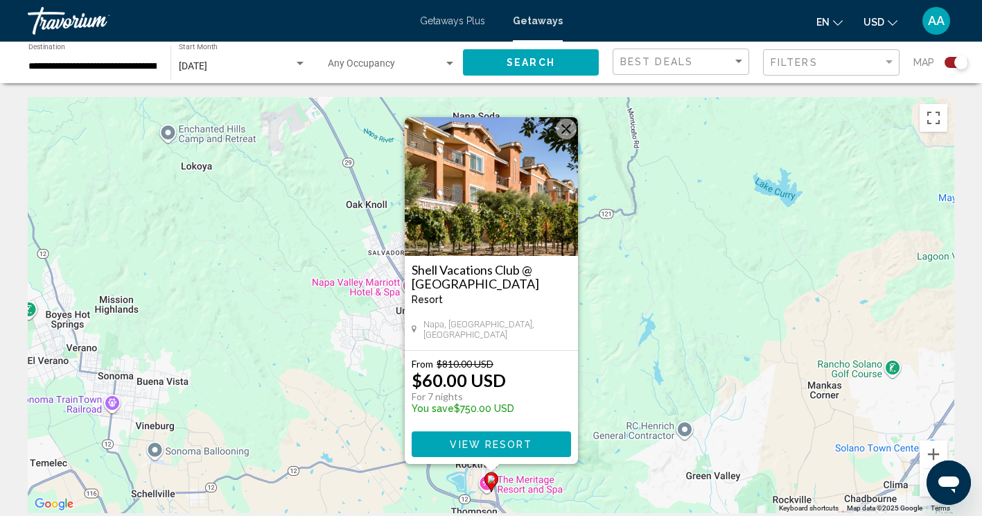
click at [376, 327] on div "To activate drag with keyboard, press Alt + Enter. Once in keyboard drag state,…" at bounding box center [491, 305] width 927 height 416
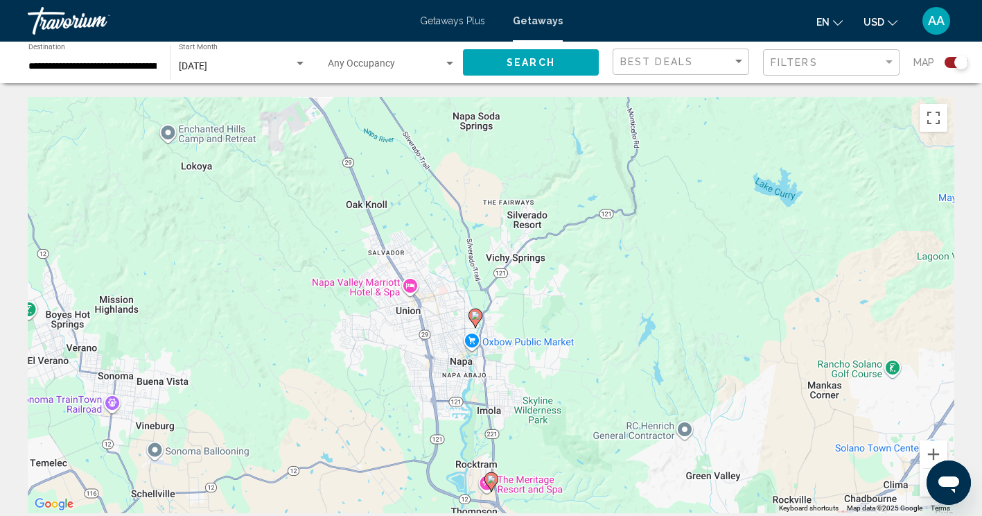
click at [753, 288] on div "To activate drag with keyboard, press Alt + Enter. Once in keyboard drag state,…" at bounding box center [491, 305] width 927 height 416
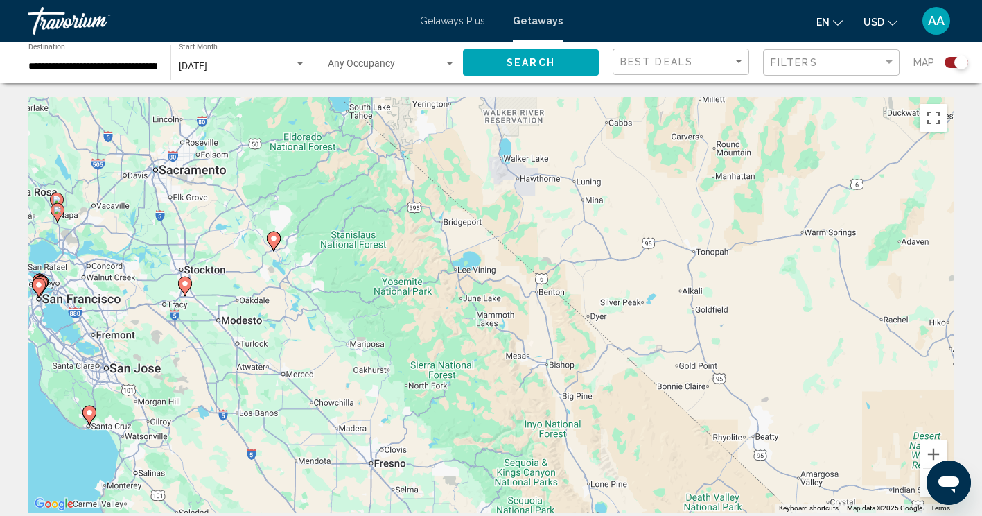
click at [272, 236] on div "To activate drag with keyboard, press Alt + Enter. Once in keyboard drag state,…" at bounding box center [491, 305] width 927 height 416
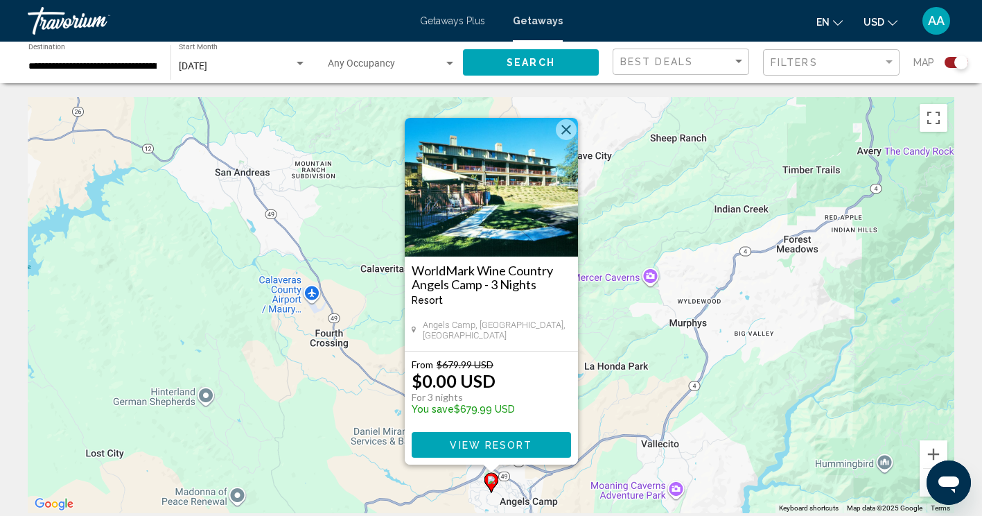
click at [565, 127] on button "Close" at bounding box center [566, 129] width 21 height 21
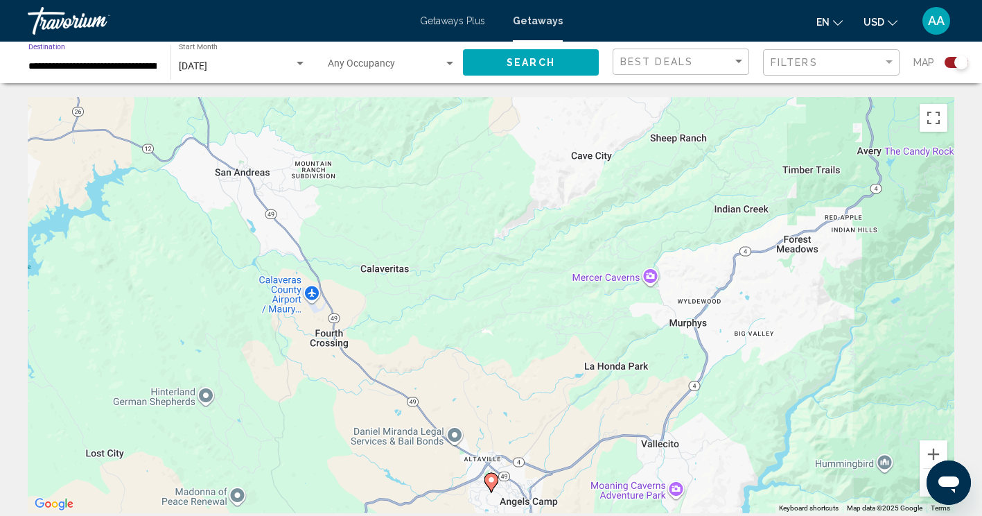
click at [148, 67] on input "**********" at bounding box center [92, 66] width 128 height 11
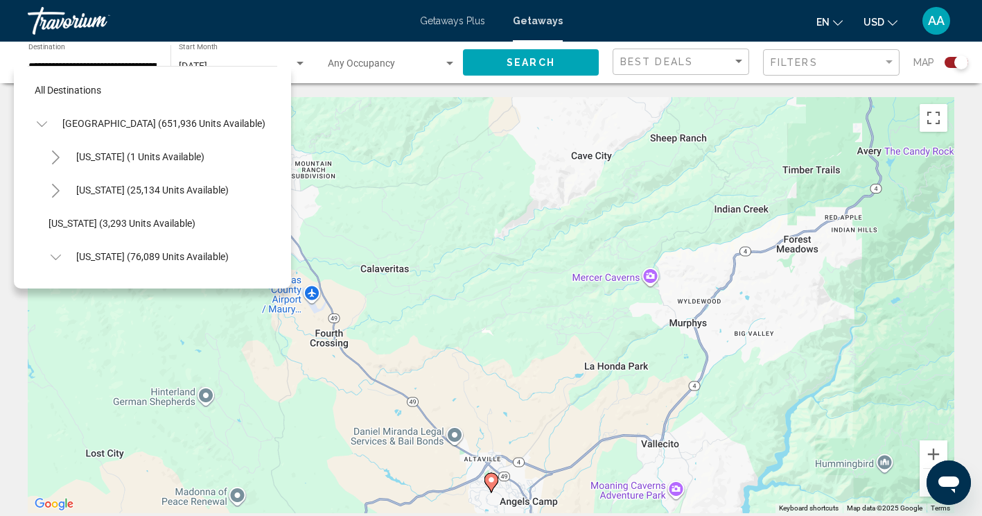
scroll to position [177, 17]
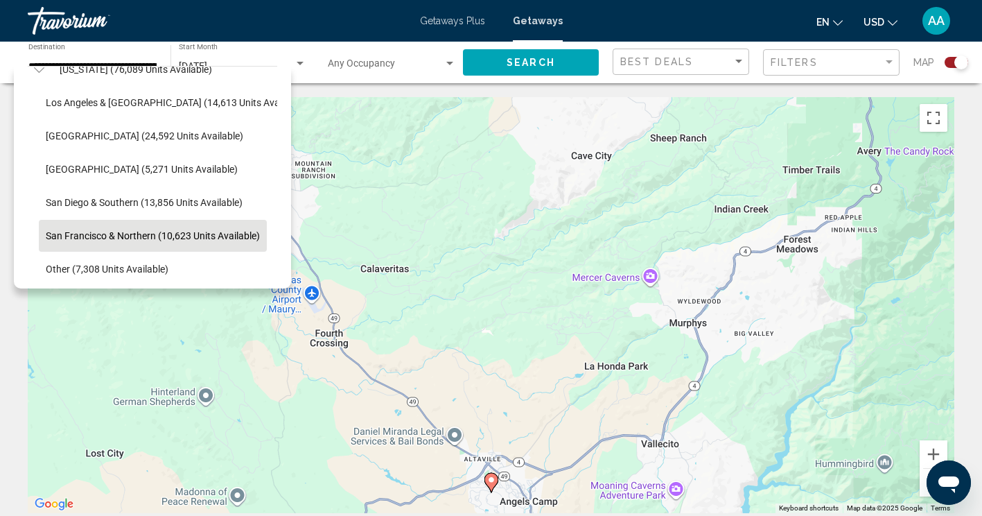
click at [148, 67] on div "All destinations [GEOGRAPHIC_DATA] (651,936 units available) [US_STATE] (1 unit…" at bounding box center [153, 174] width 250 height 215
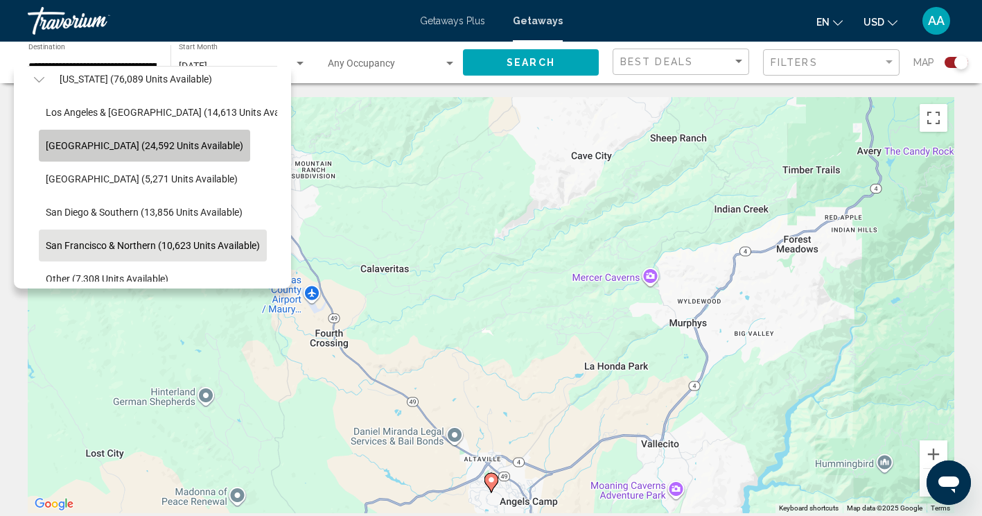
click at [147, 138] on button "[GEOGRAPHIC_DATA] (24,592 units available)" at bounding box center [144, 146] width 211 height 32
type input "**********"
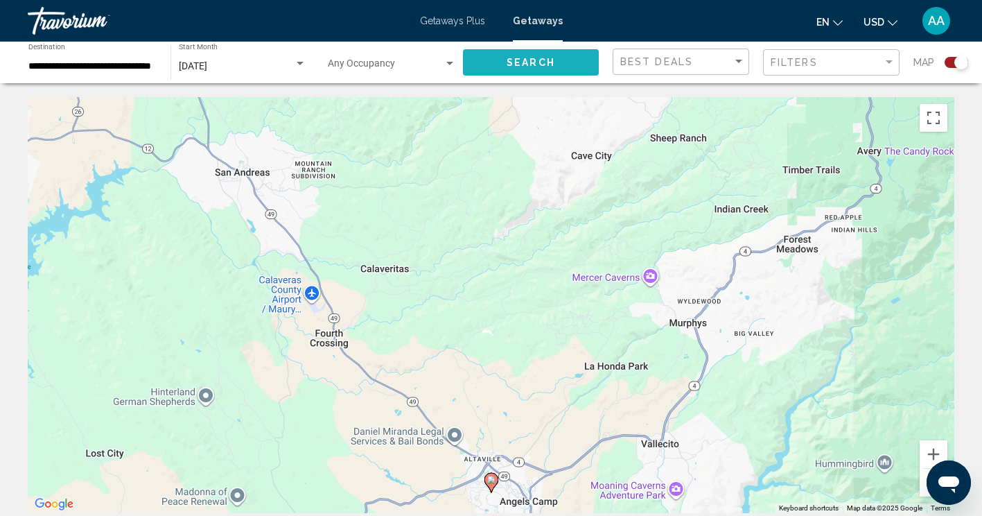
click at [521, 60] on span "Search" at bounding box center [531, 63] width 49 height 11
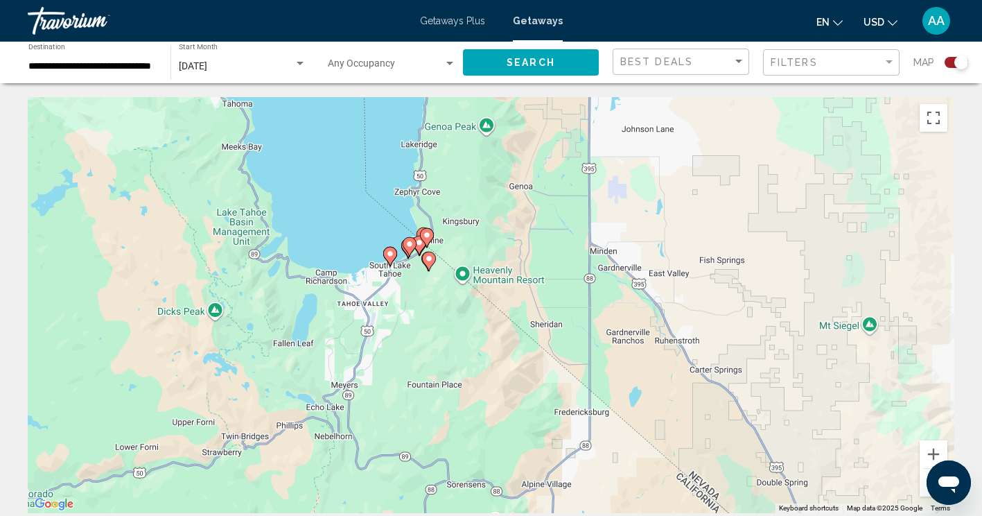
drag, startPoint x: 623, startPoint y: 416, endPoint x: 349, endPoint y: 170, distance: 367.7
click at [349, 170] on div "To activate drag with keyboard, press Alt + Enter. Once in keyboard drag state,…" at bounding box center [491, 305] width 927 height 416
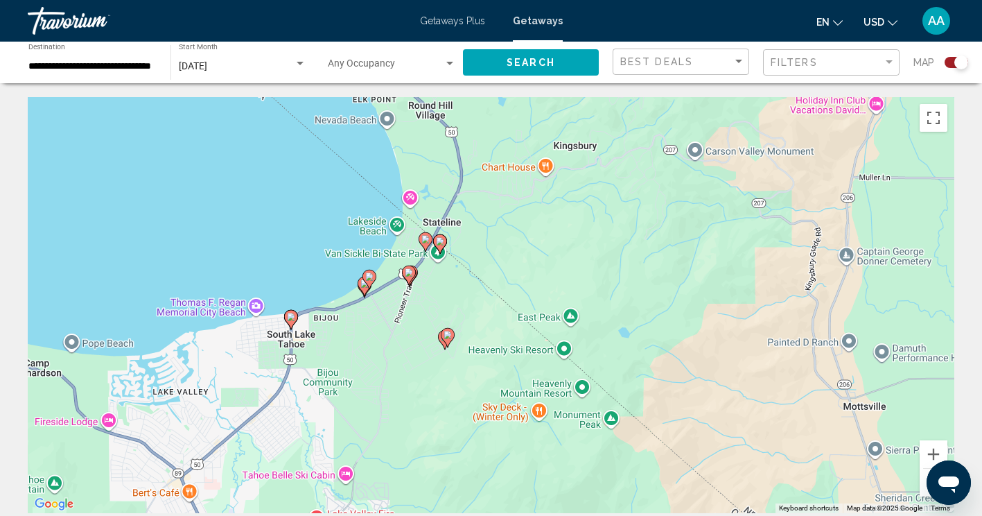
click at [289, 315] on image "Main content" at bounding box center [291, 317] width 8 height 8
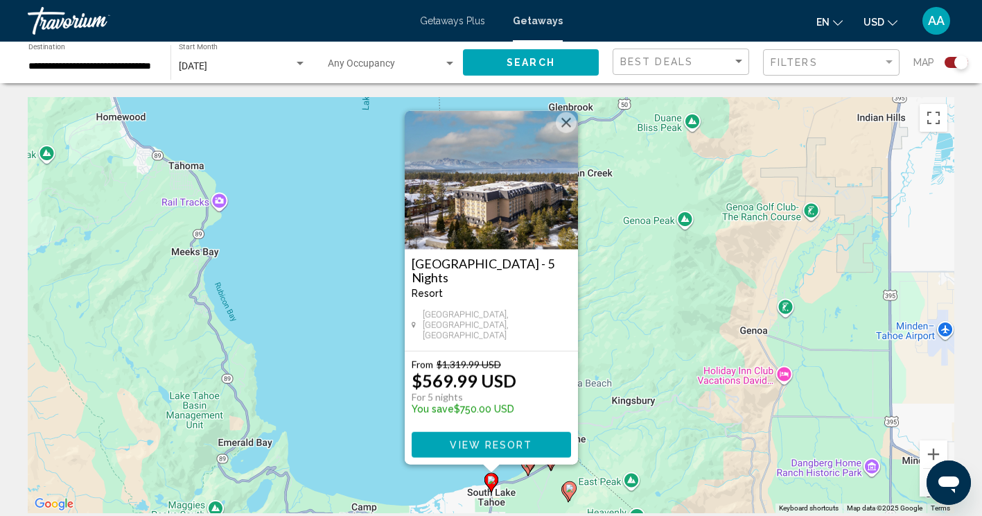
click at [562, 130] on button "Close" at bounding box center [566, 122] width 21 height 21
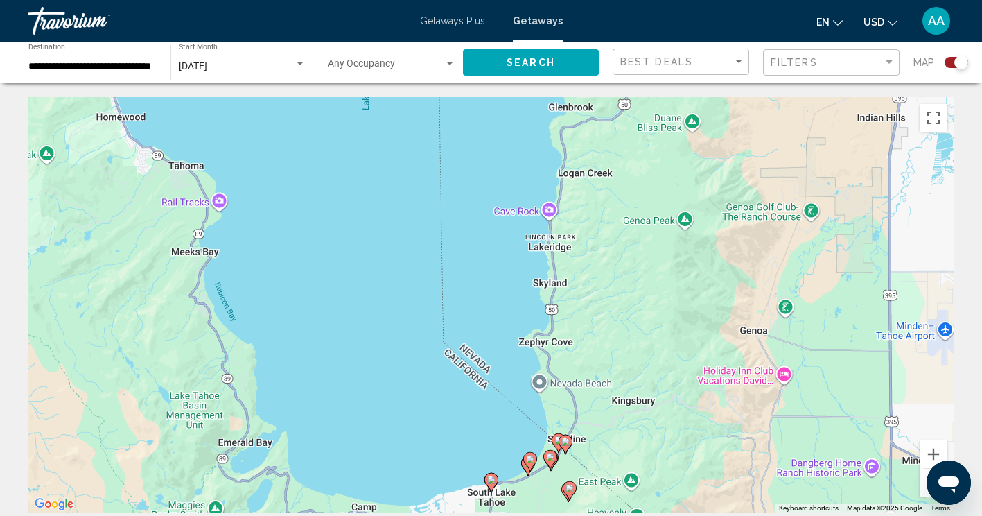
click at [949, 58] on div "Search widget" at bounding box center [957, 62] width 24 height 11
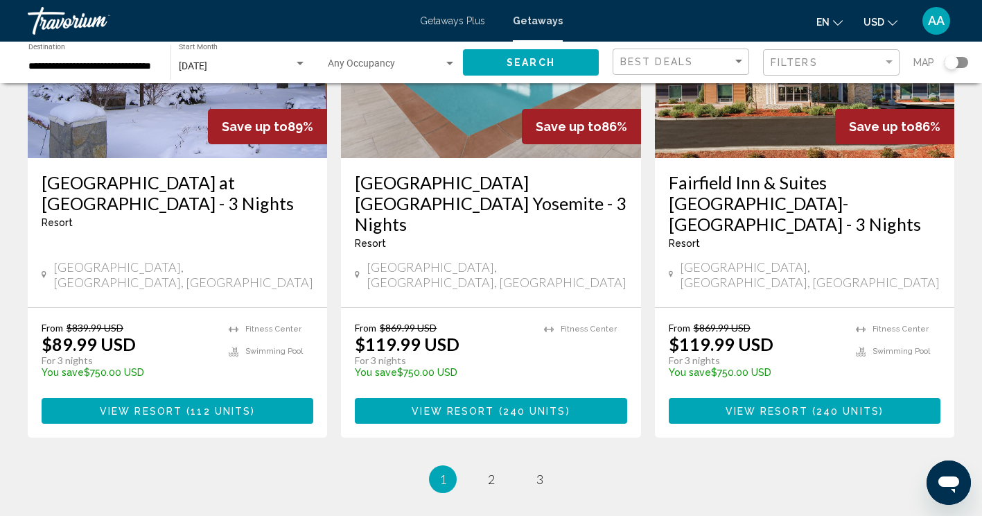
scroll to position [1805, 0]
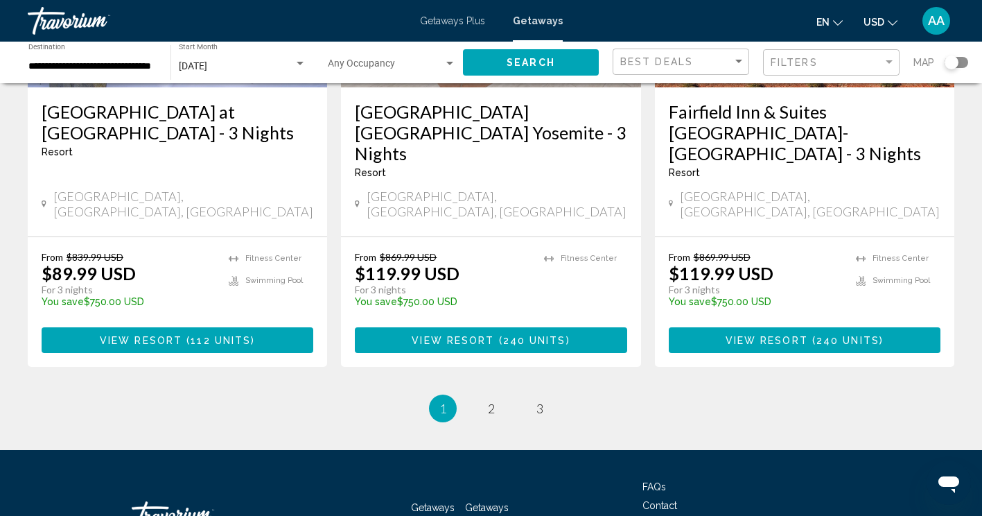
click at [479, 394] on ul "1 / 3 You're on page 1 page 2 page 3" at bounding box center [491, 408] width 927 height 28
click at [479, 394] on li "page 2" at bounding box center [492, 408] width 28 height 28
click at [486, 397] on link "page 2" at bounding box center [491, 409] width 24 height 24
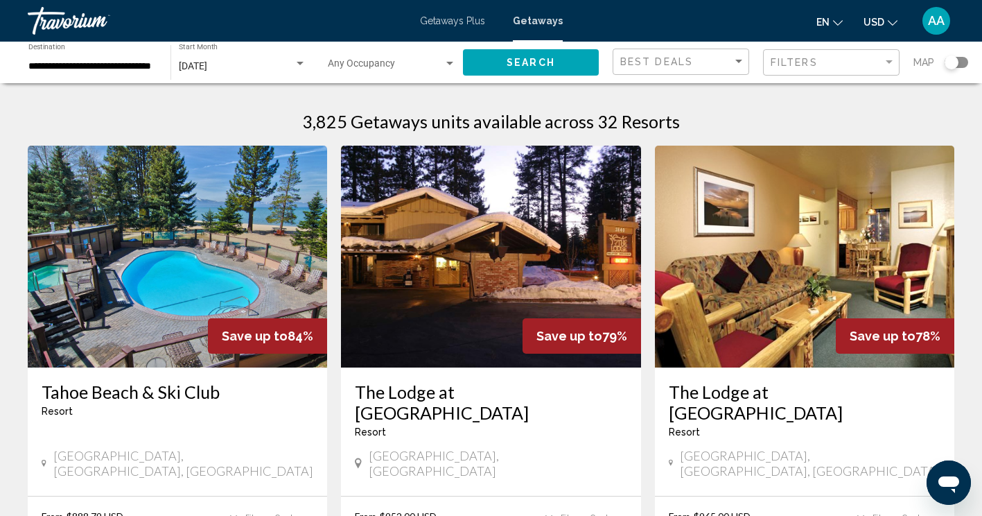
click at [218, 284] on img "Main content" at bounding box center [177, 257] width 299 height 222
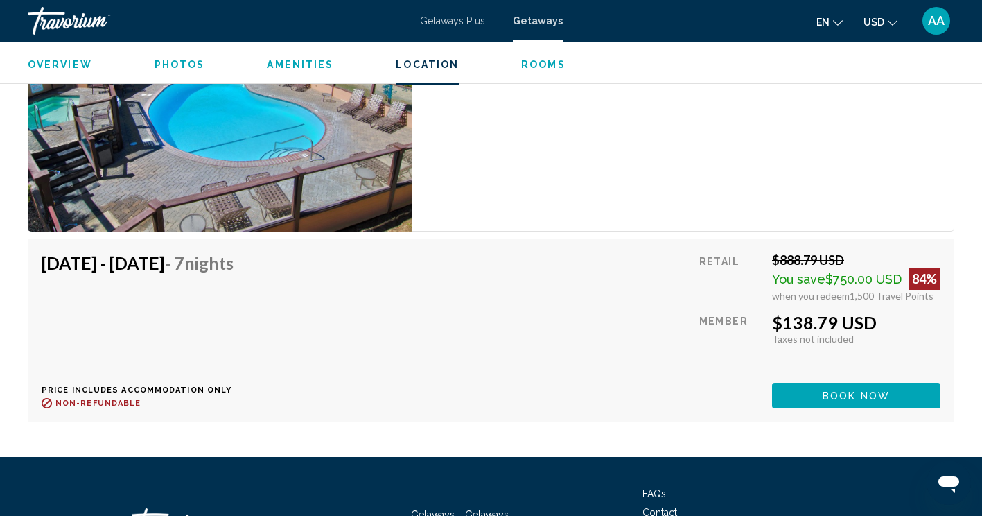
scroll to position [2404, 0]
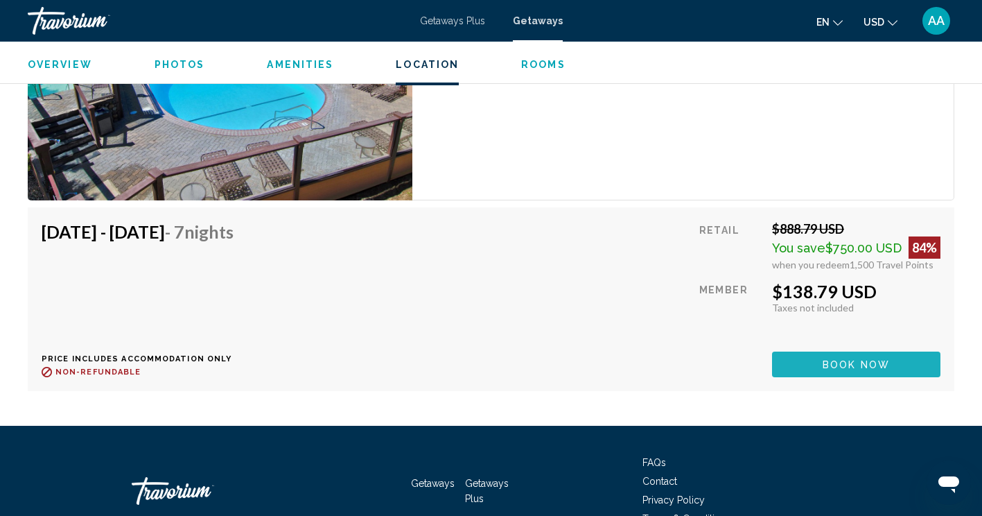
click at [897, 359] on button "Book now" at bounding box center [856, 364] width 168 height 26
